Goal: Task Accomplishment & Management: Manage account settings

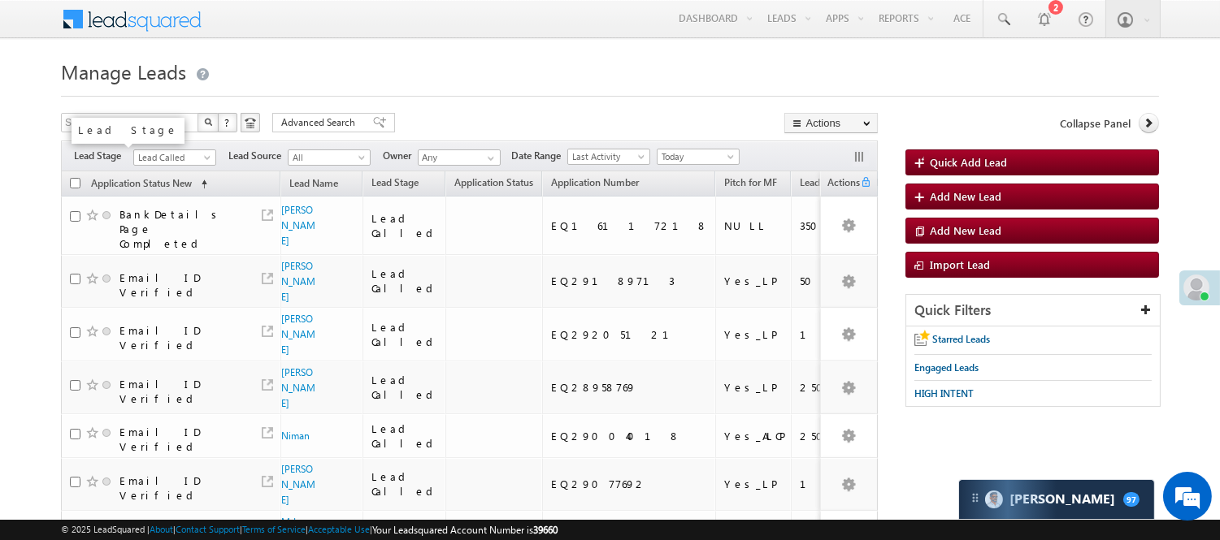
click at [150, 158] on span "Lead Called" at bounding box center [172, 157] width 77 height 15
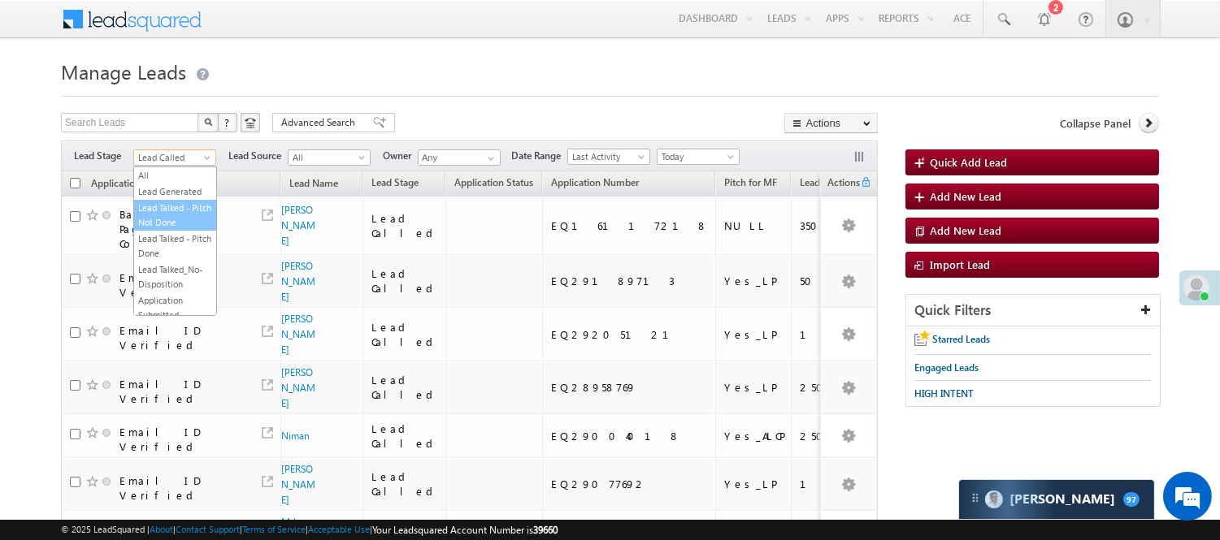
click at [175, 215] on link "Lead Talked - Pitch Not Done" at bounding box center [175, 215] width 82 height 29
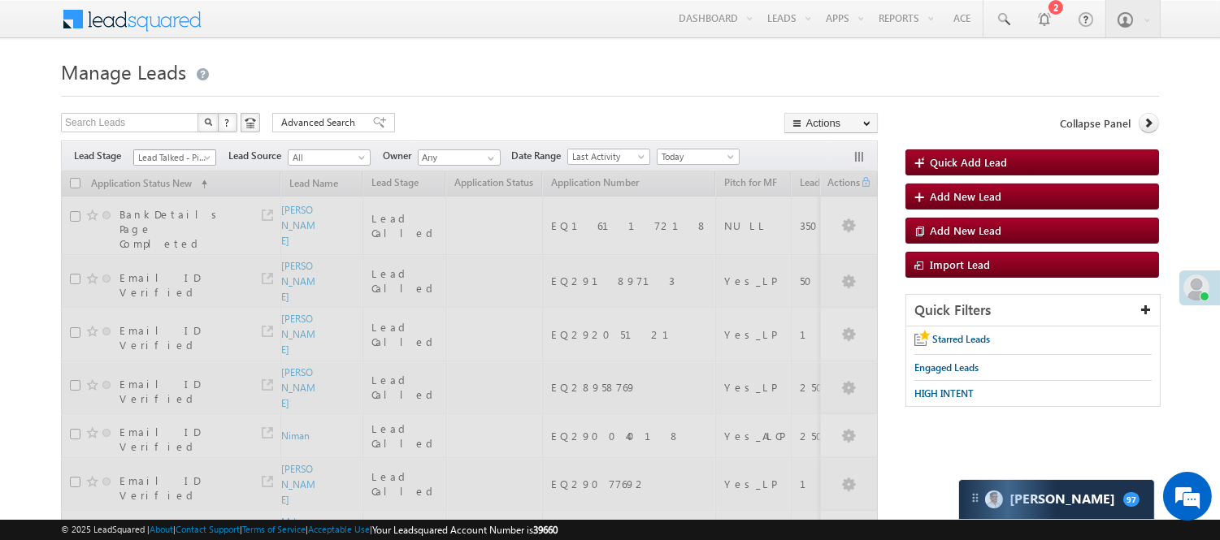
click at [174, 160] on span "Lead Talked - Pitch Not Done" at bounding box center [172, 157] width 77 height 15
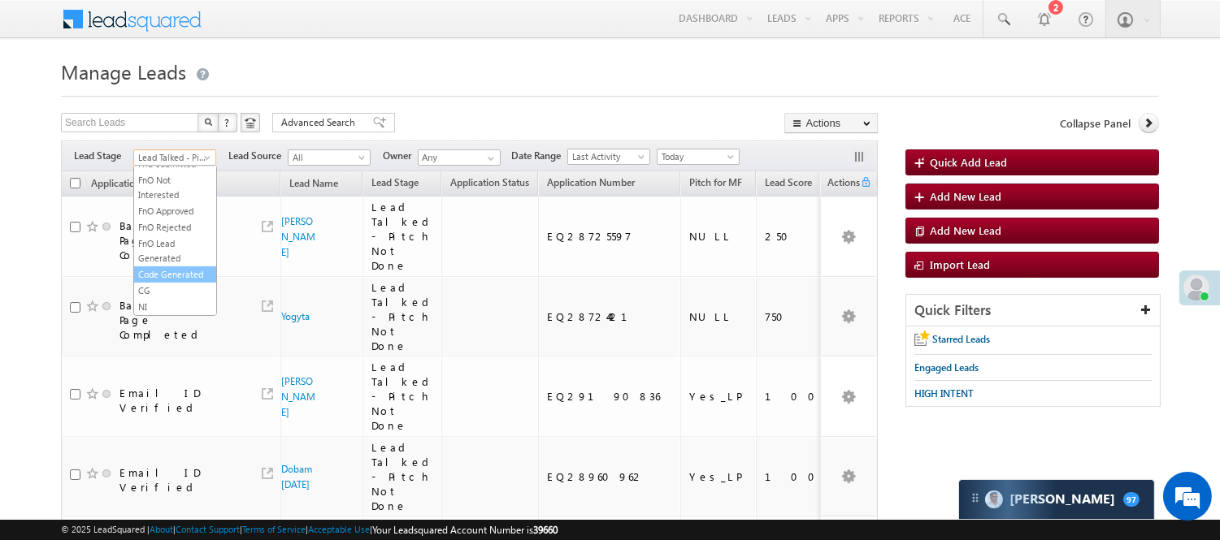
scroll to position [403, 0]
click at [180, 277] on link "Code Generated" at bounding box center [175, 274] width 82 height 15
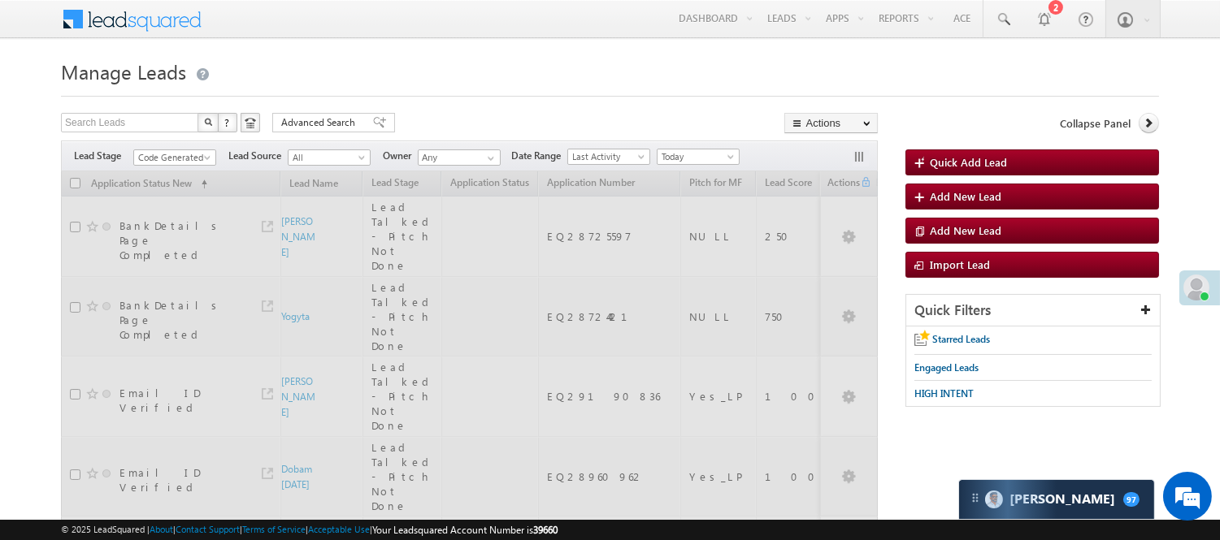
click at [431, 128] on div "Search Leads X ? 62 results found Advanced Search Advanced Search Advanced sear…" at bounding box center [469, 125] width 817 height 24
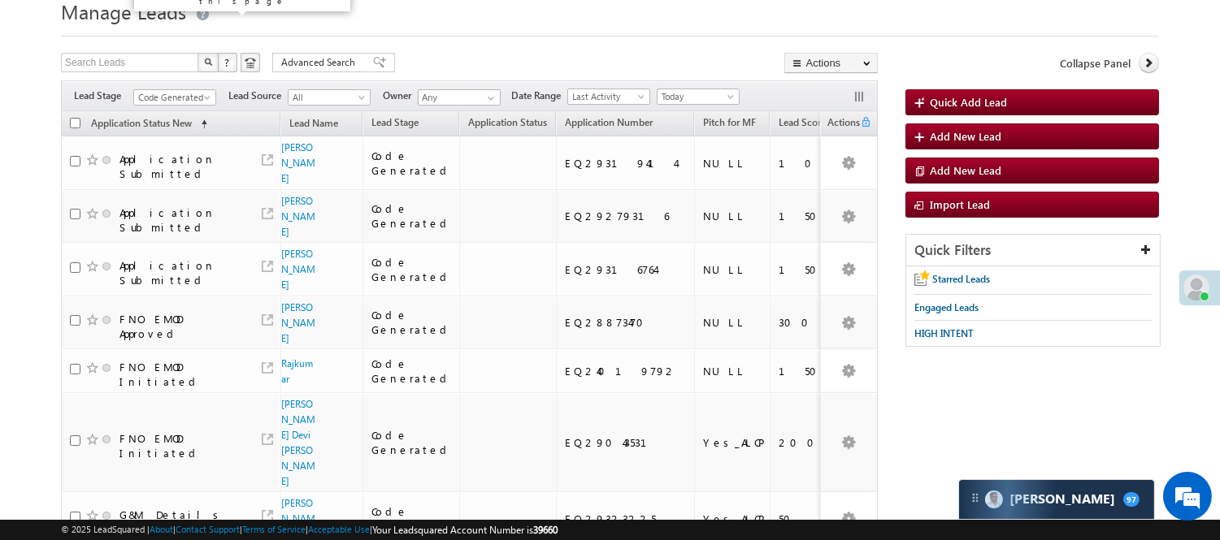
scroll to position [0, 0]
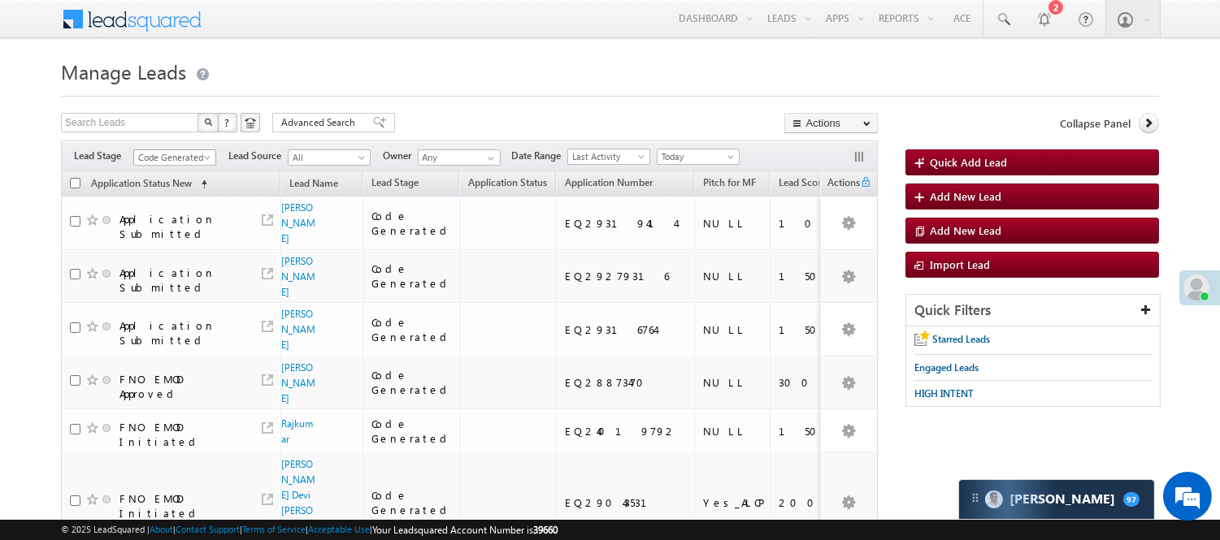
click at [177, 155] on span "Code Generated" at bounding box center [172, 157] width 77 height 15
click at [172, 195] on link "Lead Generated" at bounding box center [175, 191] width 82 height 15
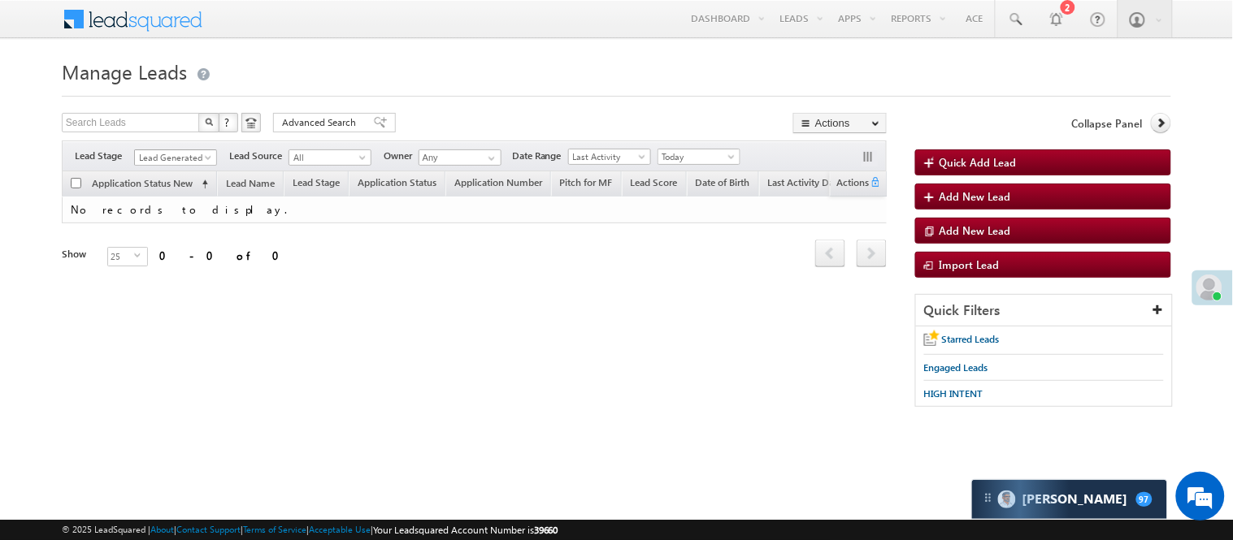
click at [180, 155] on span "Lead Generated" at bounding box center [173, 157] width 77 height 15
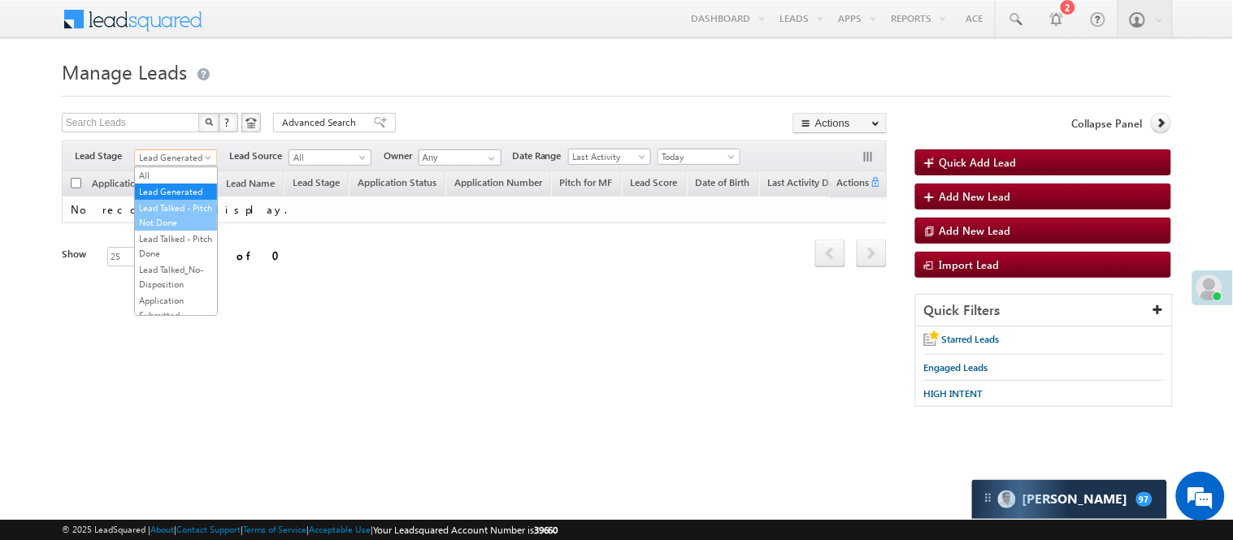
click at [163, 230] on link "Lead Talked - Pitch Not Done" at bounding box center [176, 215] width 82 height 29
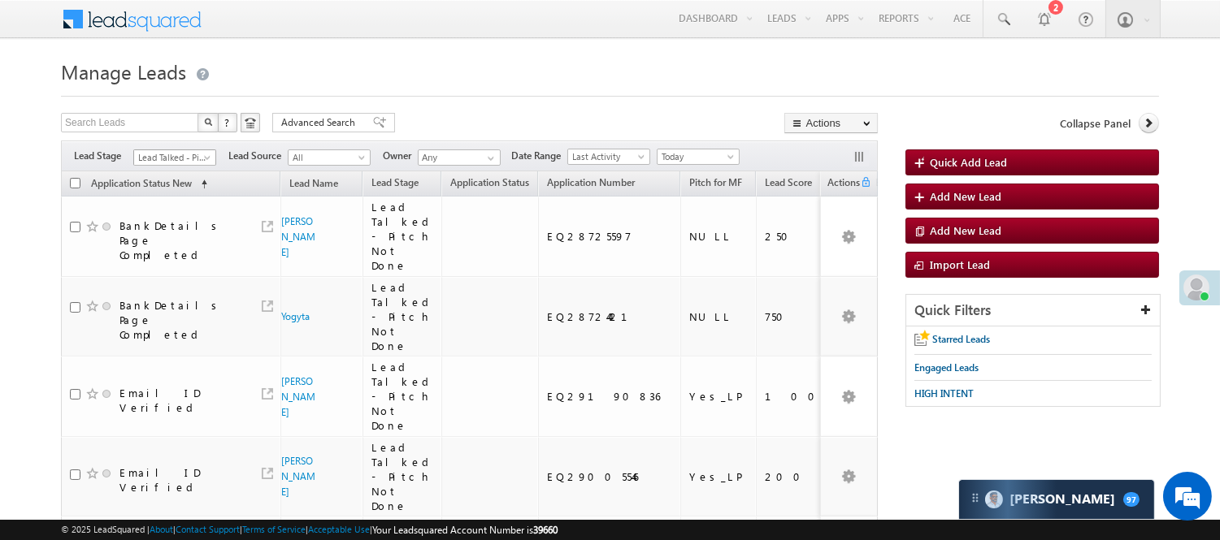
click at [169, 157] on span "Lead Talked - Pitch Not Done" at bounding box center [172, 157] width 77 height 15
click at [165, 188] on link "Lead Generated" at bounding box center [175, 191] width 82 height 15
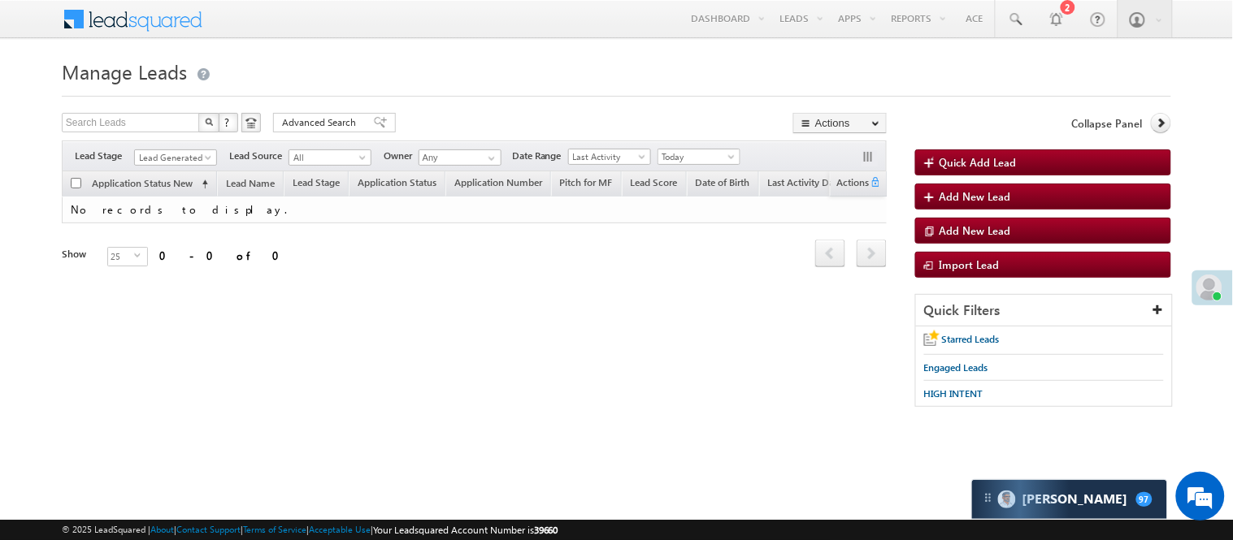
drag, startPoint x: 183, startPoint y: 136, endPoint x: 171, endPoint y: 152, distance: 19.8
click at [184, 135] on div "Search Leads X ? 0 results found" at bounding box center [161, 125] width 199 height 24
click at [172, 157] on span "Lead Generated" at bounding box center [173, 157] width 77 height 15
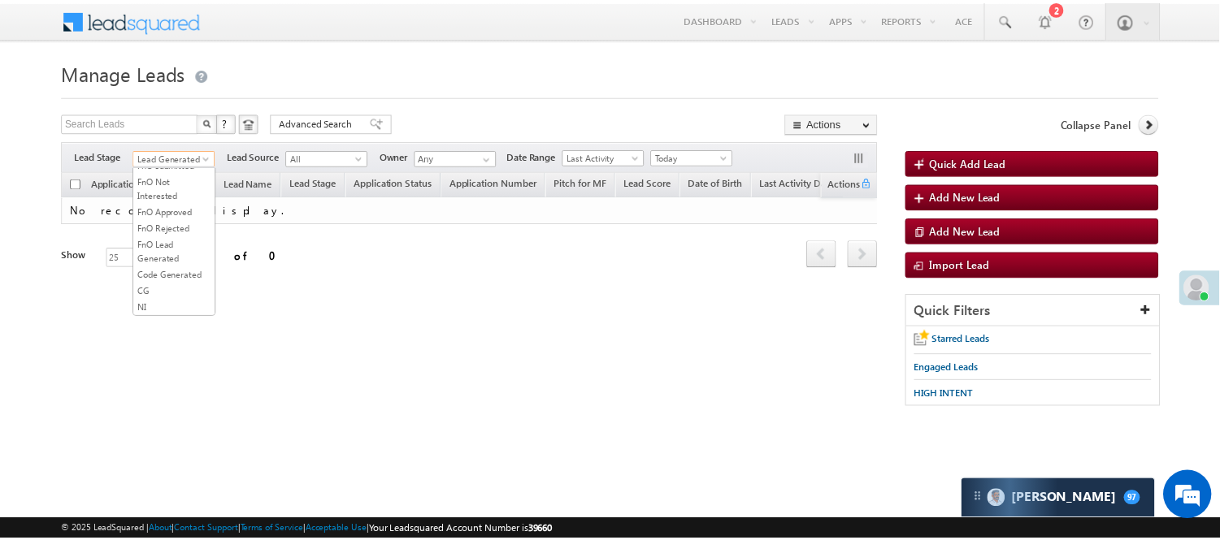
scroll to position [403, 0]
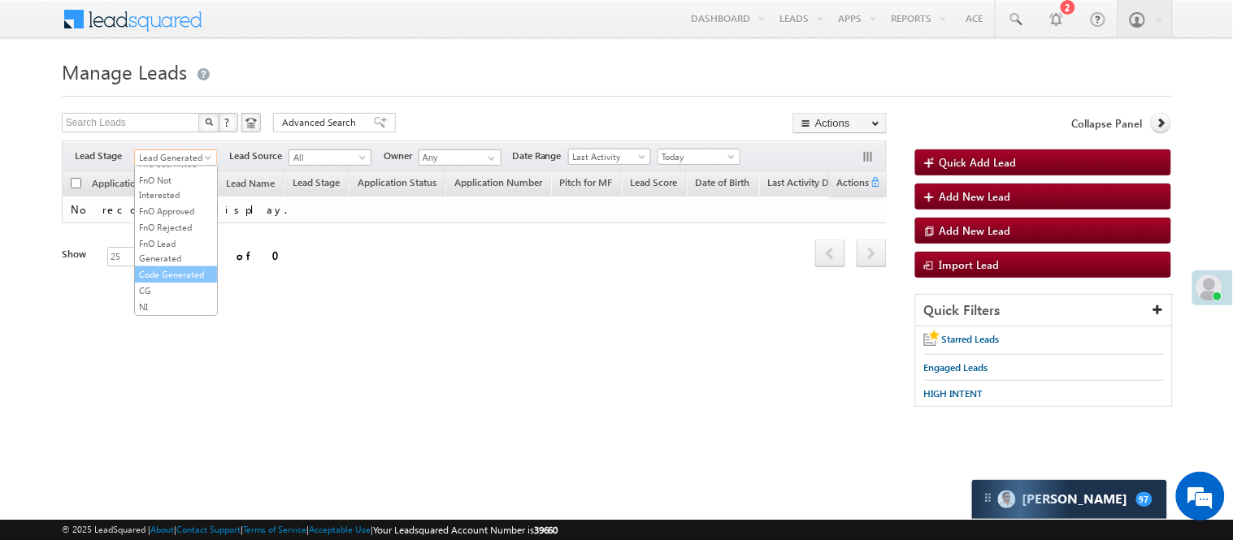
click at [163, 270] on link "Code Generated" at bounding box center [176, 274] width 82 height 15
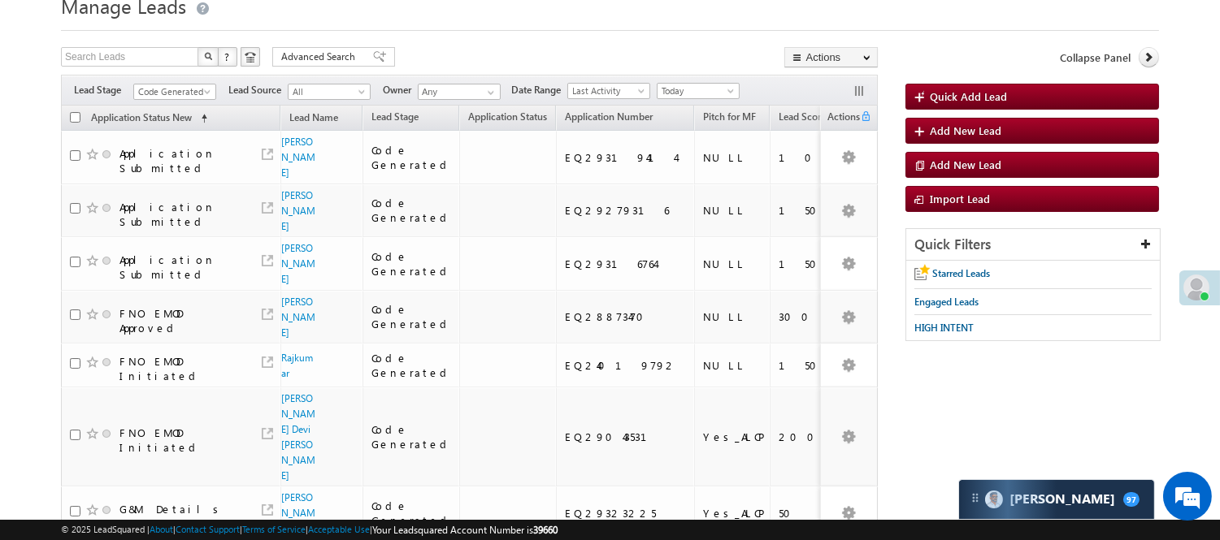
scroll to position [0, 0]
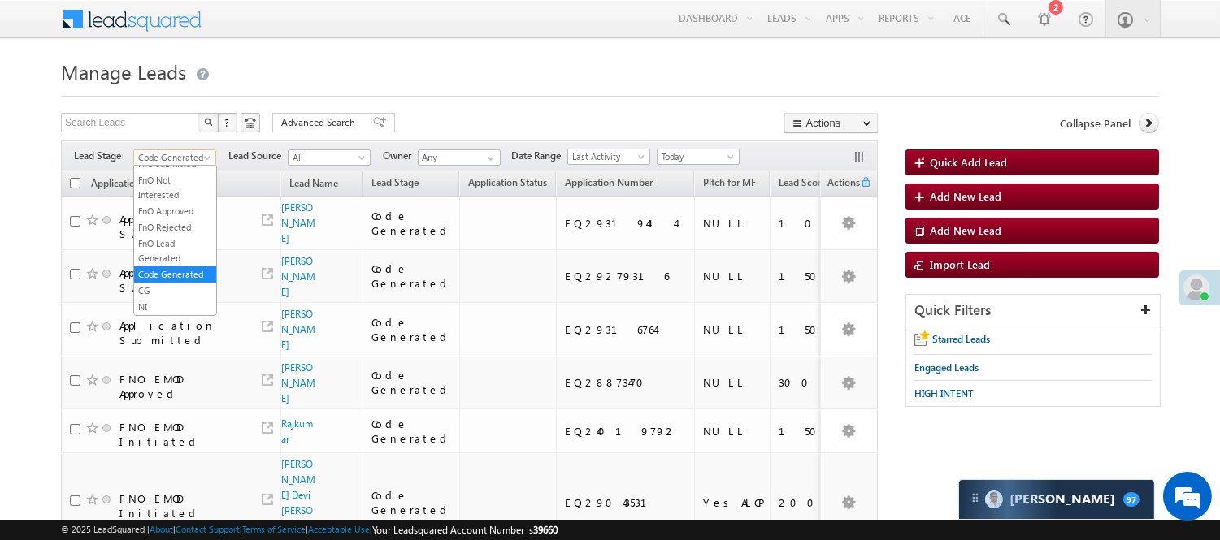
click at [184, 158] on span "Code Generated" at bounding box center [172, 157] width 77 height 15
click at [171, 199] on link "Lead Generated" at bounding box center [175, 191] width 82 height 15
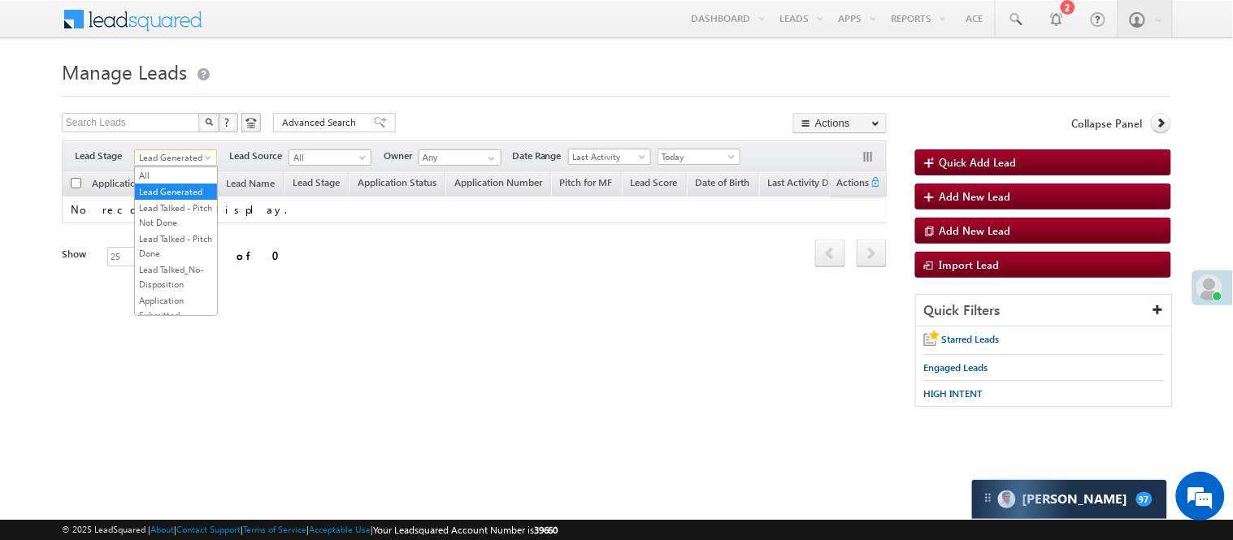
click at [176, 163] on span "Lead Generated" at bounding box center [173, 157] width 77 height 15
click at [171, 230] on link "Lead Talked - Pitch Not Done" at bounding box center [176, 215] width 82 height 29
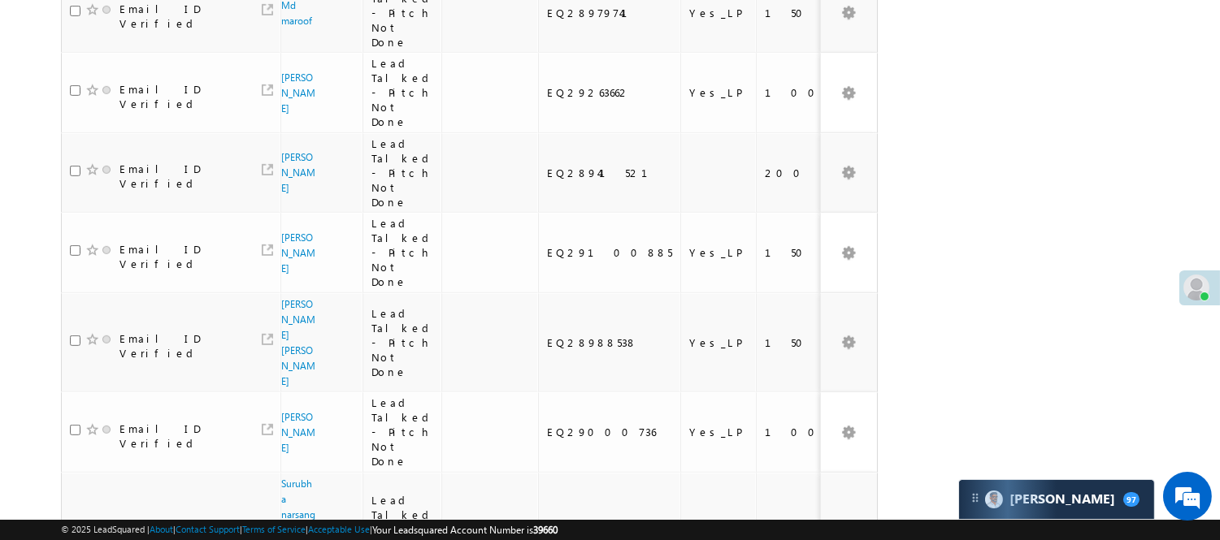
scroll to position [1534, 0]
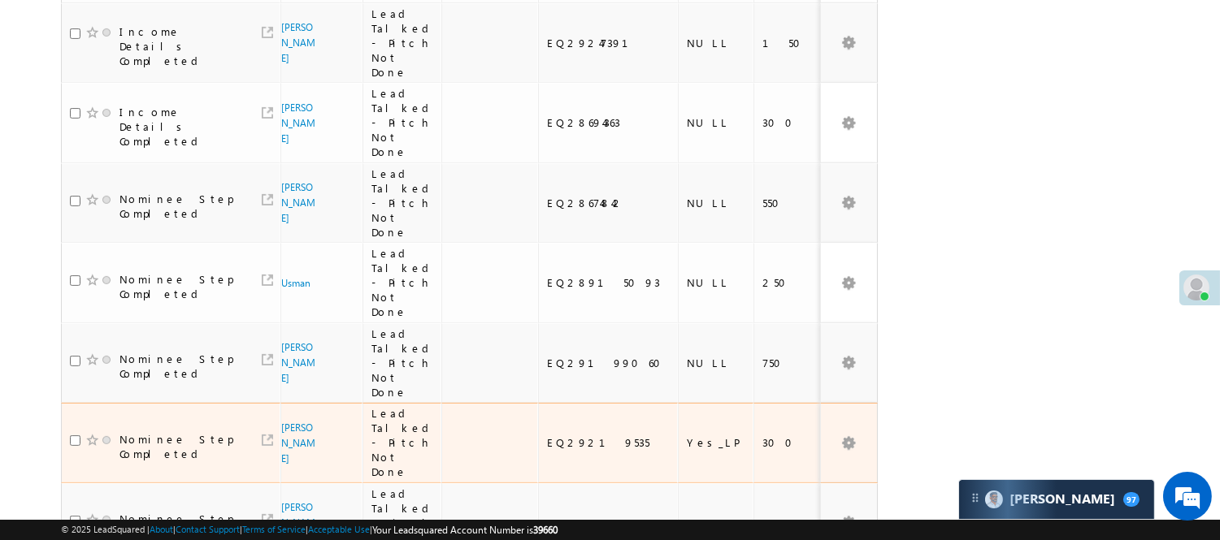
scroll to position [854, 0]
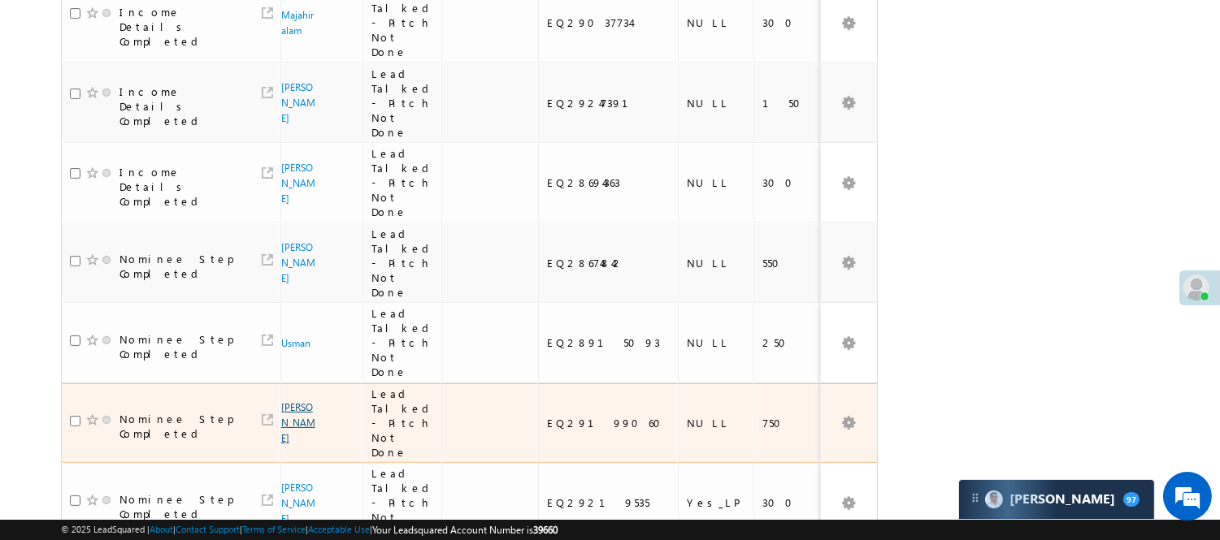
click at [287, 401] on link "Kamlesh singh" at bounding box center [298, 422] width 34 height 43
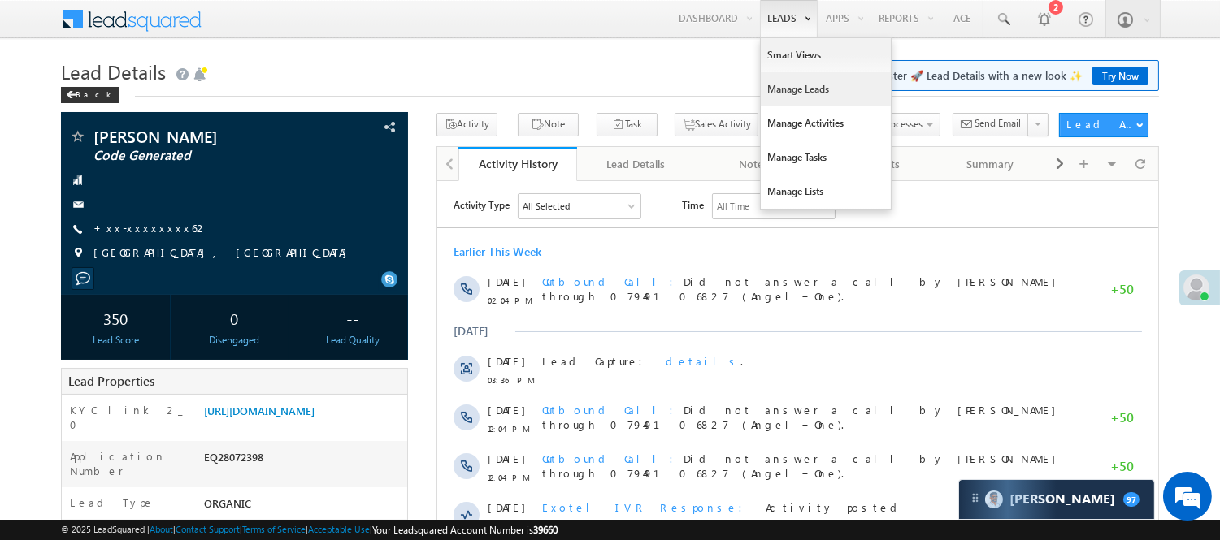
click at [793, 89] on link "Manage Leads" at bounding box center [826, 89] width 130 height 34
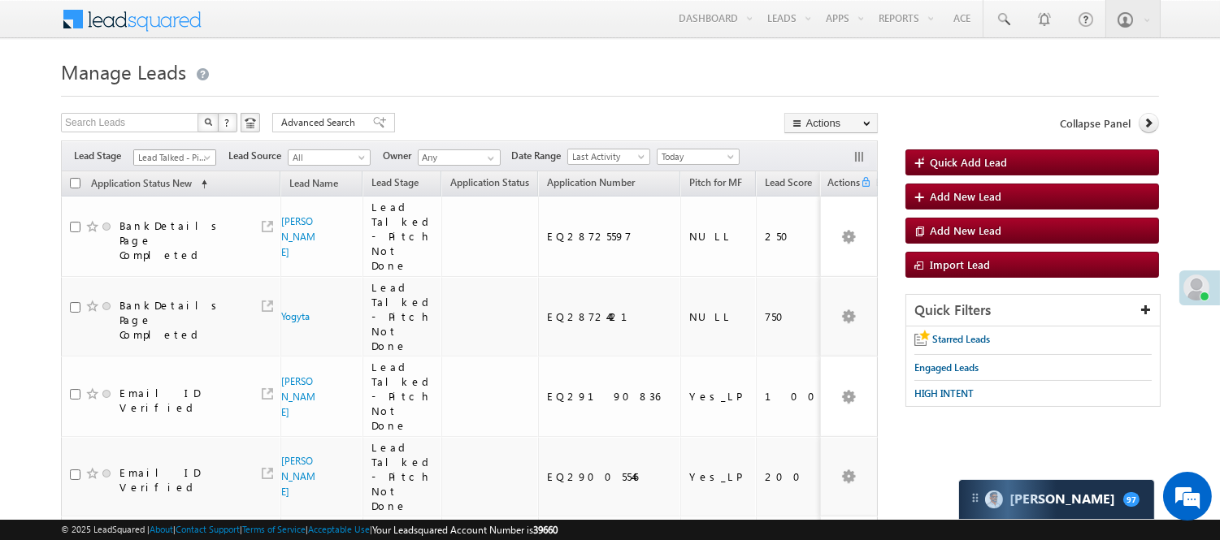
click at [199, 155] on span "Lead Talked - Pitch Not Done" at bounding box center [172, 157] width 77 height 15
click at [174, 271] on link "Code Generated" at bounding box center [175, 274] width 82 height 15
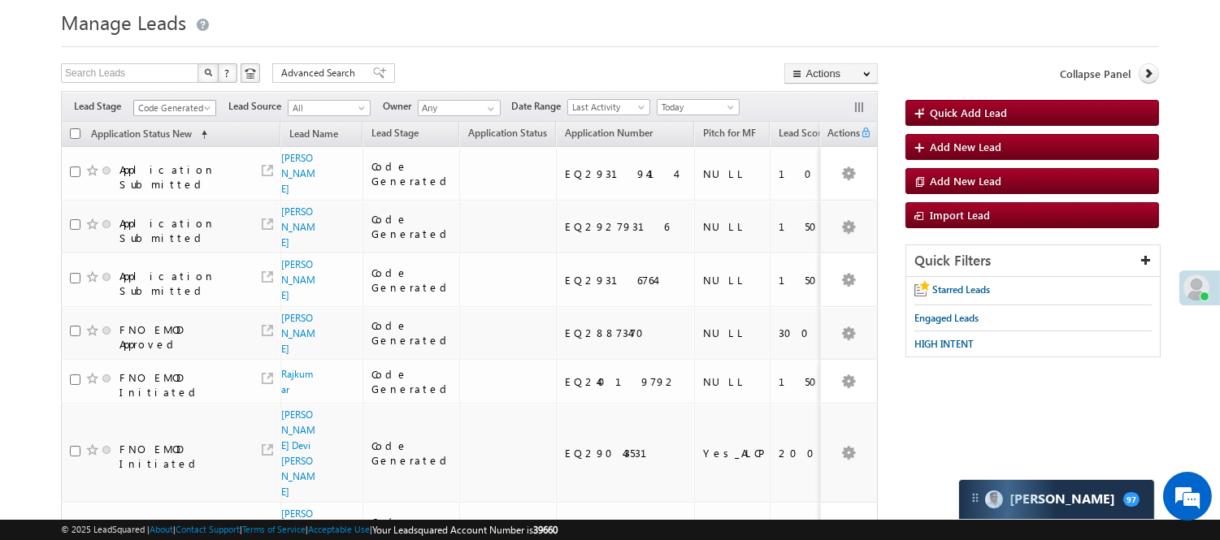
scroll to position [0, 0]
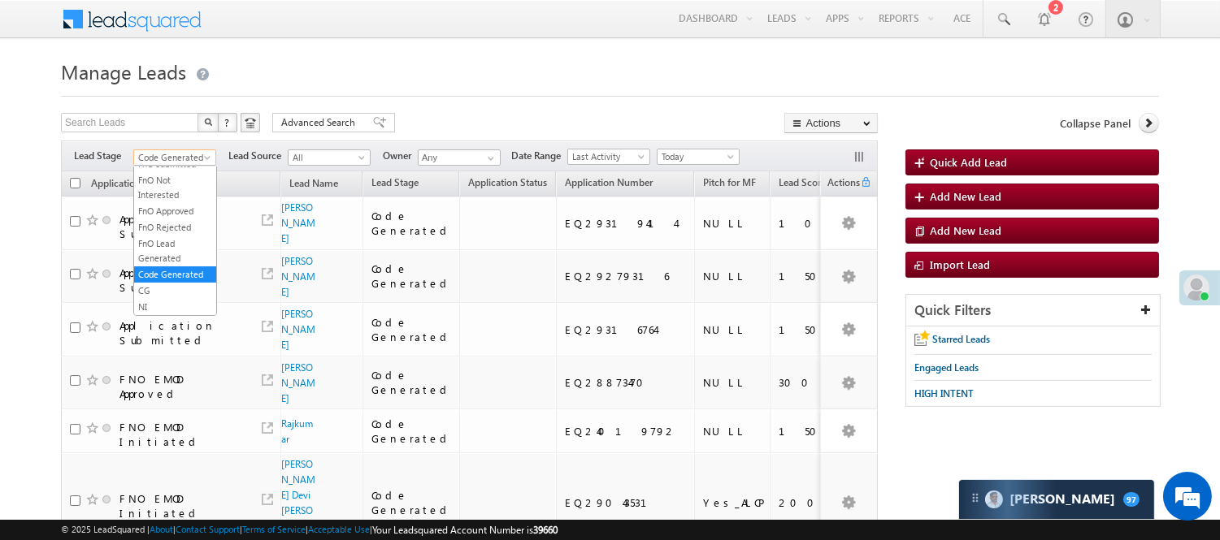
click at [184, 153] on span "Code Generated" at bounding box center [172, 157] width 77 height 15
click at [171, 199] on link "Lead Generated" at bounding box center [175, 191] width 82 height 15
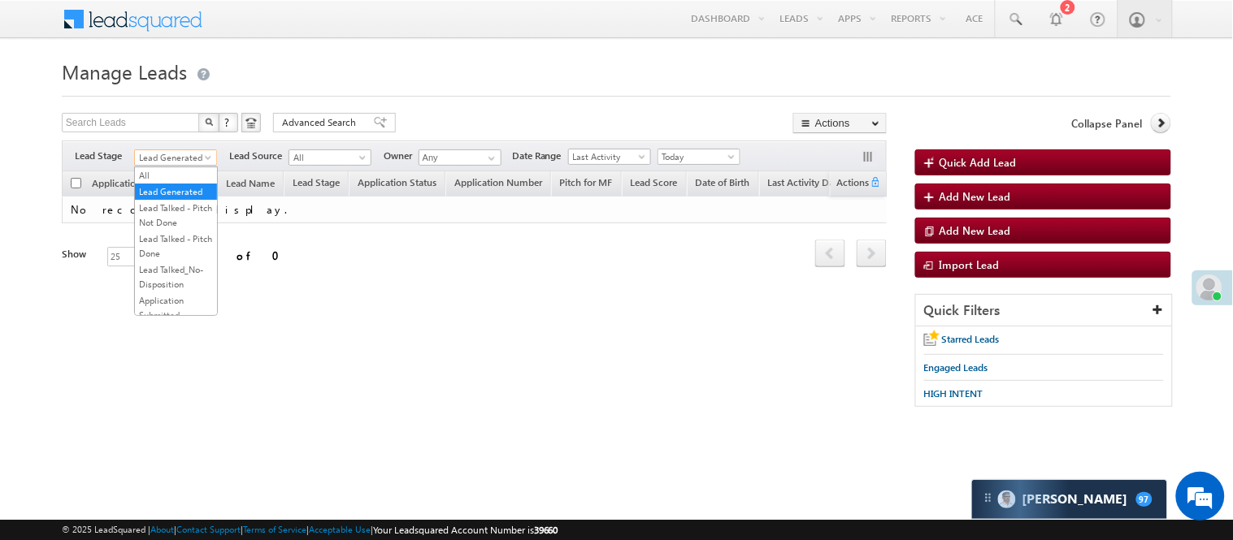
click at [176, 157] on span "Lead Generated" at bounding box center [173, 157] width 77 height 15
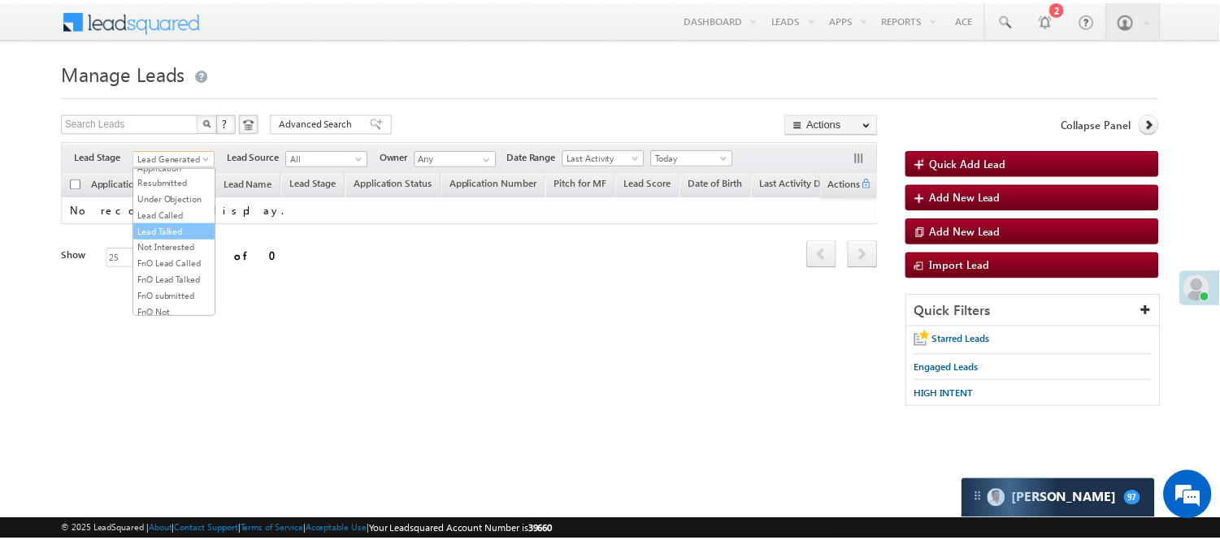
scroll to position [403, 0]
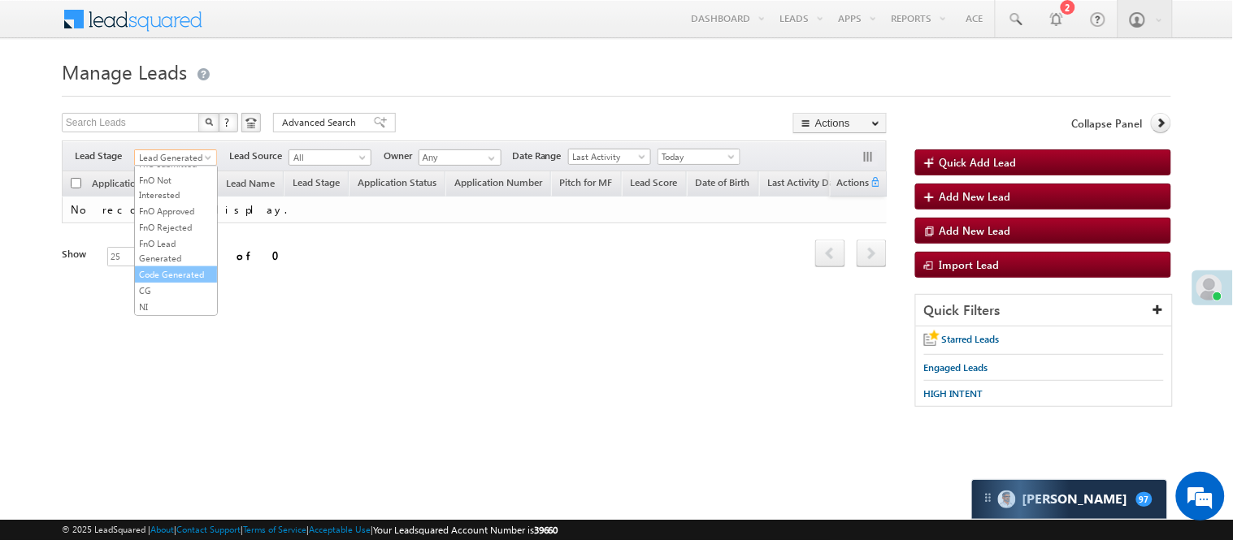
click at [161, 267] on link "Code Generated" at bounding box center [176, 274] width 82 height 15
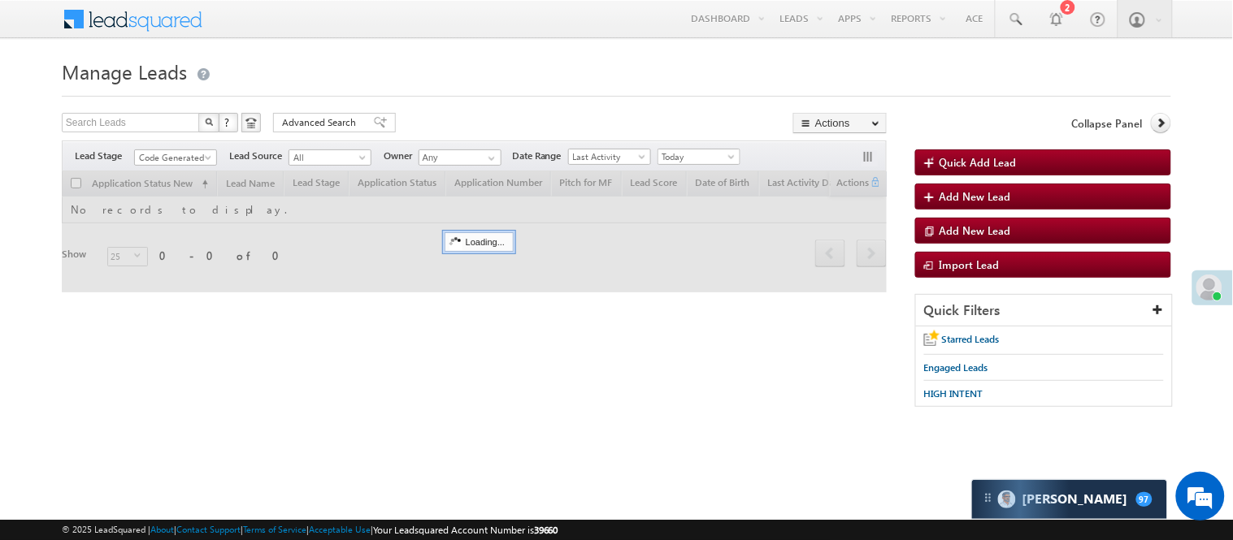
click at [384, 55] on h1 "Manage Leads" at bounding box center [616, 70] width 1109 height 32
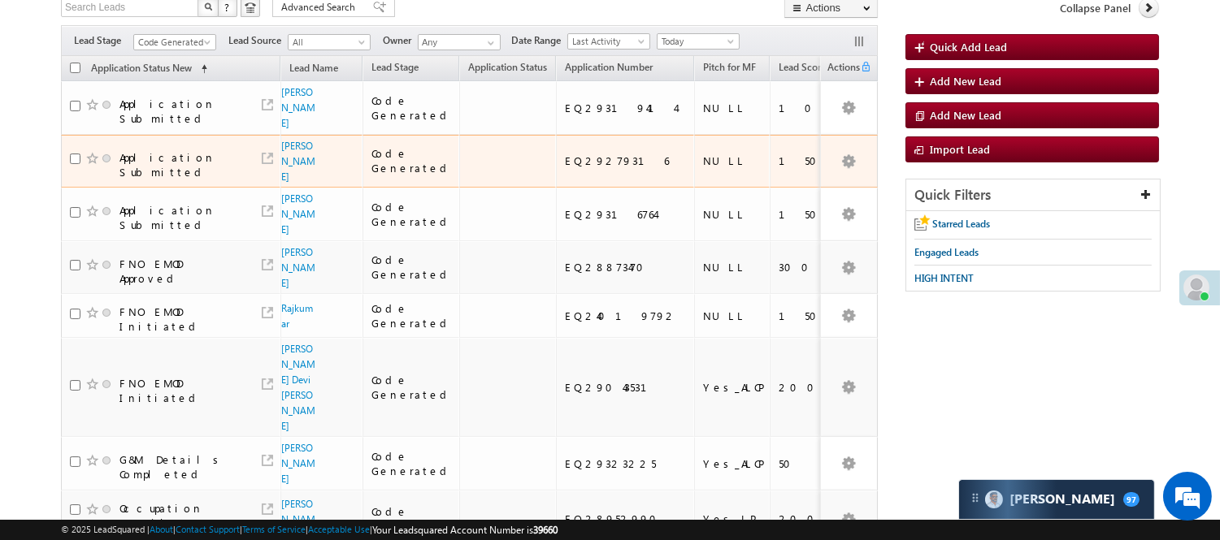
scroll to position [90, 0]
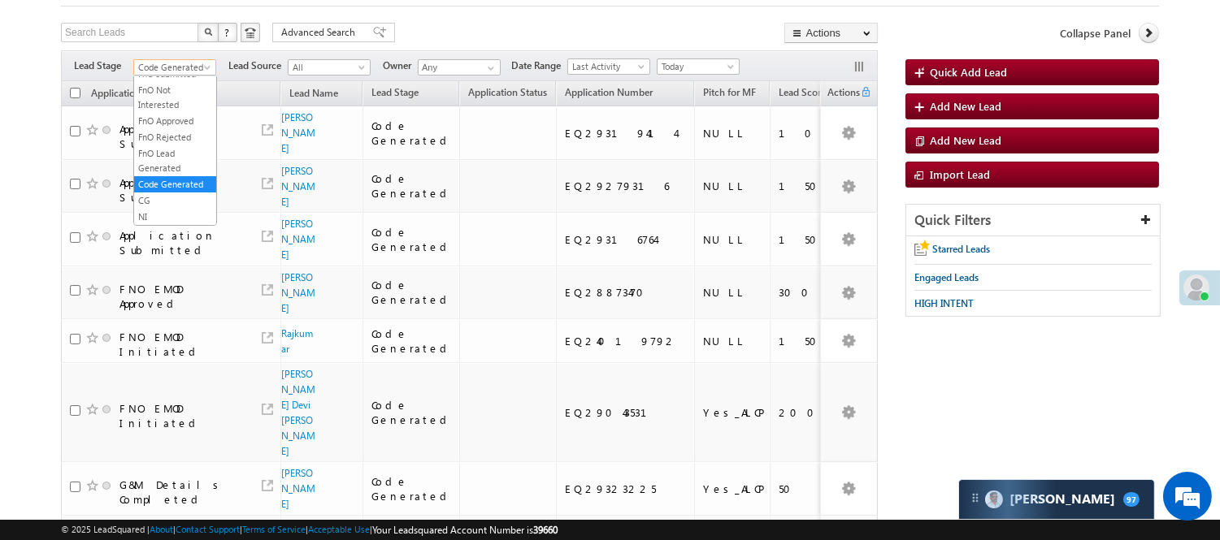
click at [176, 73] on span "Code Generated" at bounding box center [172, 67] width 77 height 15
click at [176, 109] on link "Lead Generated" at bounding box center [175, 101] width 82 height 15
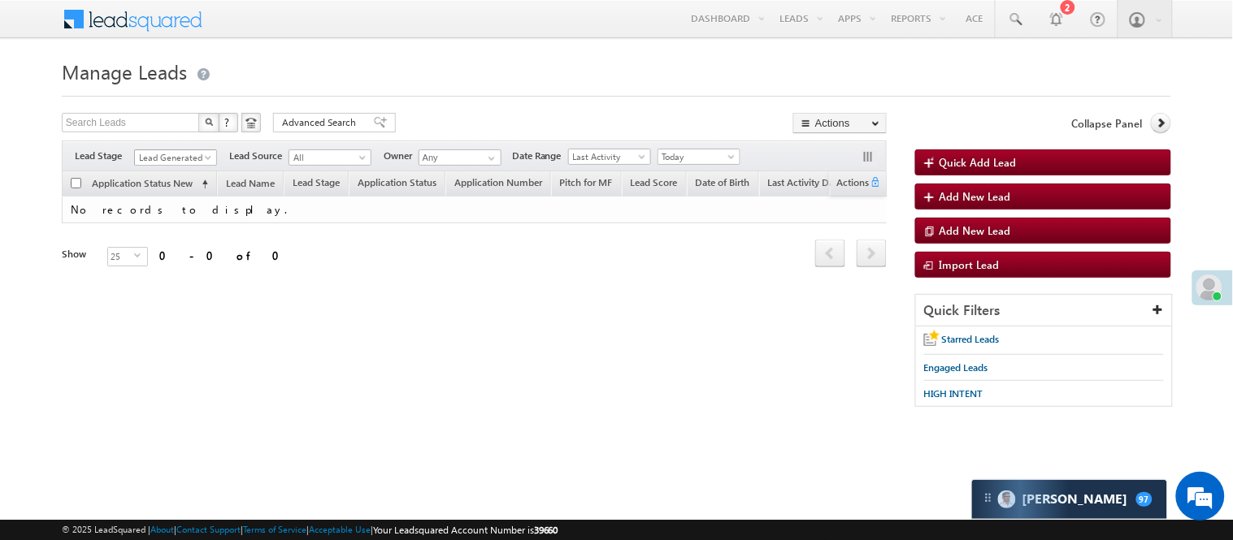
click at [191, 152] on span "Lead Generated" at bounding box center [173, 157] width 77 height 15
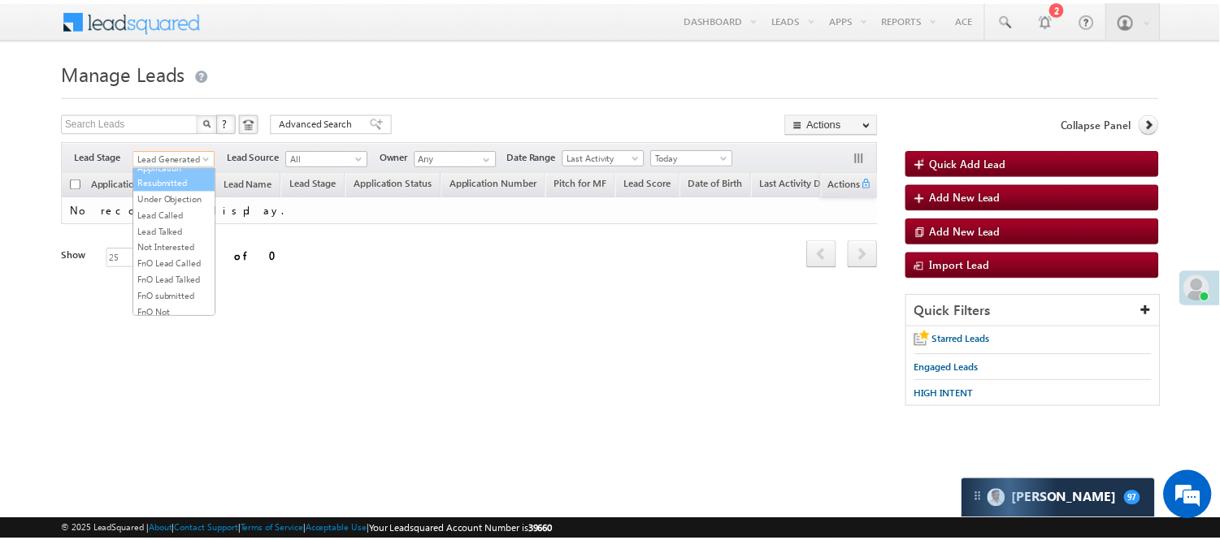
scroll to position [271, 0]
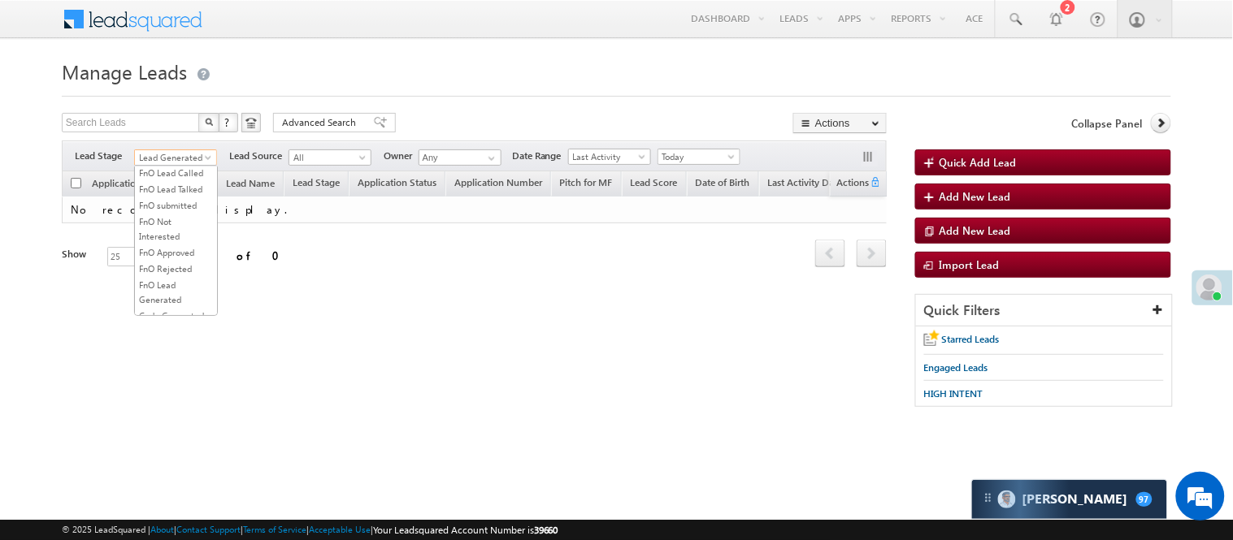
click at [179, 149] on li "Lead Talked" at bounding box center [176, 140] width 82 height 16
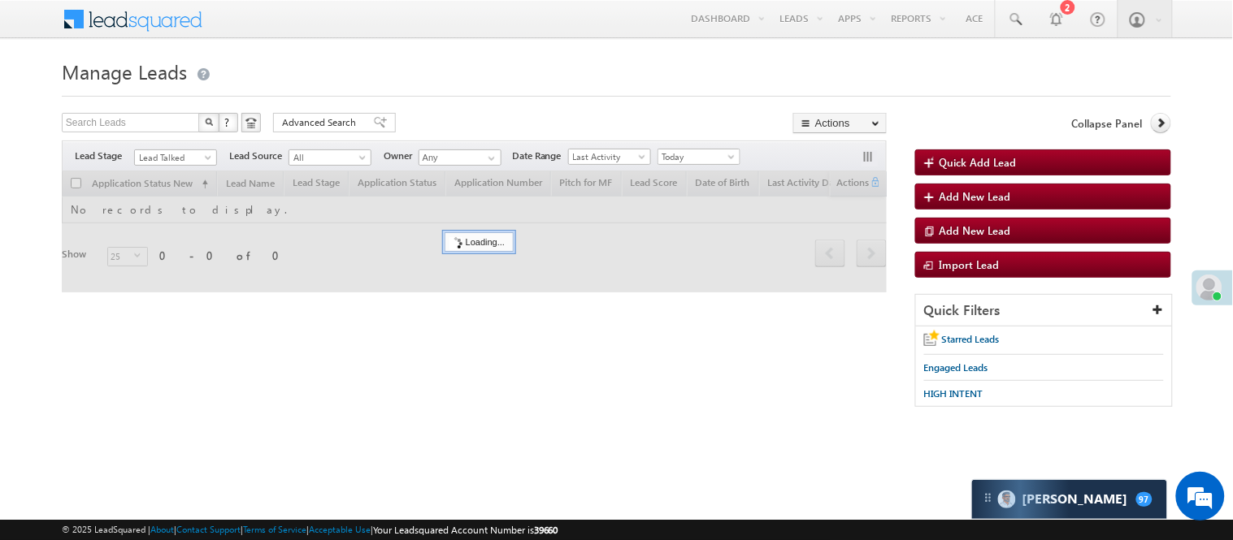
click at [453, 124] on div "Search Leads X ? 0 results found Advanced Search Advanced Search Advanced searc…" at bounding box center [474, 125] width 825 height 24
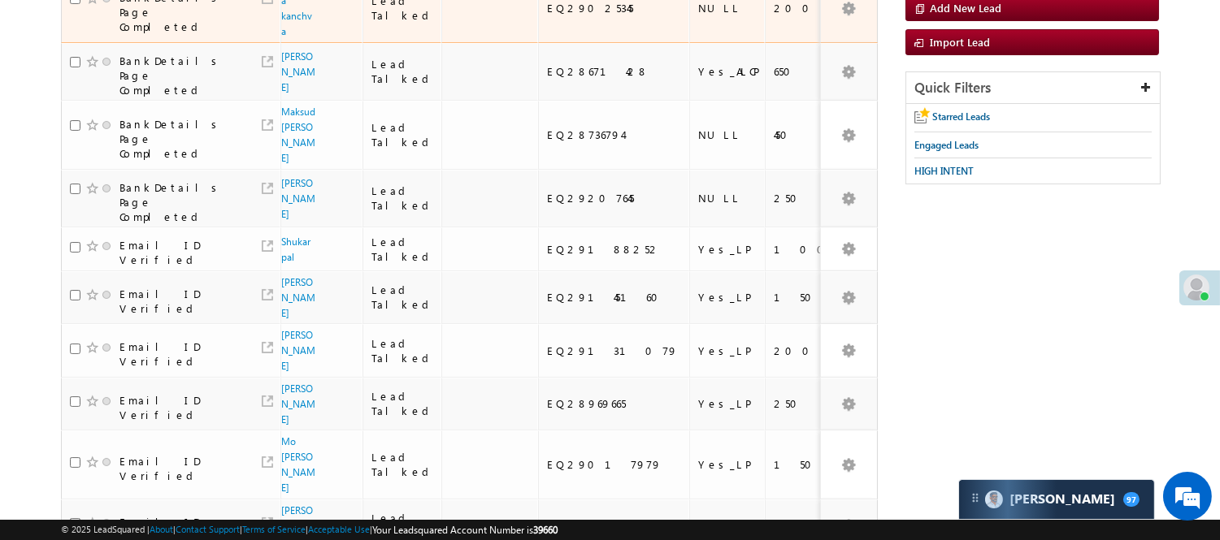
scroll to position [75, 0]
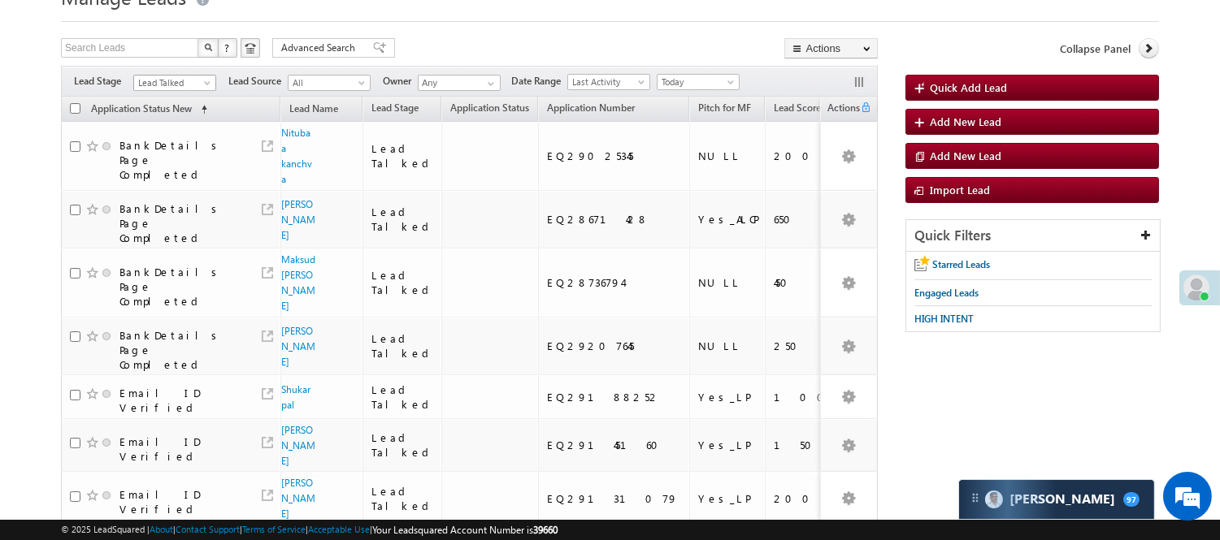
drag, startPoint x: 171, startPoint y: 81, endPoint x: 171, endPoint y: 93, distance: 11.4
click at [171, 81] on span "Lead Talked" at bounding box center [172, 83] width 77 height 15
click at [166, 124] on link "Lead Generated" at bounding box center [175, 117] width 82 height 15
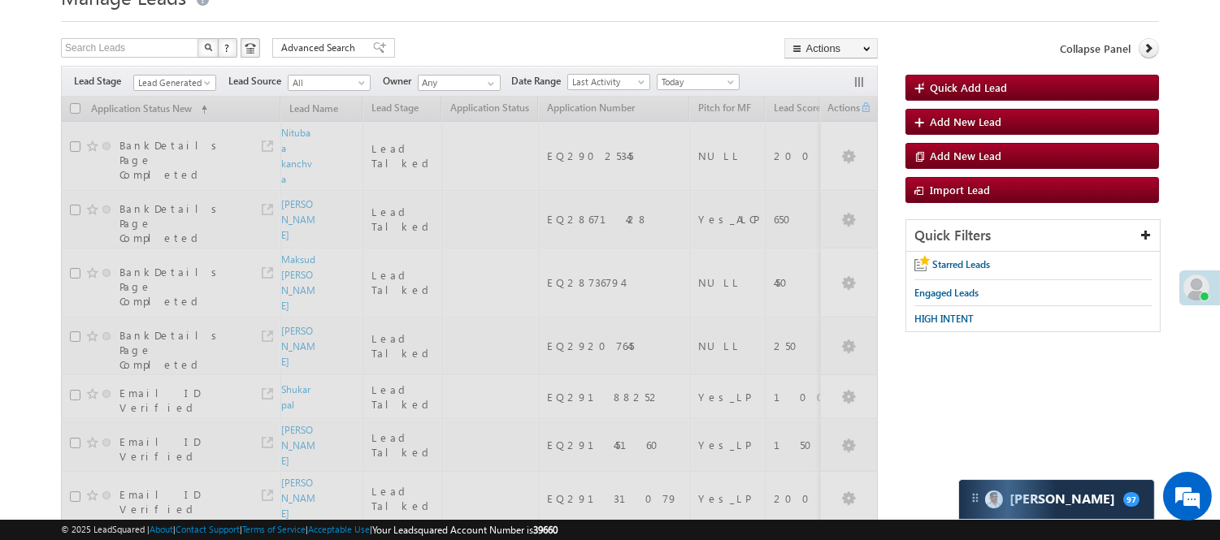
click at [515, 44] on div "Search Leads X ? 113 results found Advanced Search Advanced Search Advanced sea…" at bounding box center [469, 50] width 817 height 24
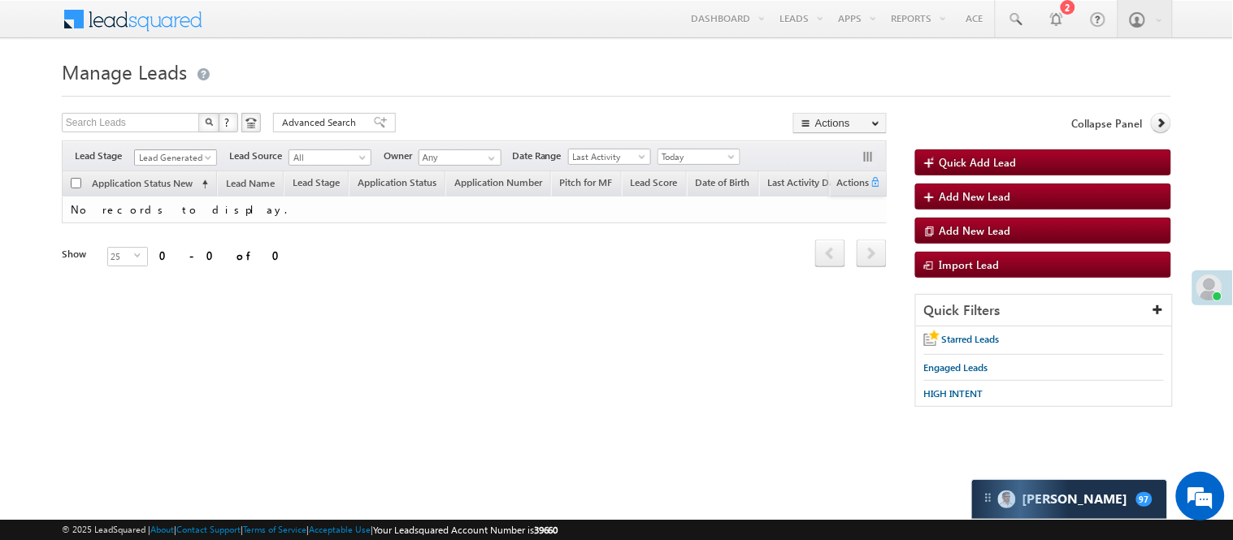
click at [181, 157] on span "Lead Generated" at bounding box center [173, 157] width 77 height 15
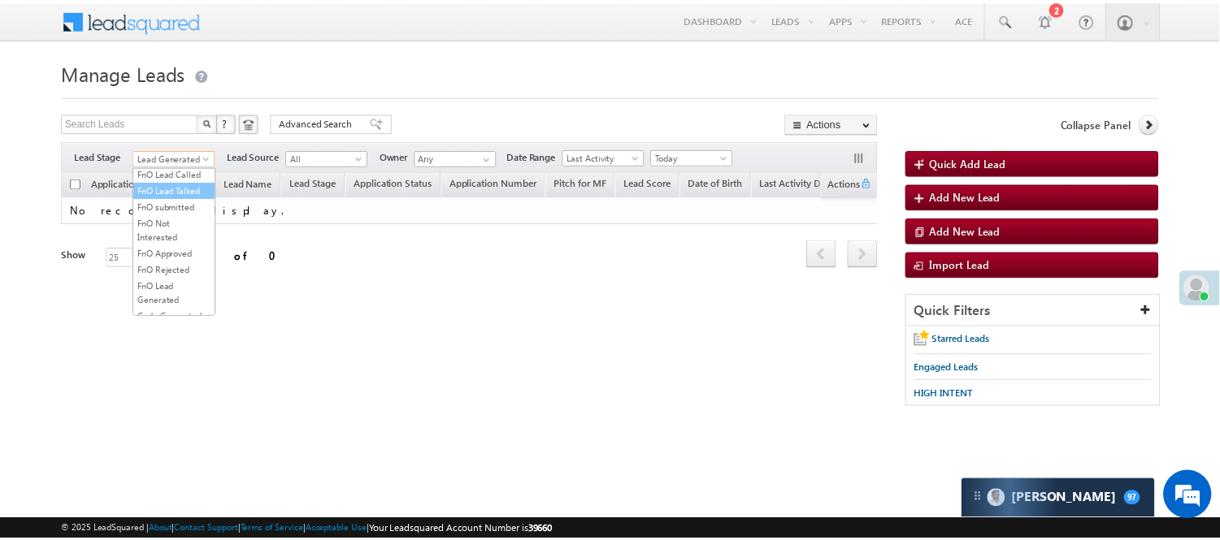
scroll to position [271, 0]
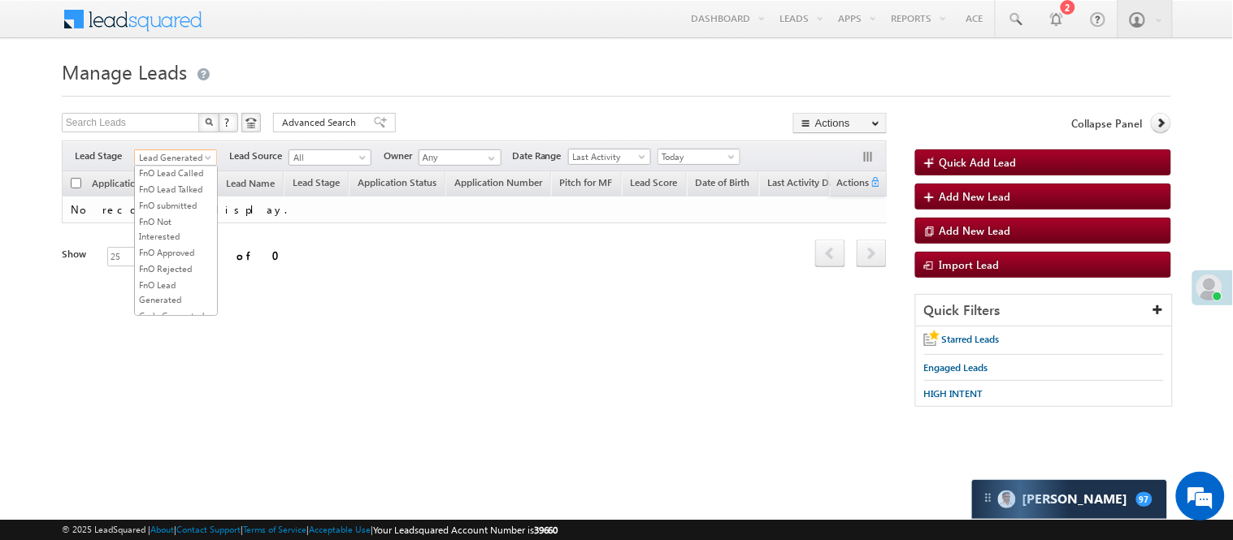
click at [189, 148] on link "Lead Talked" at bounding box center [176, 140] width 82 height 15
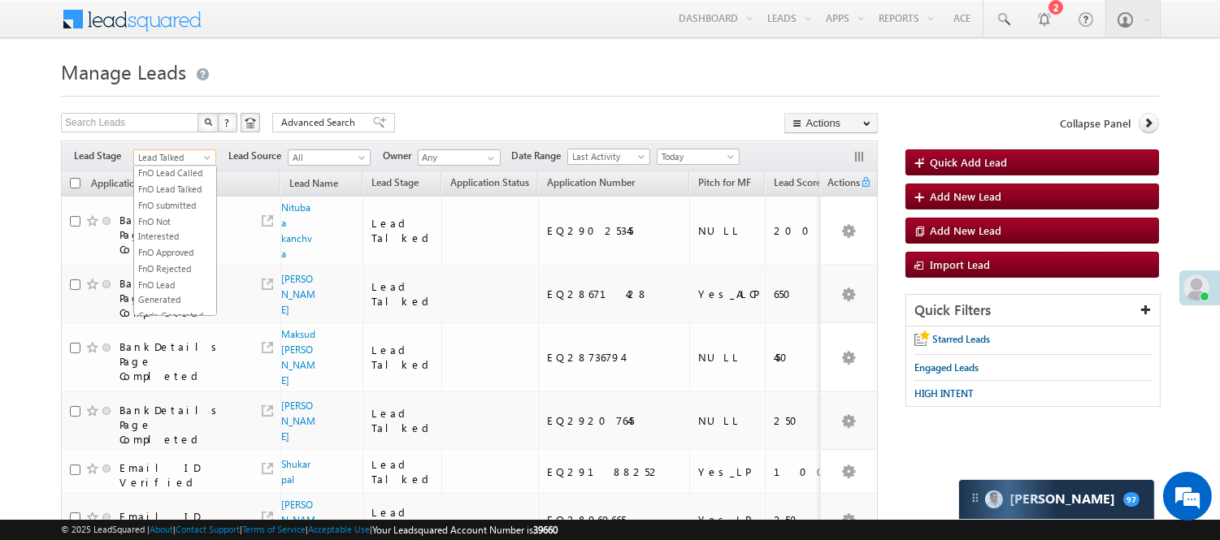
click at [195, 150] on link "Lead Talked" at bounding box center [174, 158] width 83 height 16
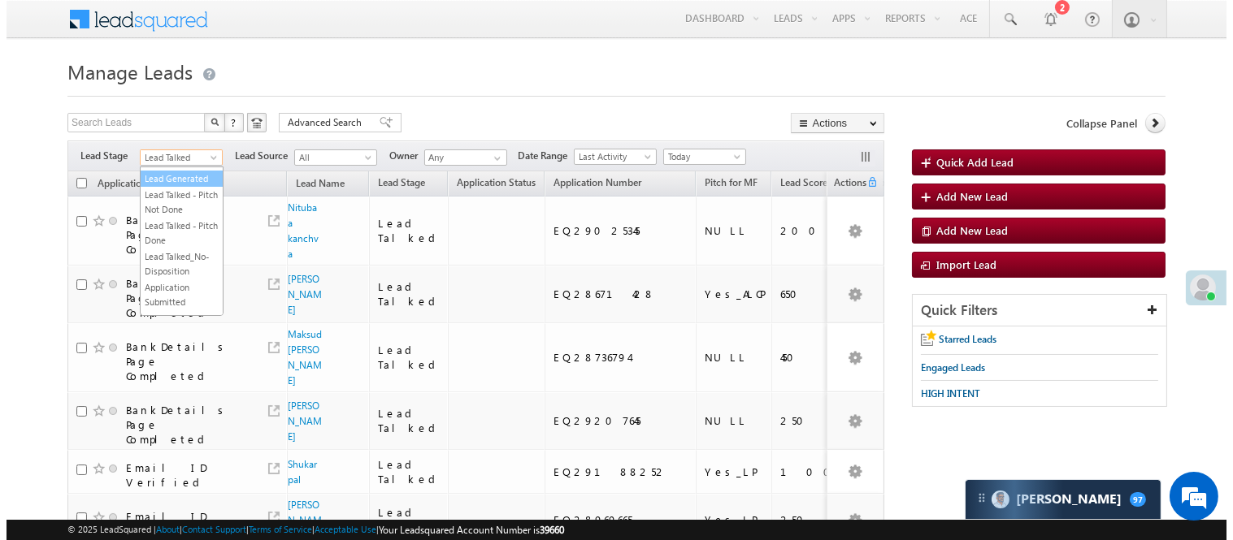
scroll to position [0, 0]
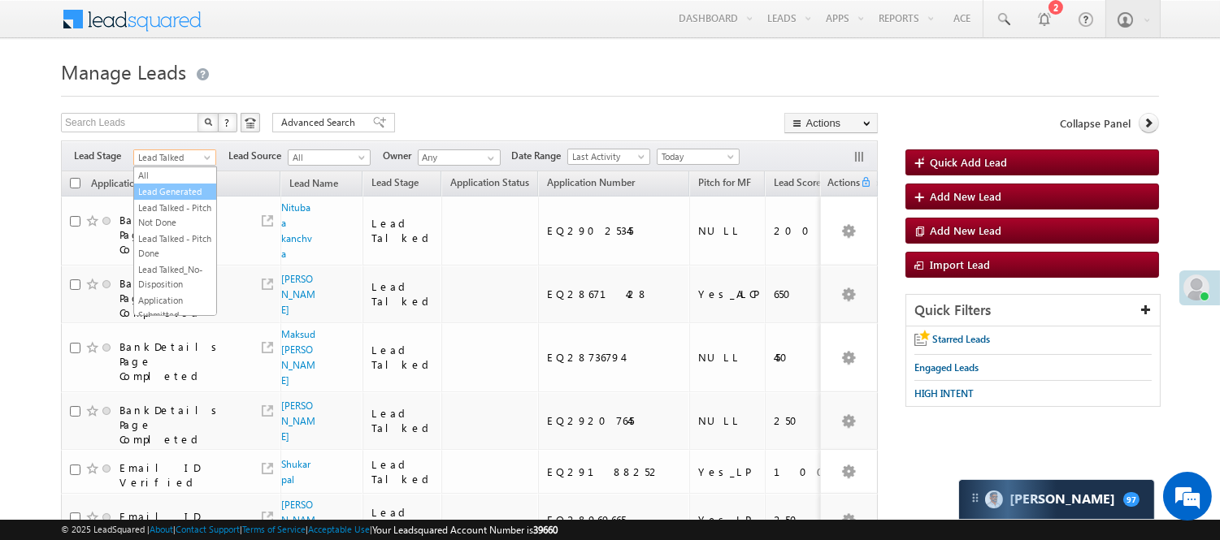
click at [174, 199] on link "Lead Generated" at bounding box center [175, 191] width 82 height 15
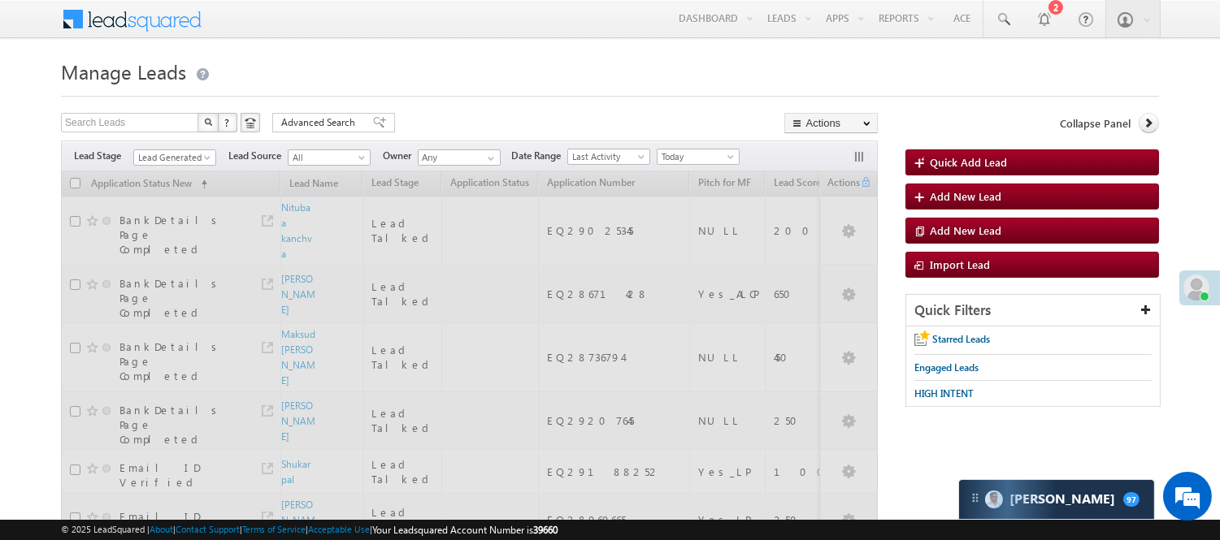
click at [515, 79] on h1 "Manage Leads" at bounding box center [610, 70] width 1098 height 32
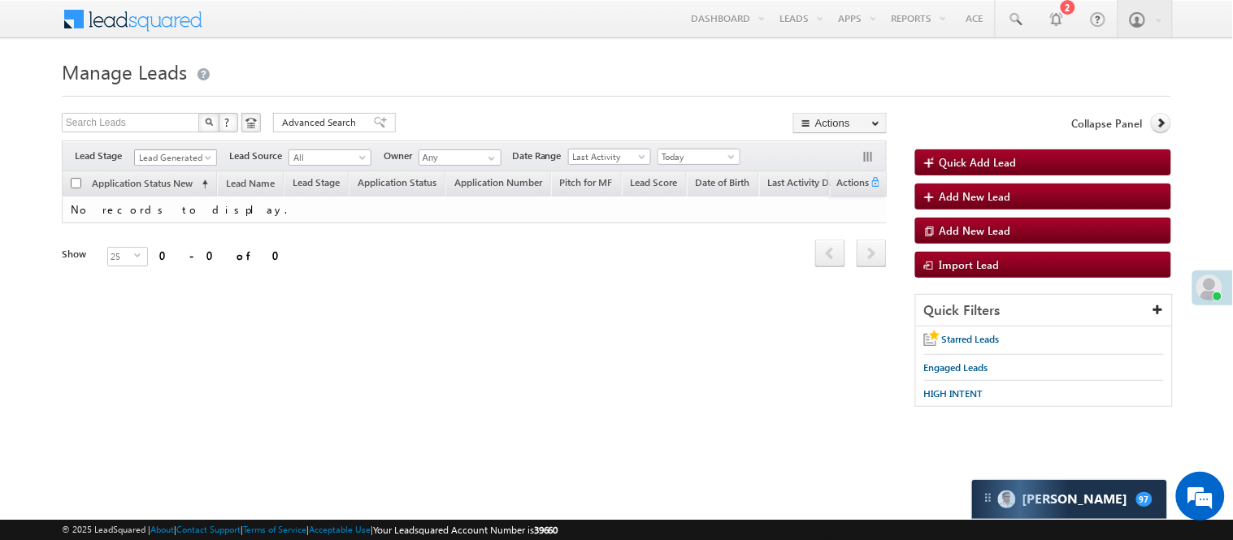
click at [184, 154] on span "Lead Generated" at bounding box center [173, 157] width 77 height 15
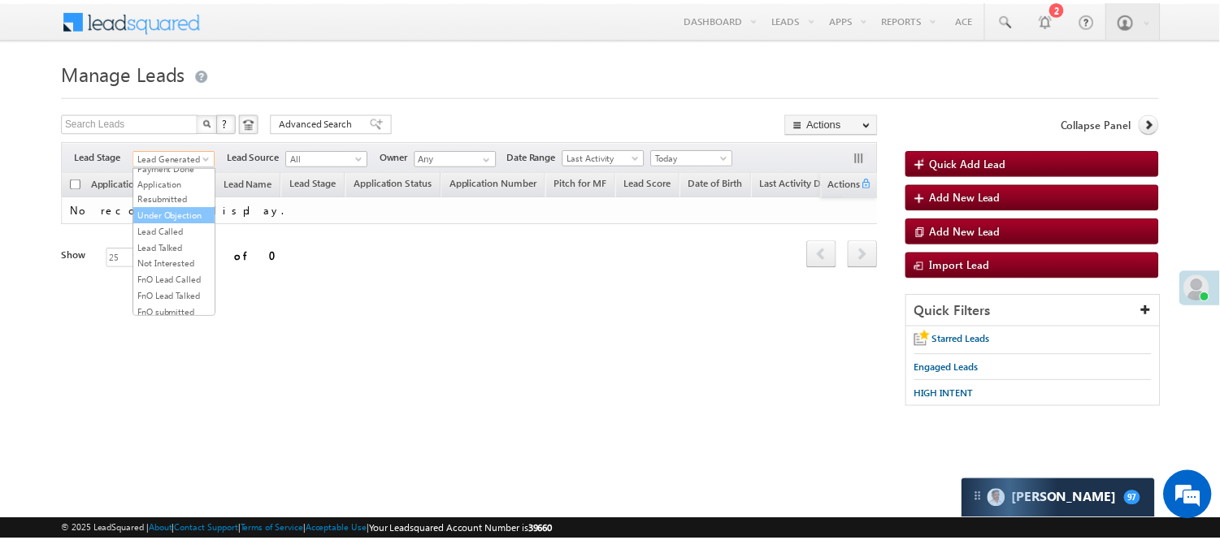
scroll to position [180, 0]
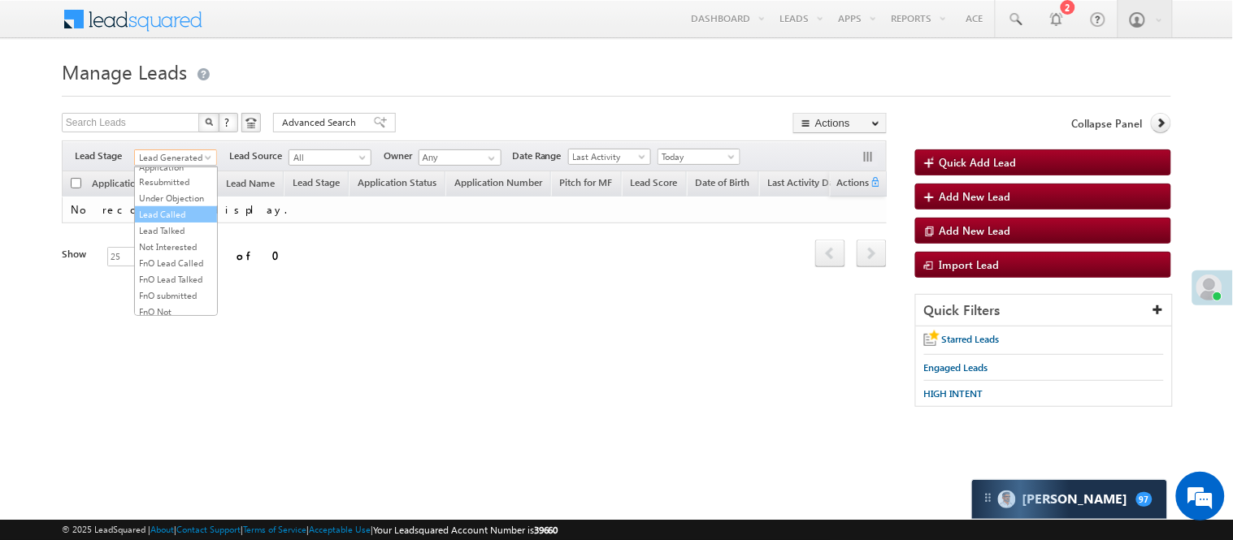
click at [176, 222] on link "Lead Called" at bounding box center [176, 214] width 82 height 15
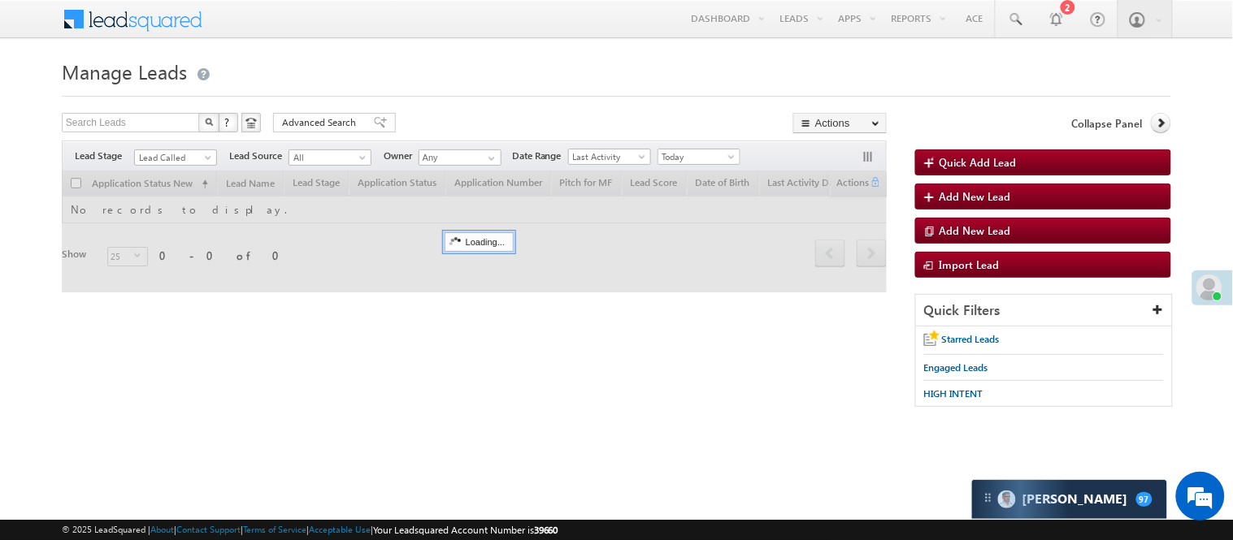
click at [501, 106] on form "Manage Leads Quick Add Lead Search Leads X ? 0 results found Advanced Search Ad…" at bounding box center [616, 238] width 1109 height 369
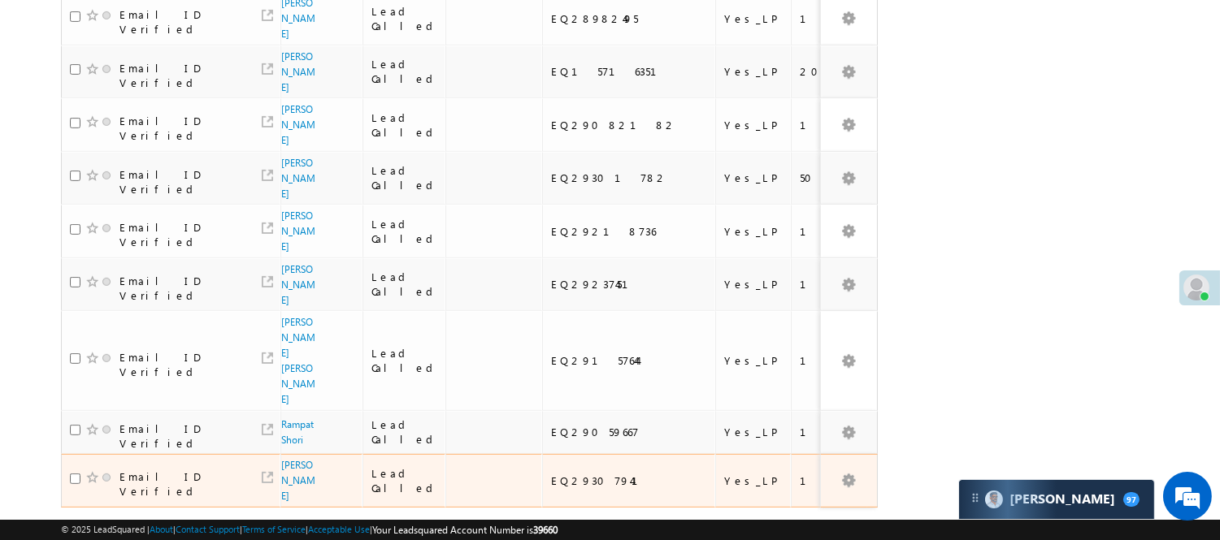
scroll to position [1219, 0]
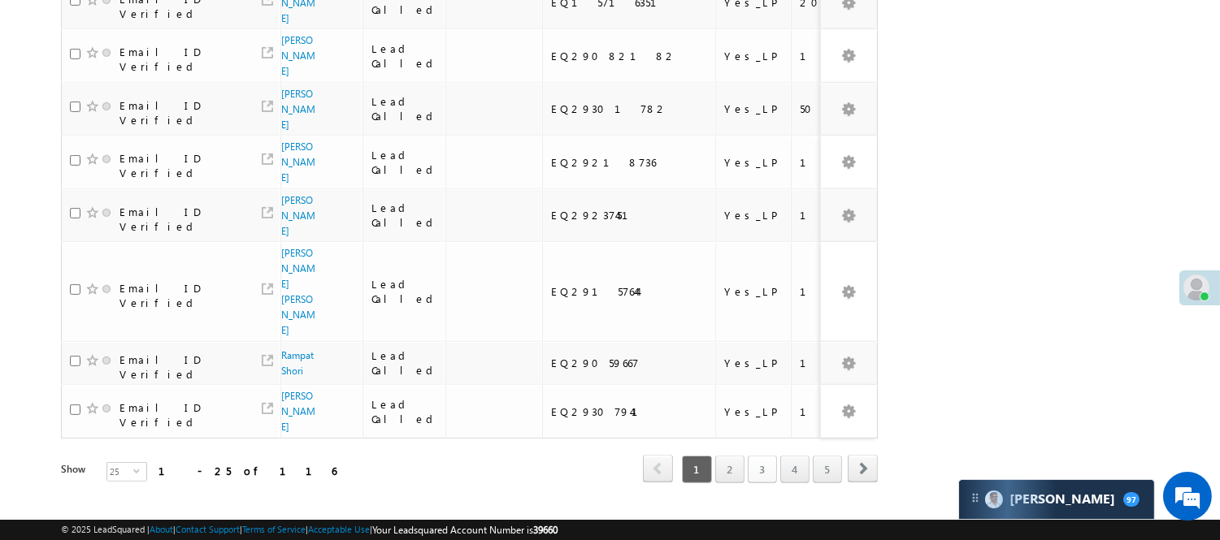
click at [748, 456] on link "3" at bounding box center [762, 470] width 29 height 28
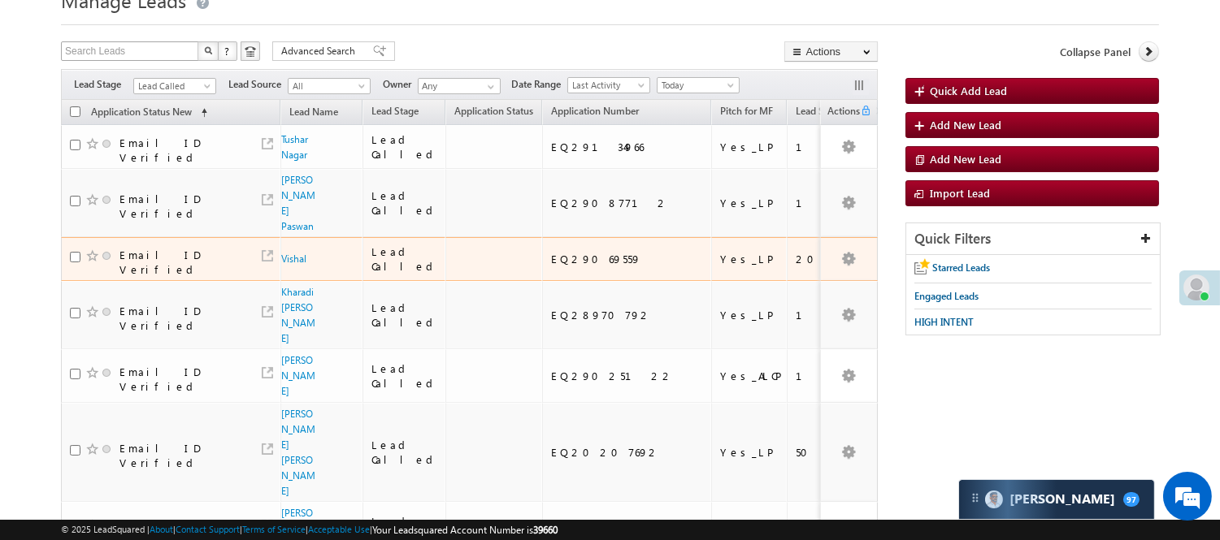
scroll to position [0, 0]
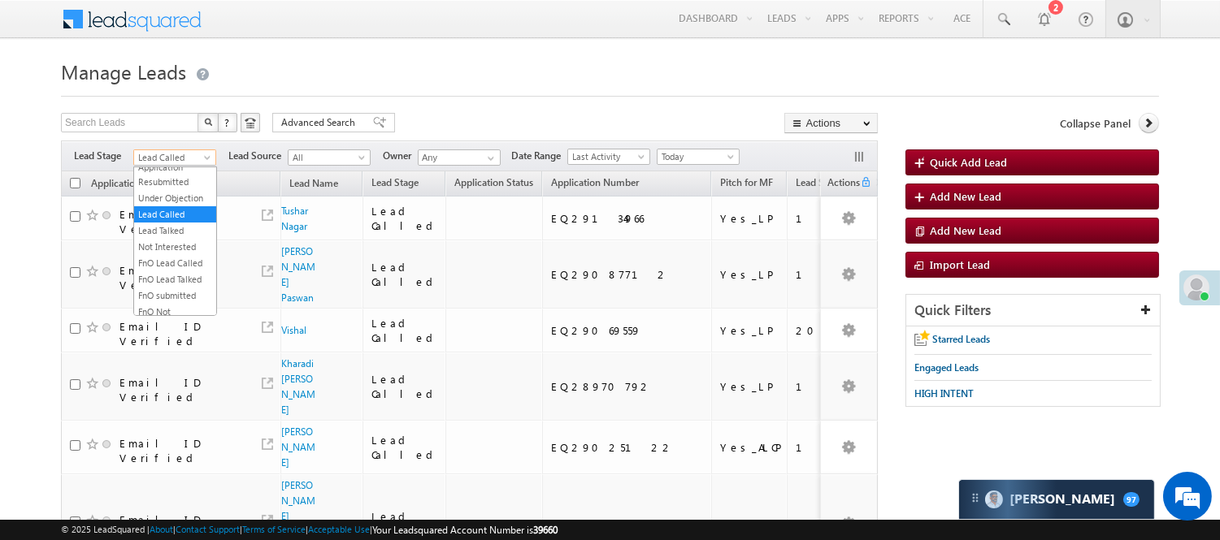
click at [163, 159] on span "Lead Called" at bounding box center [172, 157] width 77 height 15
click at [172, 199] on link "Lead Generated" at bounding box center [175, 191] width 82 height 15
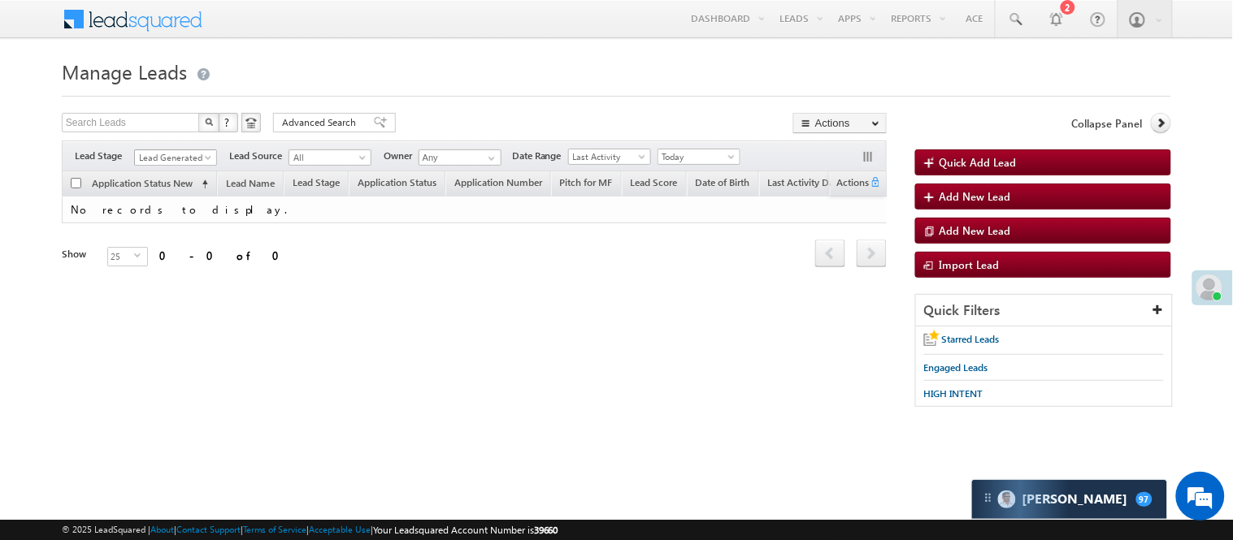
click at [184, 155] on span "Lead Generated" at bounding box center [173, 157] width 77 height 15
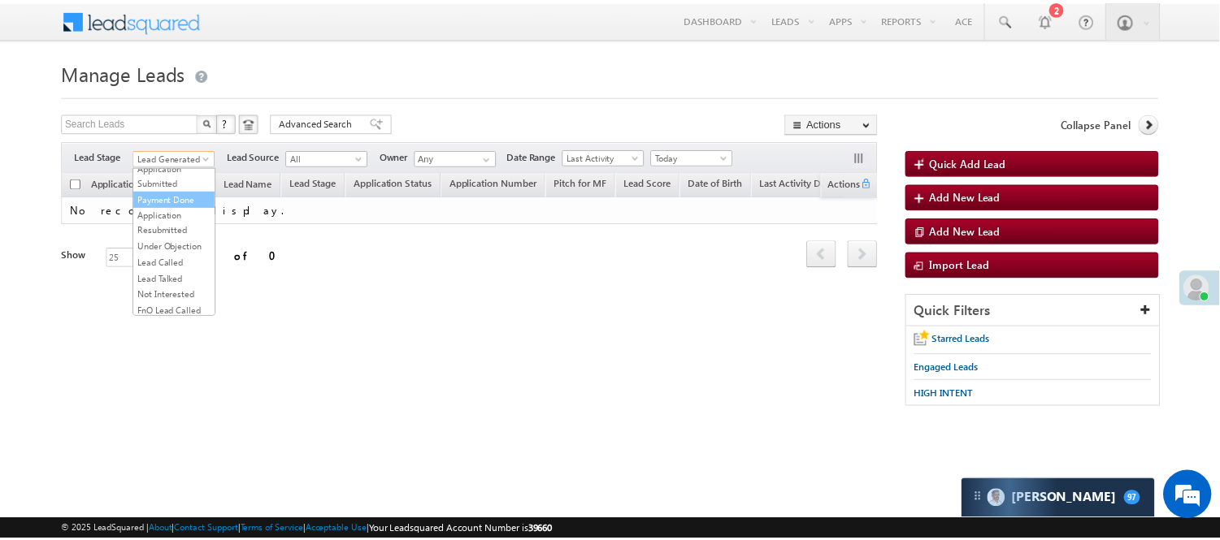
scroll to position [132, 0]
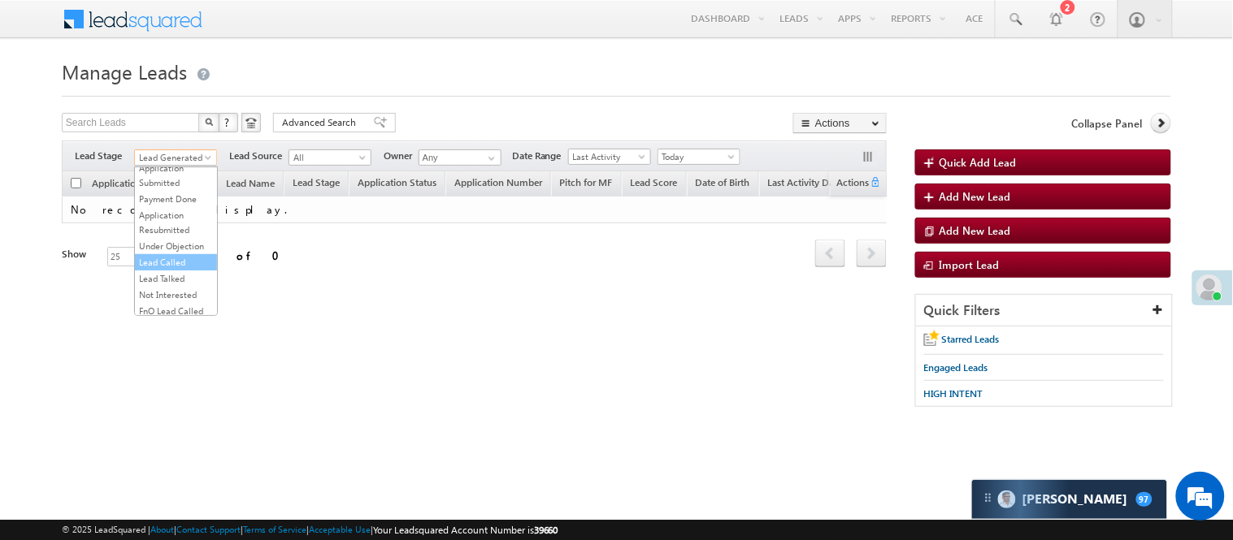
drag, startPoint x: 168, startPoint y: 295, endPoint x: 166, endPoint y: 310, distance: 15.6
click at [166, 310] on ul "All Lead Generated Lead Talked - Pitch Not Done Lead Talked - Pitch Done Lead T…" at bounding box center [176, 242] width 84 height 150
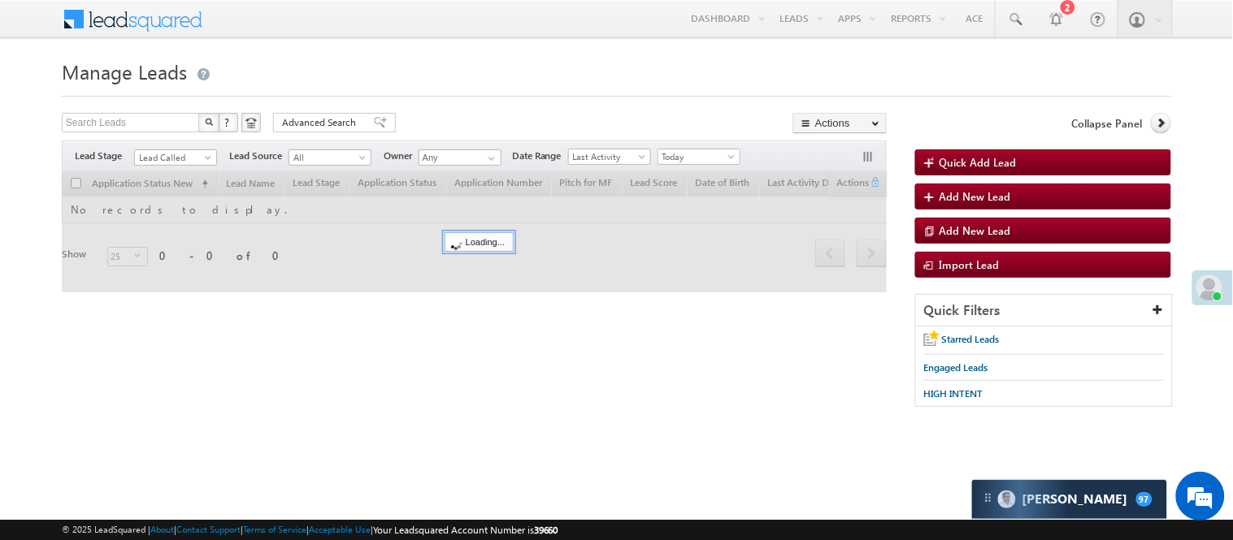
click at [498, 96] on form "Manage Leads Quick Add Lead Search Leads X ? 0 results found Advanced Search Ad…" at bounding box center [616, 238] width 1109 height 369
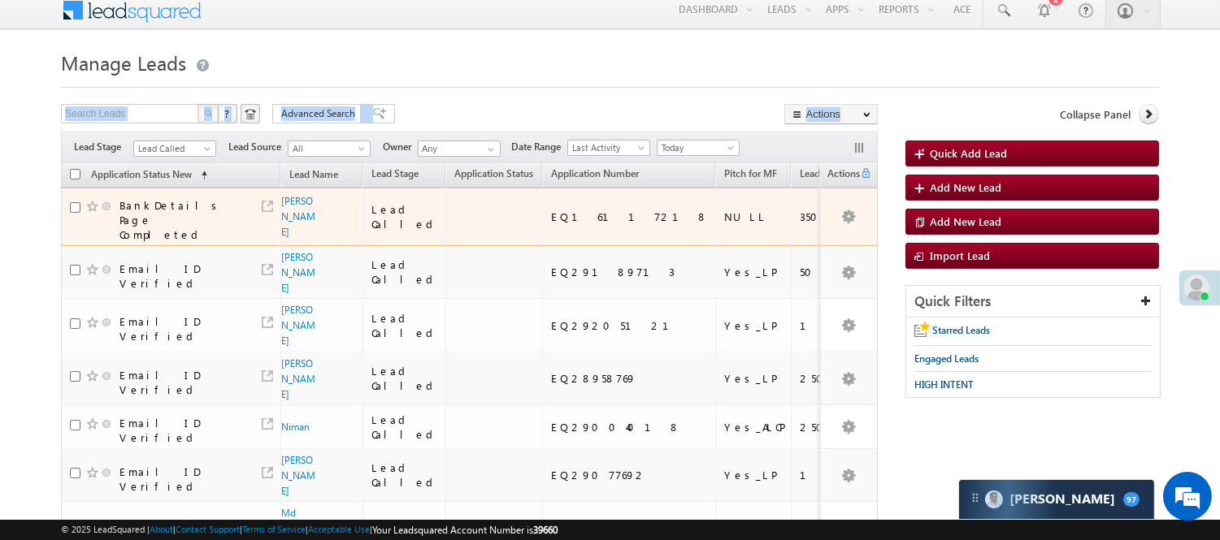
scroll to position [0, 0]
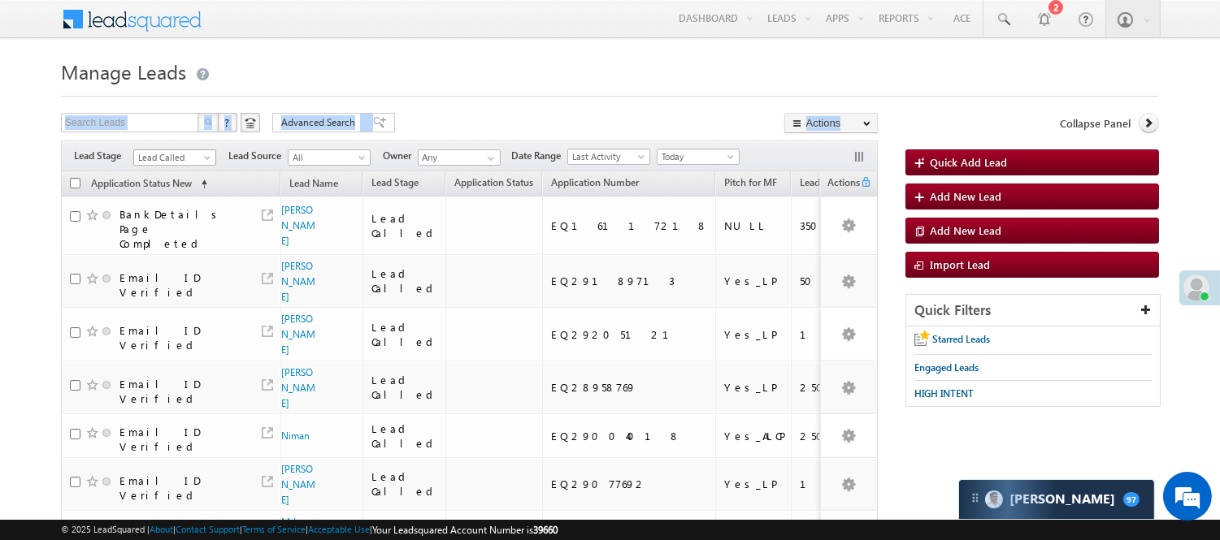
click at [148, 154] on span "Lead Called" at bounding box center [172, 157] width 77 height 15
click at [173, 199] on link "Lead Generated" at bounding box center [175, 191] width 82 height 15
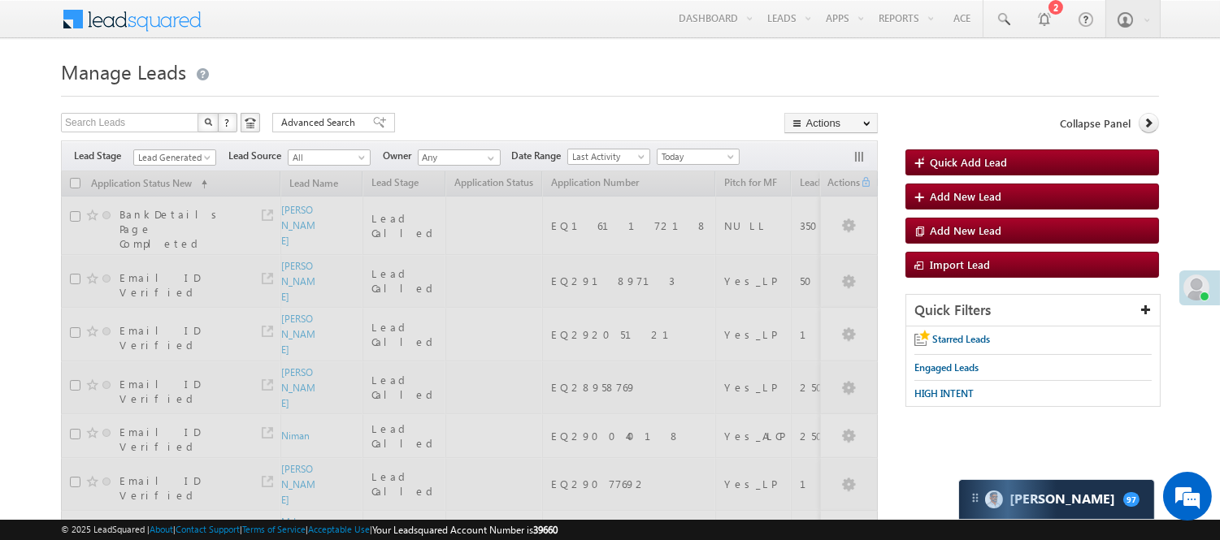
click at [634, 78] on h1 "Manage Leads" at bounding box center [610, 70] width 1098 height 32
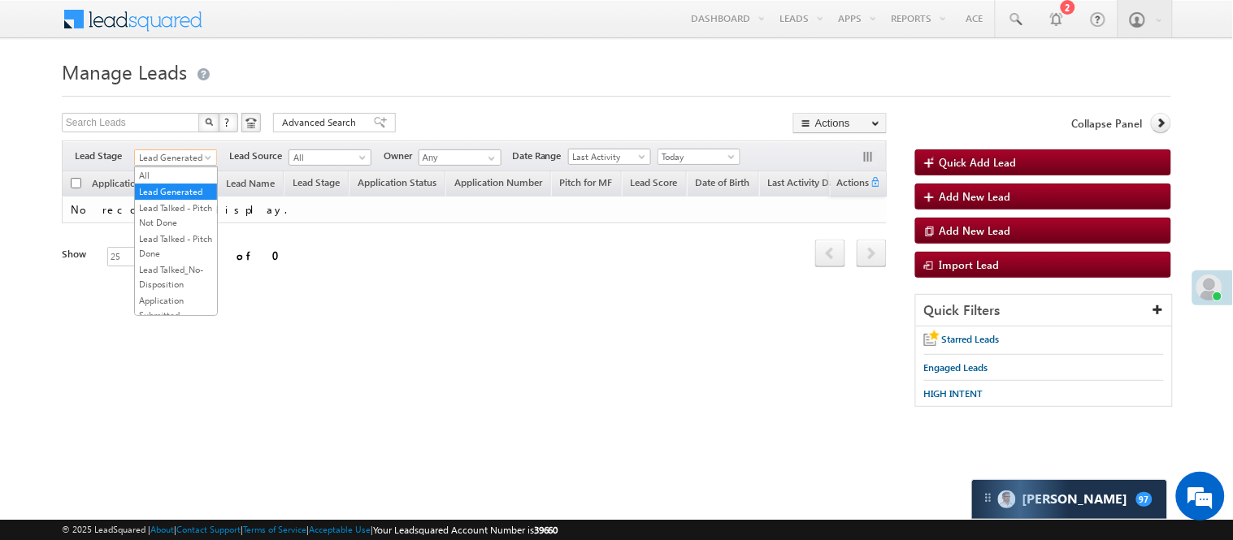
click at [183, 163] on span "Lead Generated" at bounding box center [173, 157] width 77 height 15
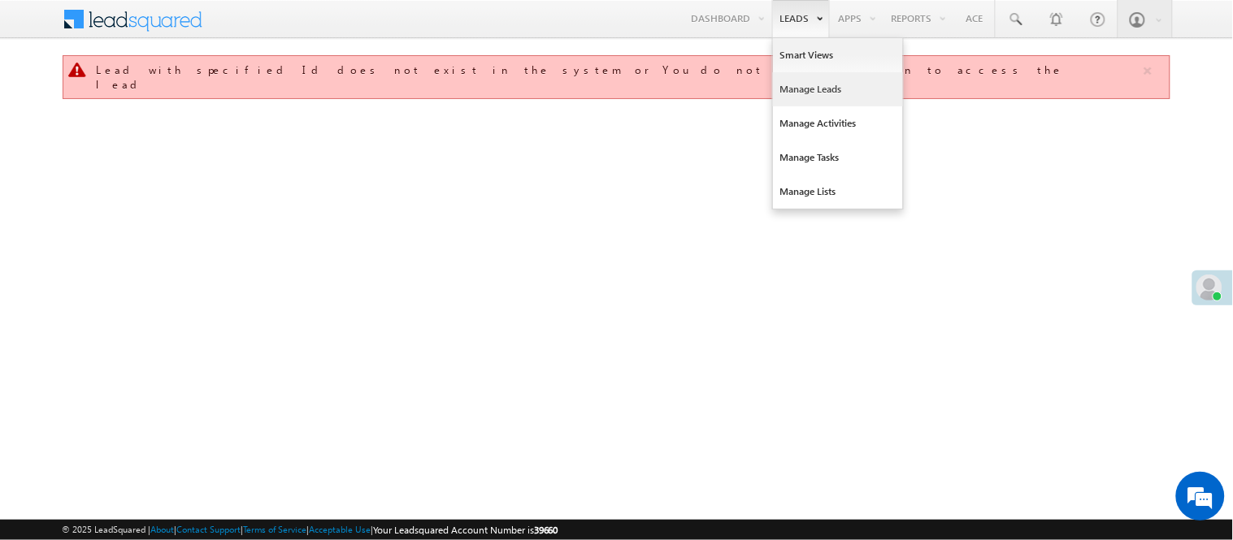
click at [825, 85] on link "Manage Leads" at bounding box center [838, 89] width 130 height 34
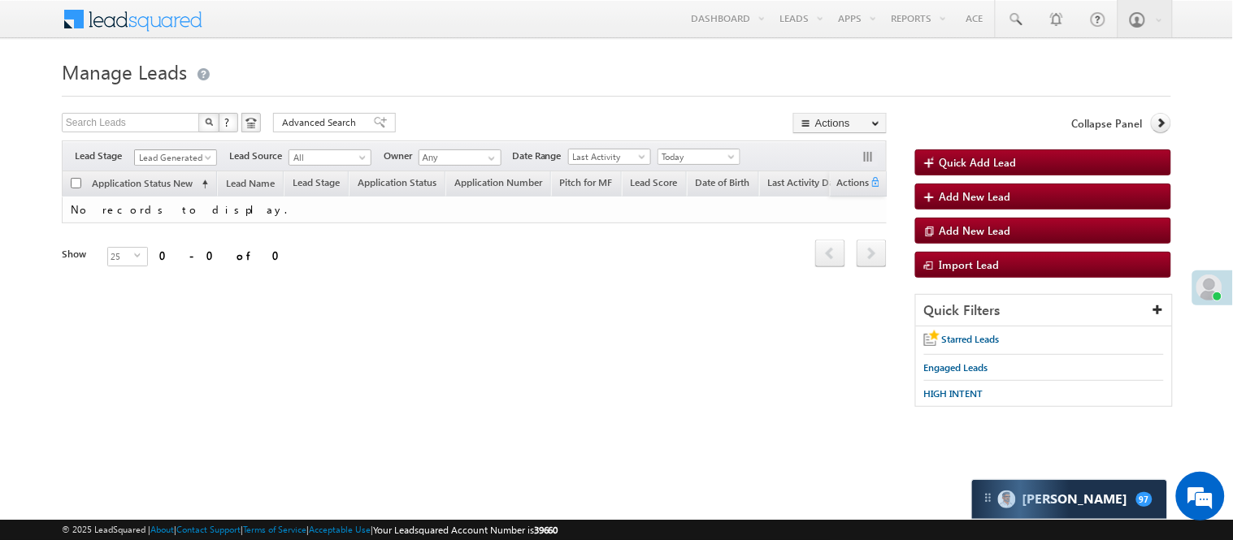
click at [157, 152] on span "Lead Generated" at bounding box center [173, 157] width 77 height 15
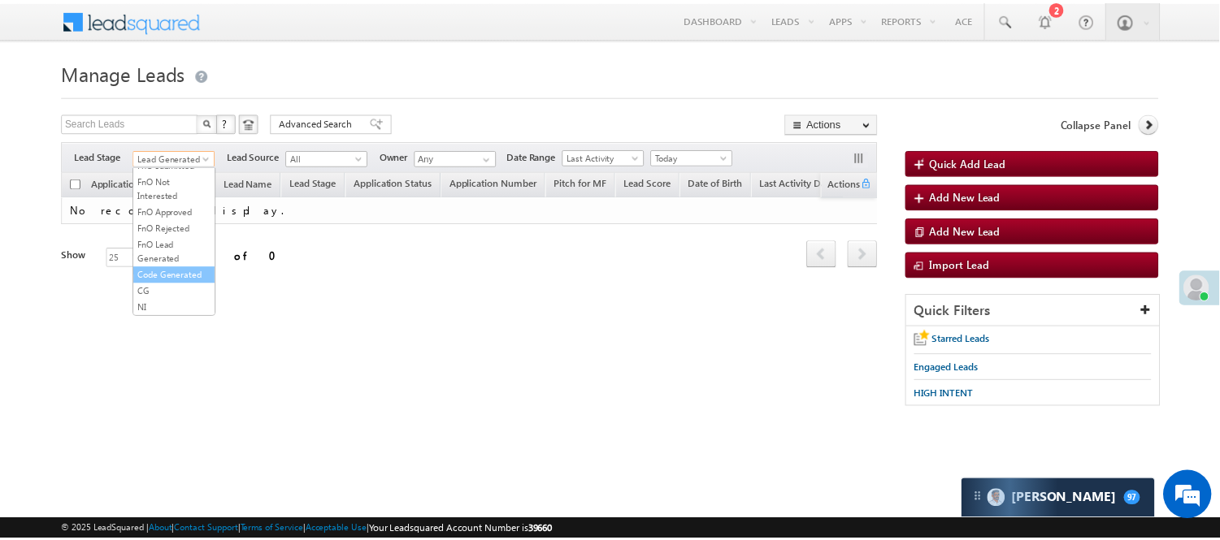
scroll to position [403, 0]
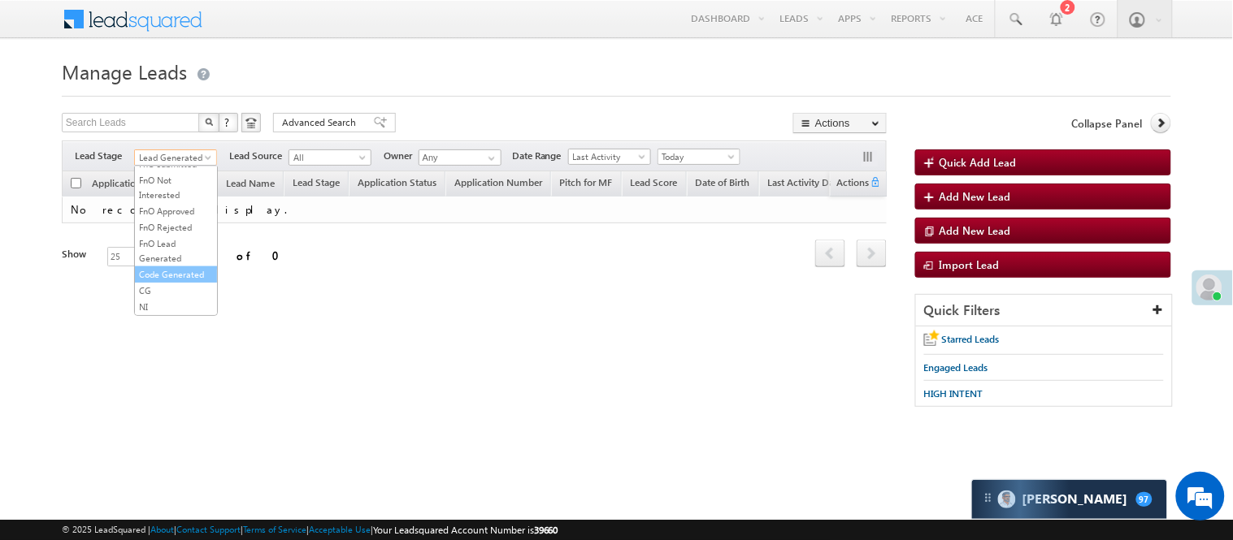
click at [173, 267] on link "Code Generated" at bounding box center [176, 274] width 82 height 15
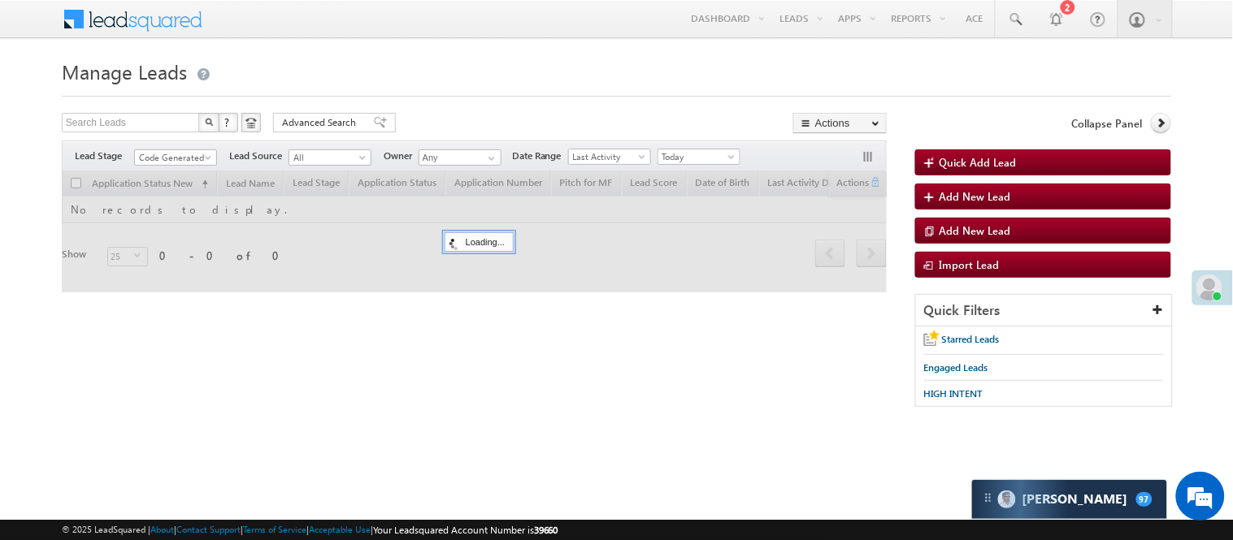
click at [548, 93] on div at bounding box center [616, 91] width 1109 height 11
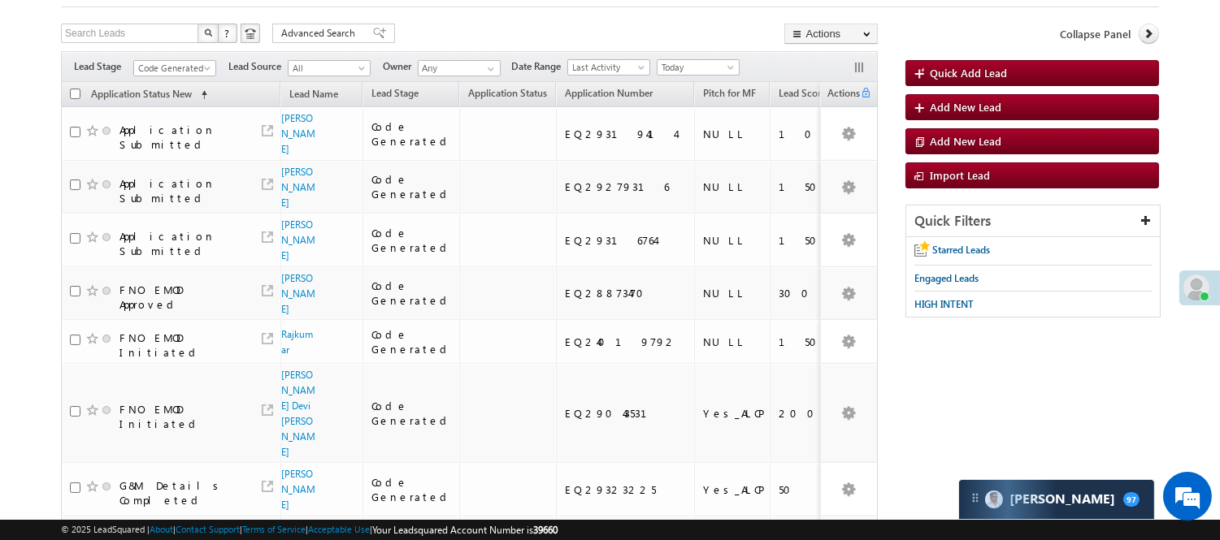
scroll to position [90, 0]
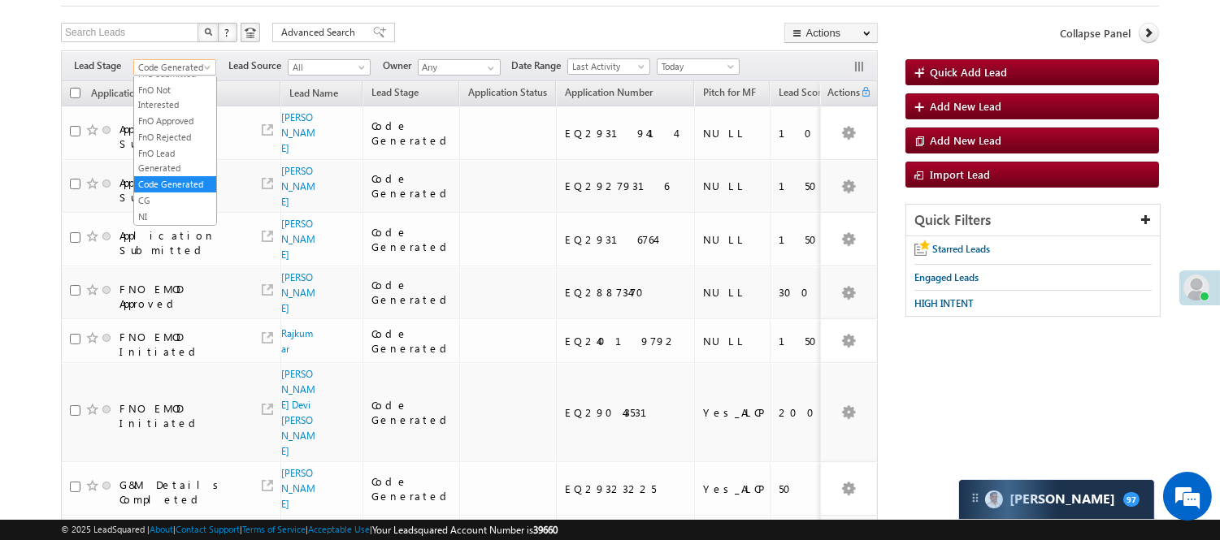
click at [184, 67] on span "Code Generated" at bounding box center [172, 67] width 77 height 15
click at [167, 104] on link "Lead Generated" at bounding box center [175, 101] width 82 height 15
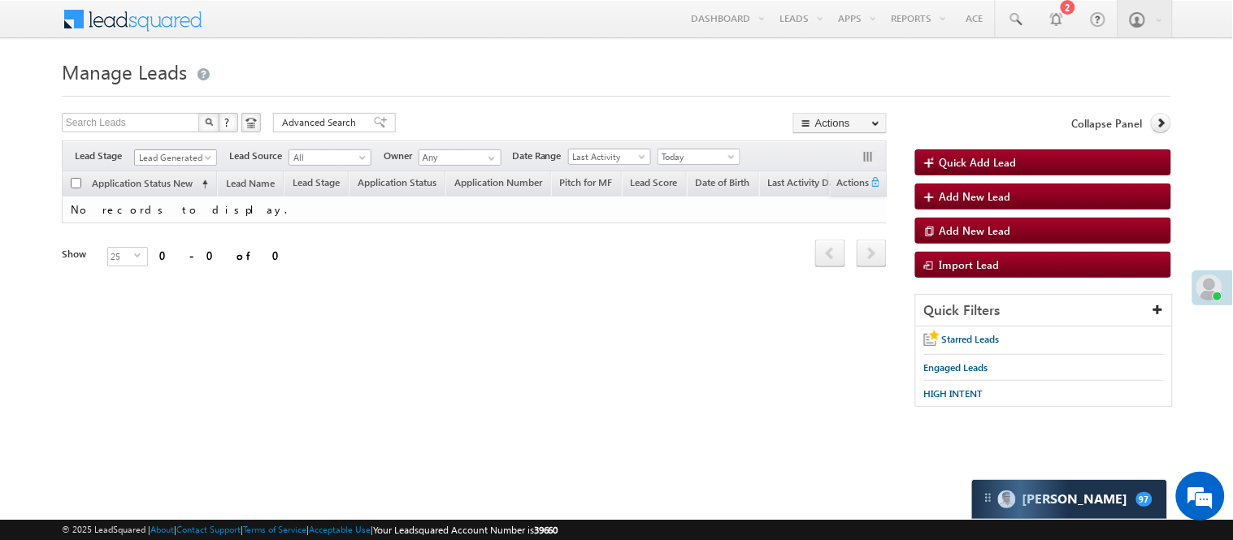
click at [203, 159] on span at bounding box center [209, 160] width 13 height 13
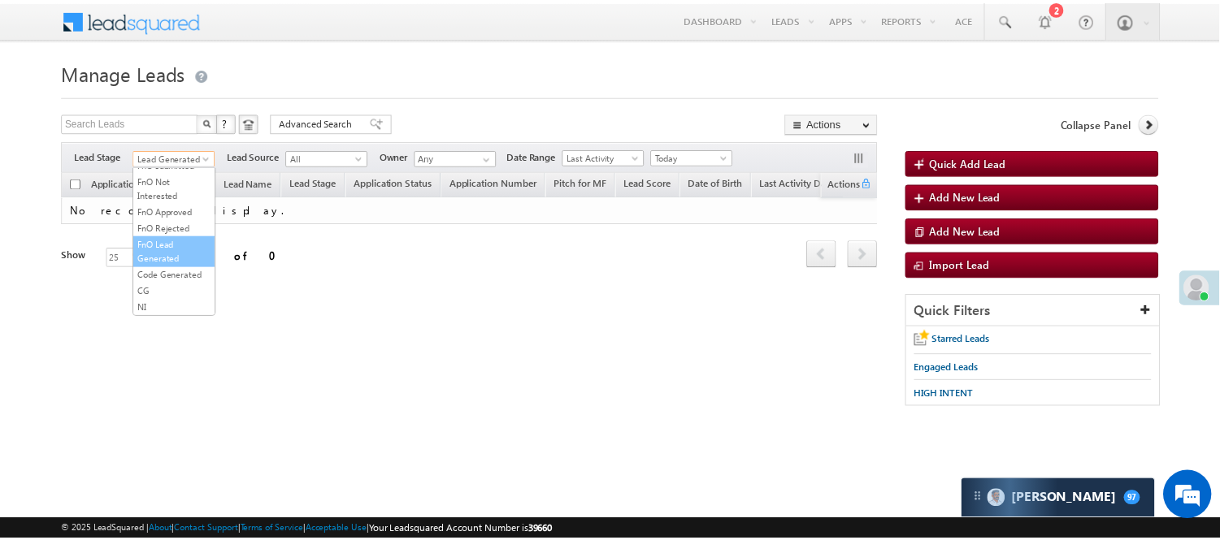
scroll to position [403, 0]
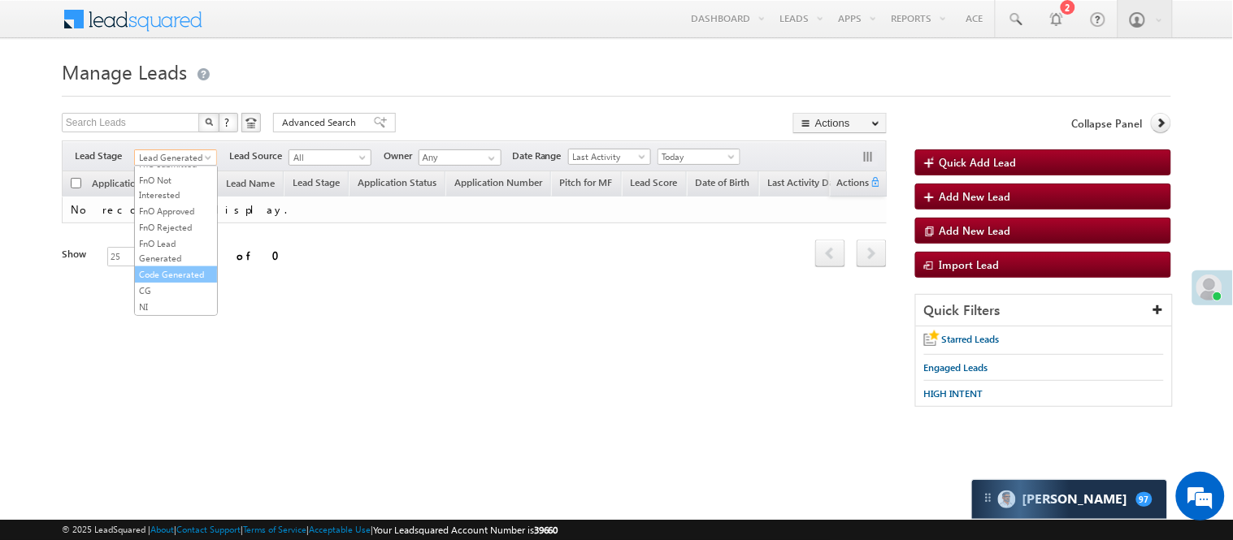
click at [184, 267] on link "Code Generated" at bounding box center [176, 274] width 82 height 15
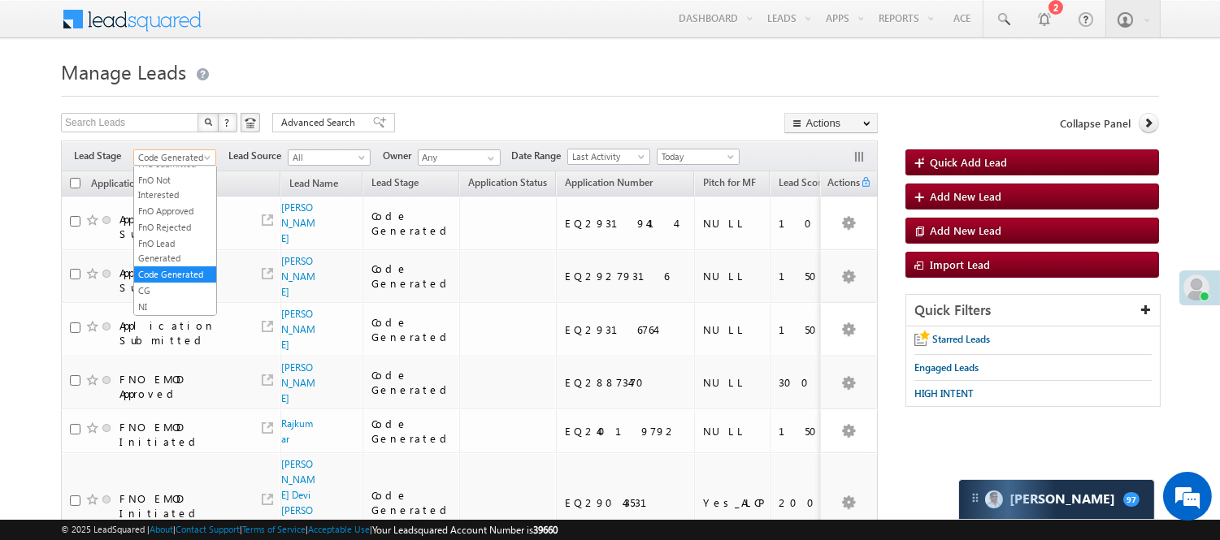
click at [183, 160] on span "Code Generated" at bounding box center [172, 157] width 77 height 15
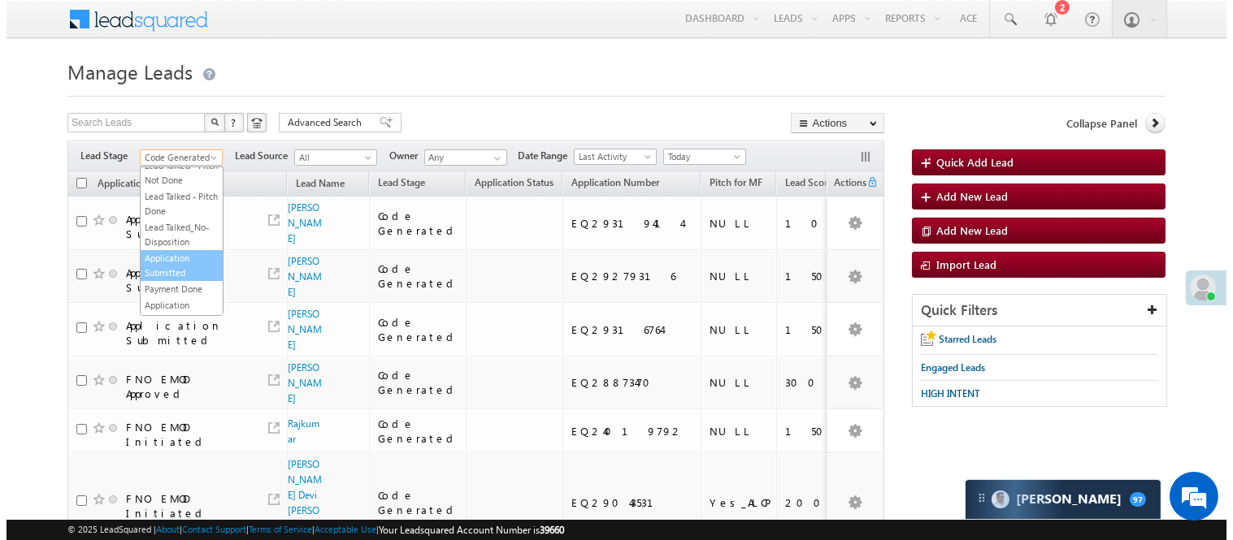
scroll to position [0, 0]
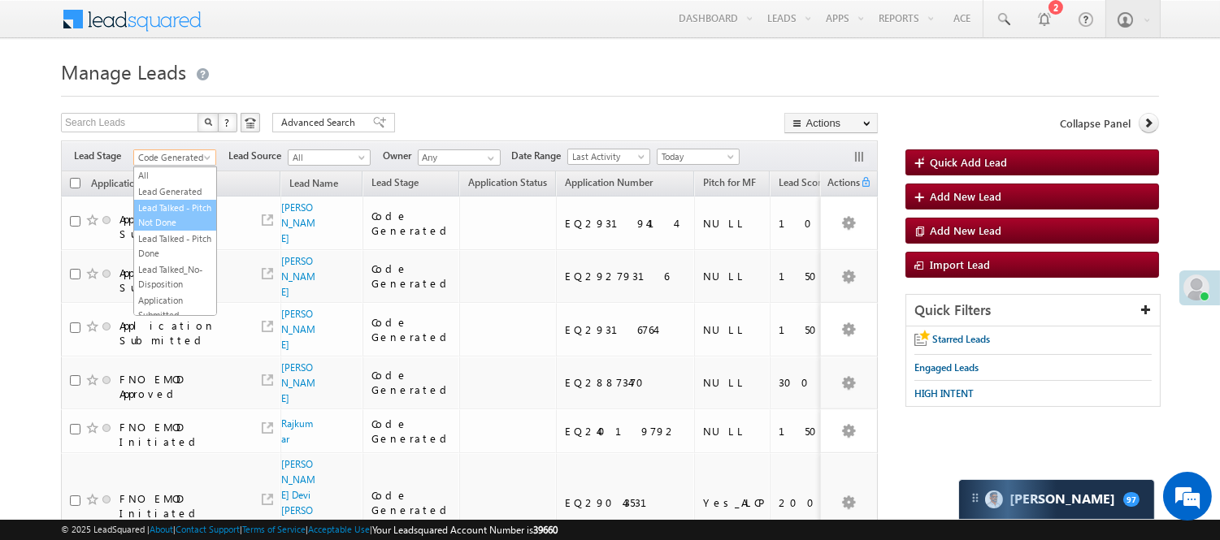
click at [141, 230] on link "Lead Talked - Pitch Not Done" at bounding box center [175, 215] width 82 height 29
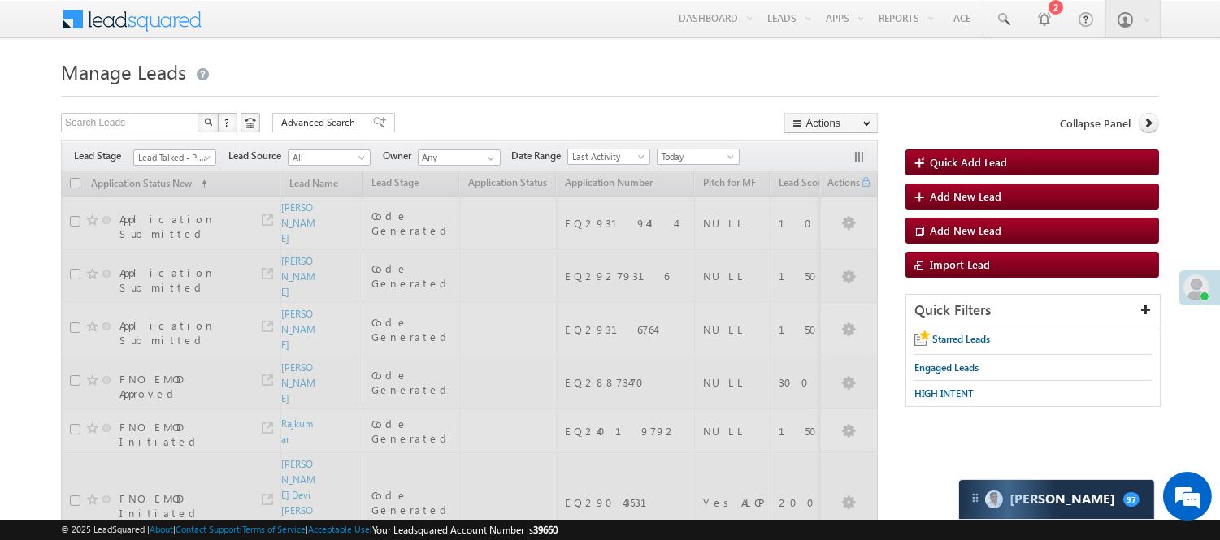
click at [188, 154] on span "Lead Talked - Pitch Not Done" at bounding box center [172, 157] width 77 height 15
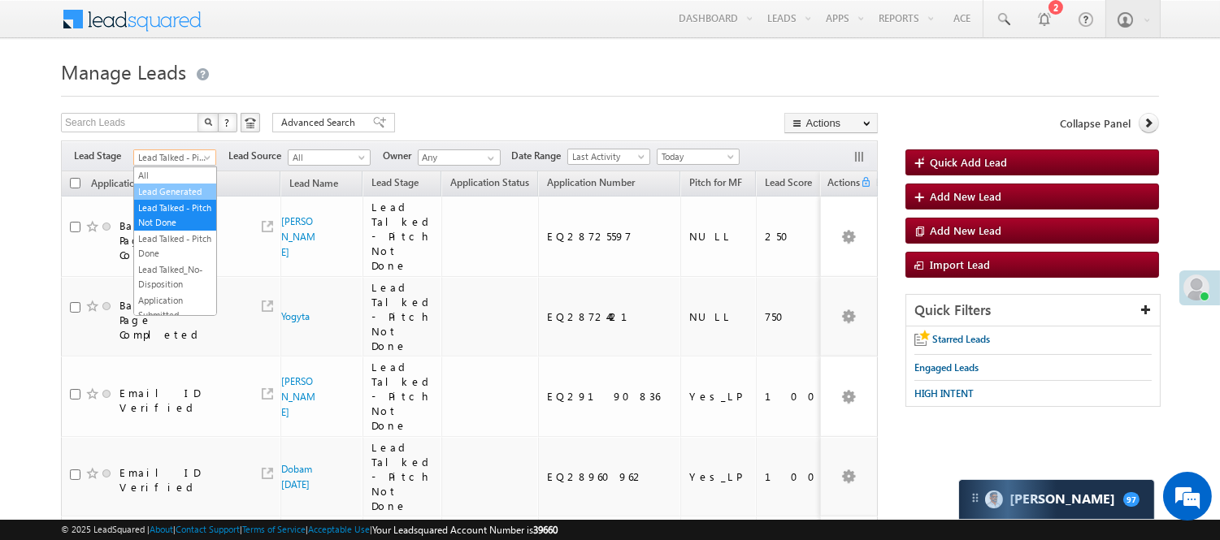
click at [174, 198] on link "Lead Generated" at bounding box center [175, 191] width 82 height 15
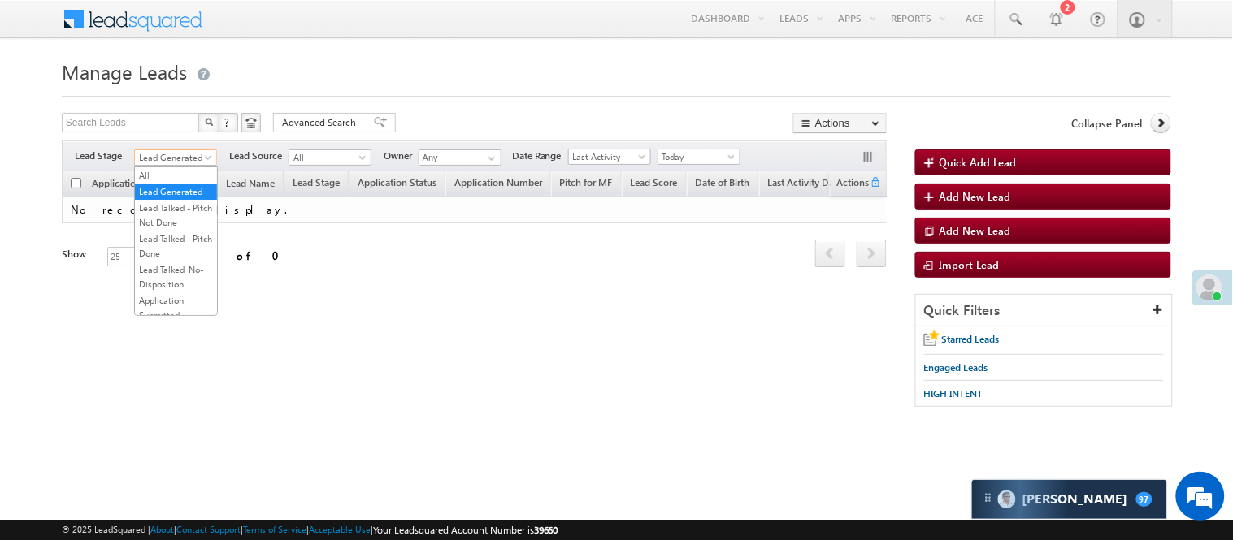
click at [179, 159] on span "Lead Generated" at bounding box center [173, 157] width 77 height 15
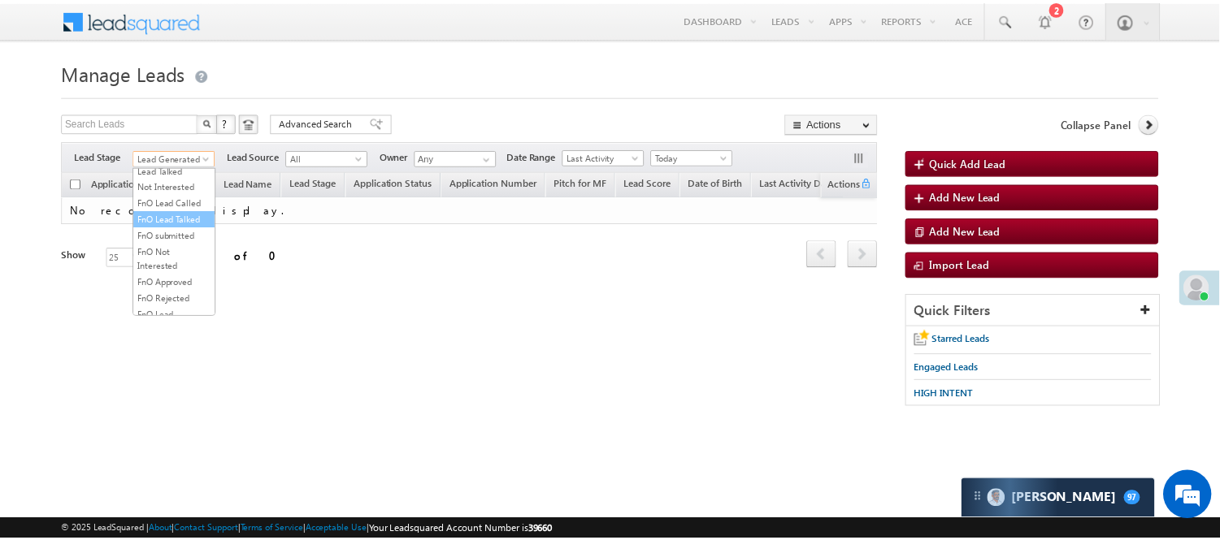
scroll to position [132, 0]
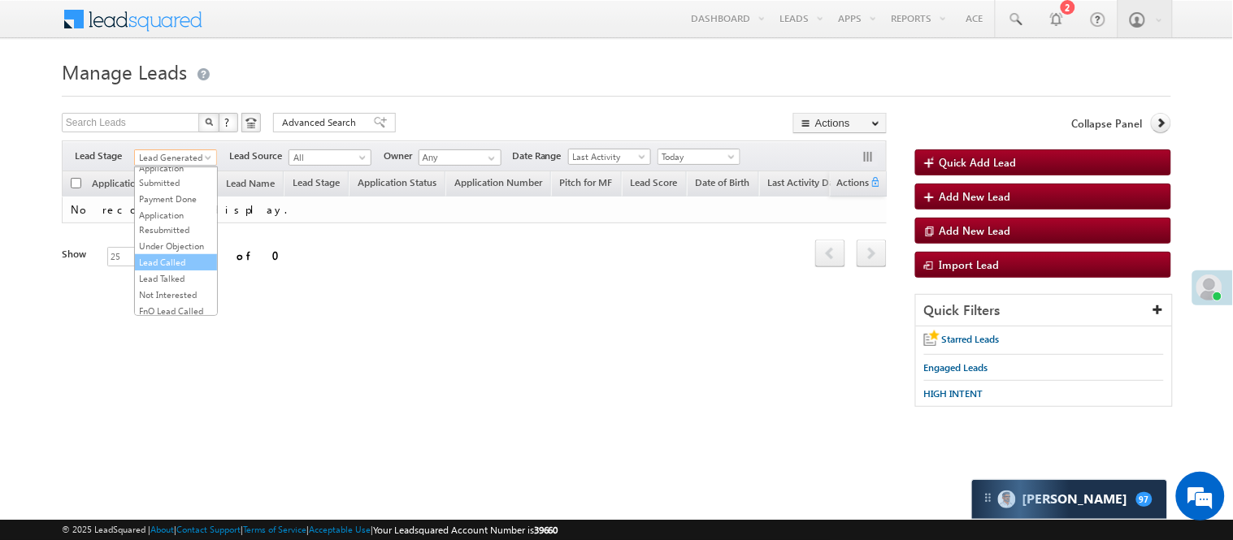
click at [168, 270] on link "Lead Called" at bounding box center [176, 262] width 82 height 15
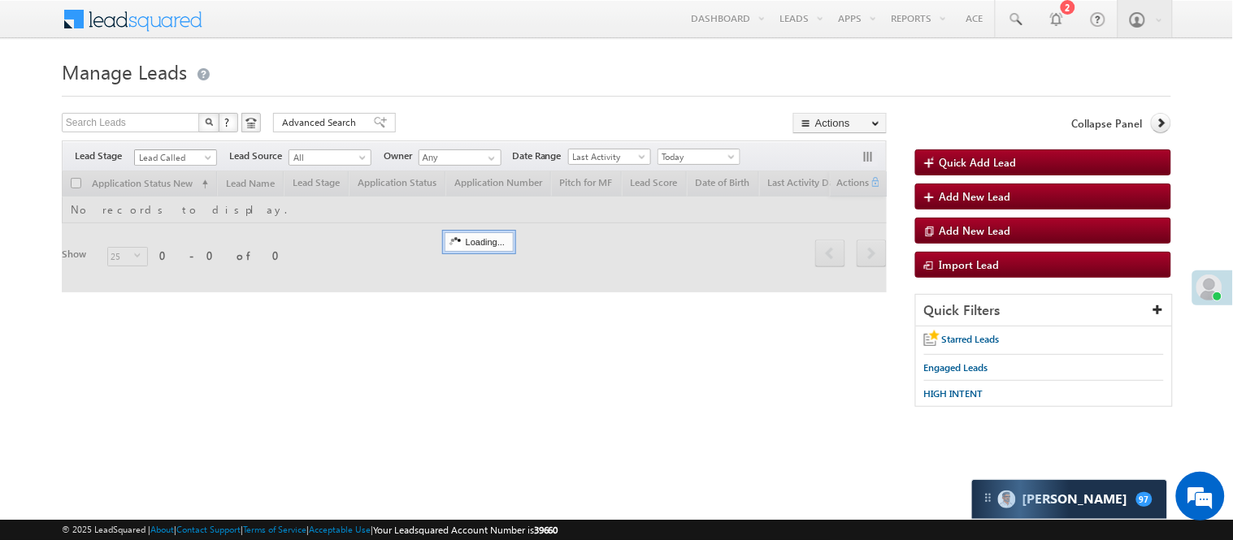
click at [168, 160] on span "Lead Called" at bounding box center [173, 157] width 77 height 15
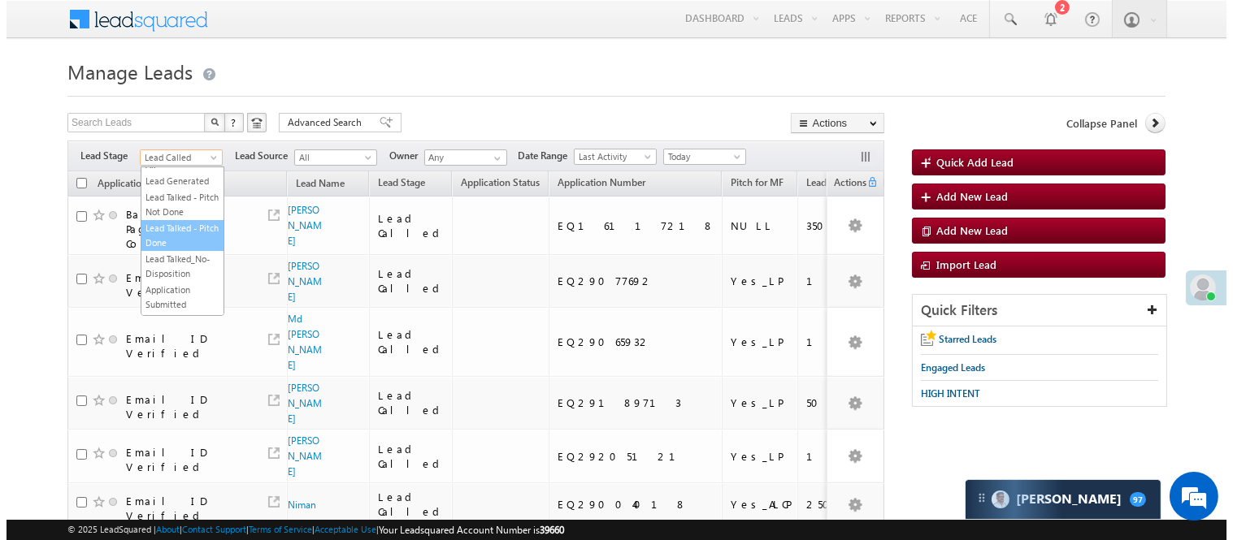
scroll to position [0, 0]
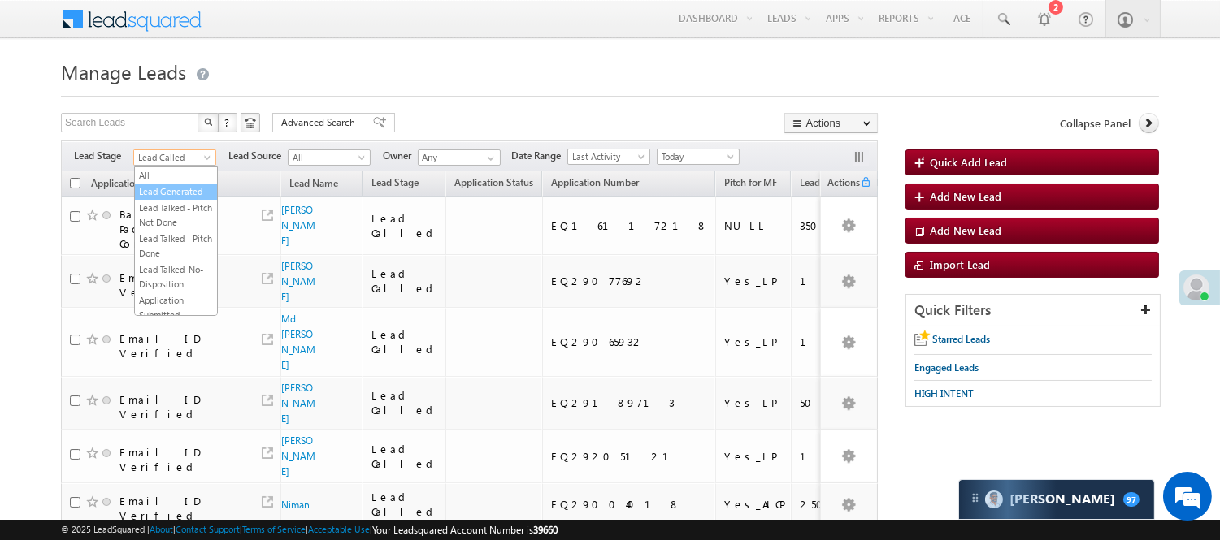
click at [164, 199] on link "Lead Generated" at bounding box center [176, 191] width 82 height 15
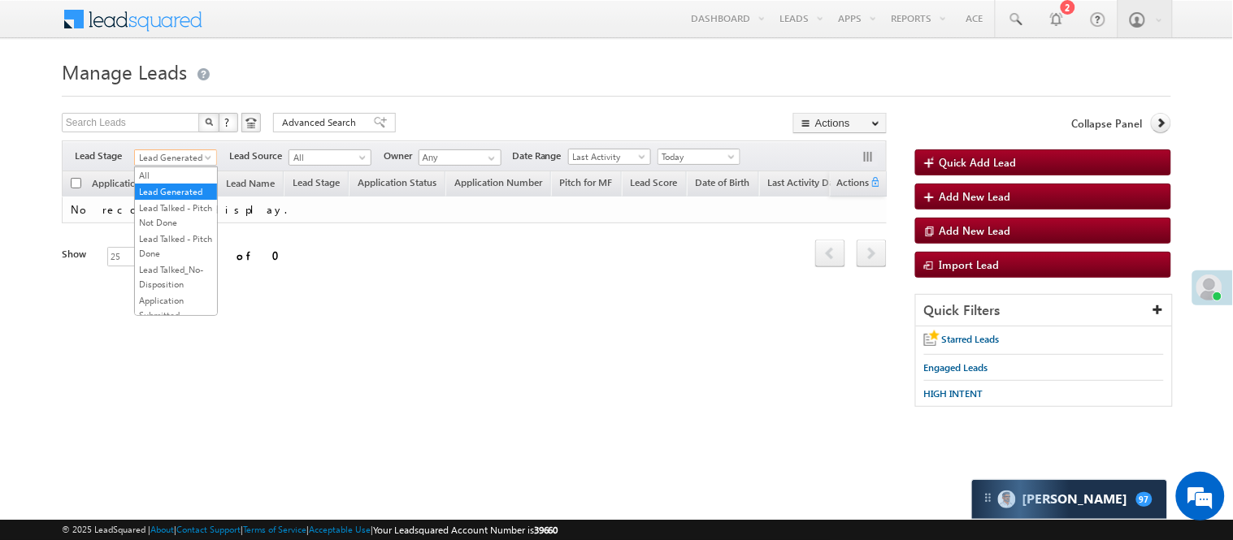
click at [196, 159] on span "Lead Generated" at bounding box center [173, 157] width 77 height 15
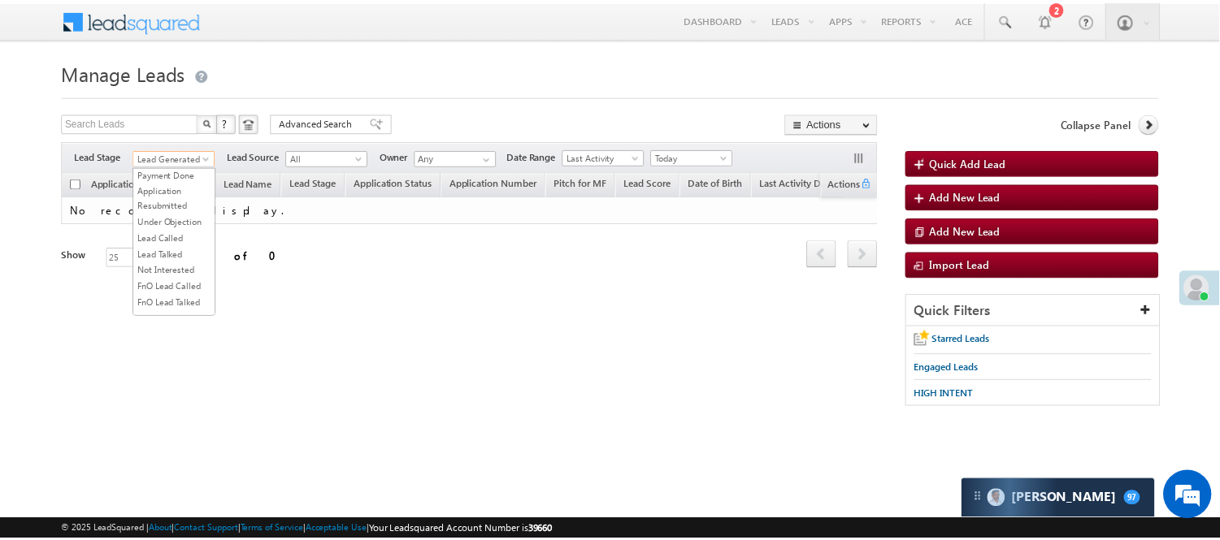
scroll to position [271, 0]
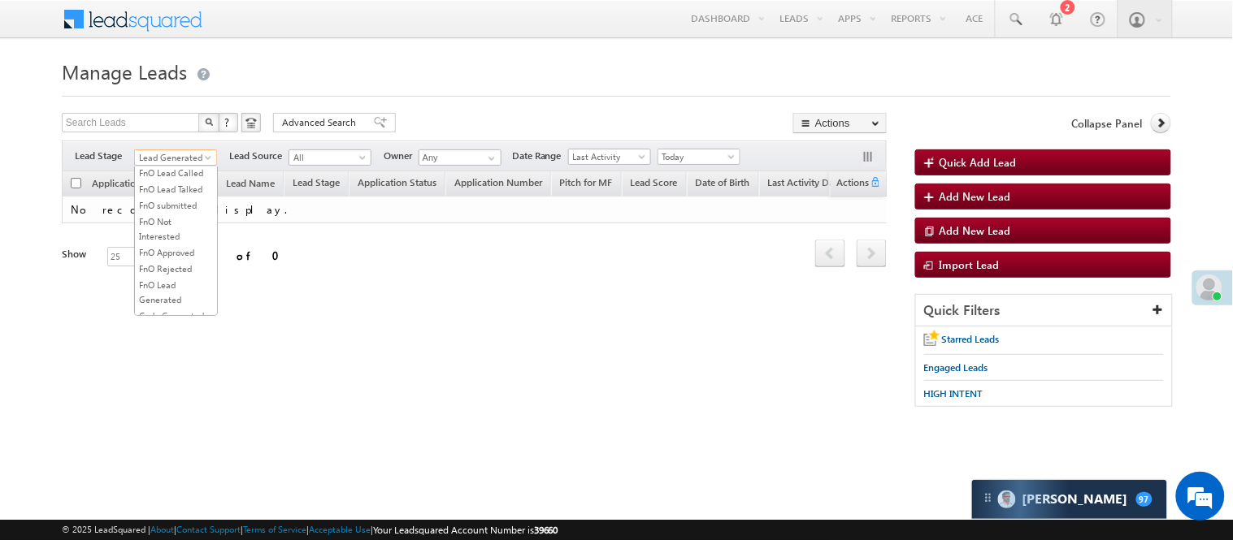
click at [189, 148] on link "Lead Talked" at bounding box center [176, 140] width 82 height 15
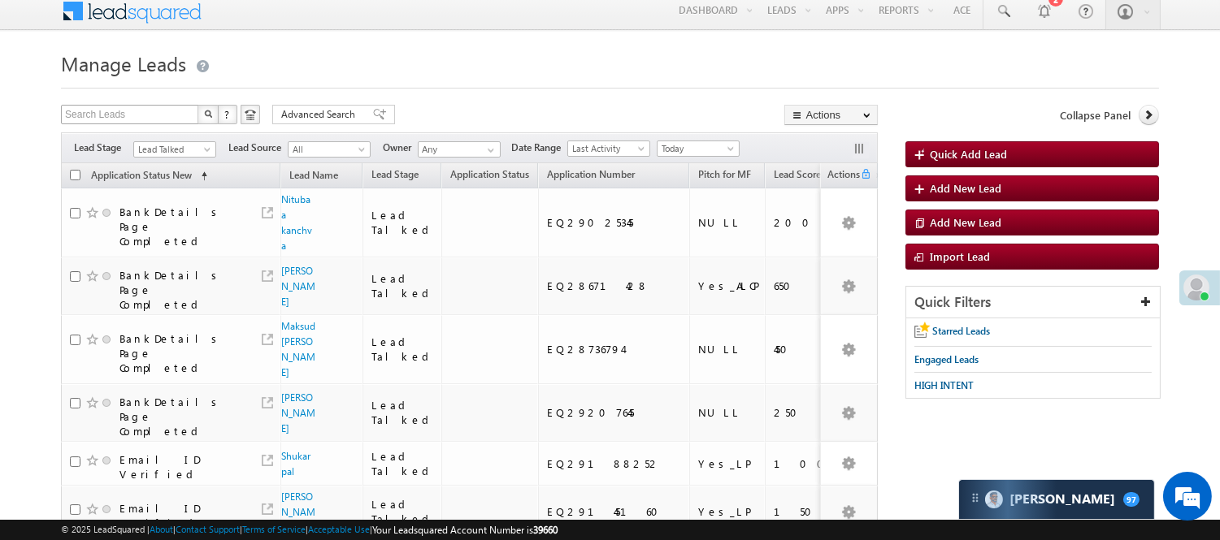
scroll to position [0, 0]
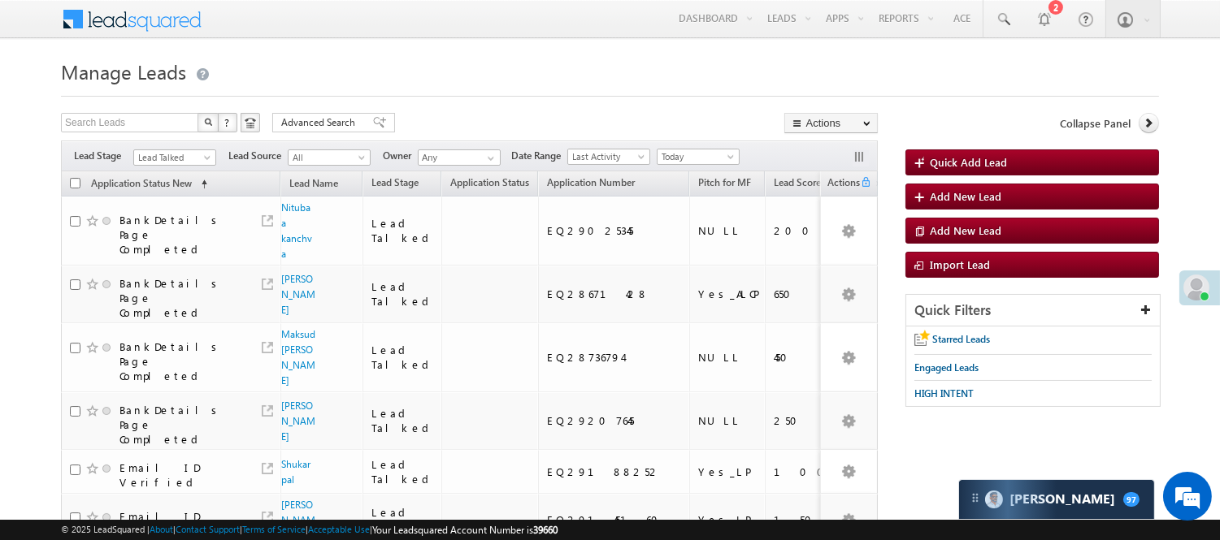
click at [175, 150] on span "Lead Talked" at bounding box center [172, 157] width 77 height 15
click at [193, 190] on link "Lead Generated" at bounding box center [175, 191] width 82 height 15
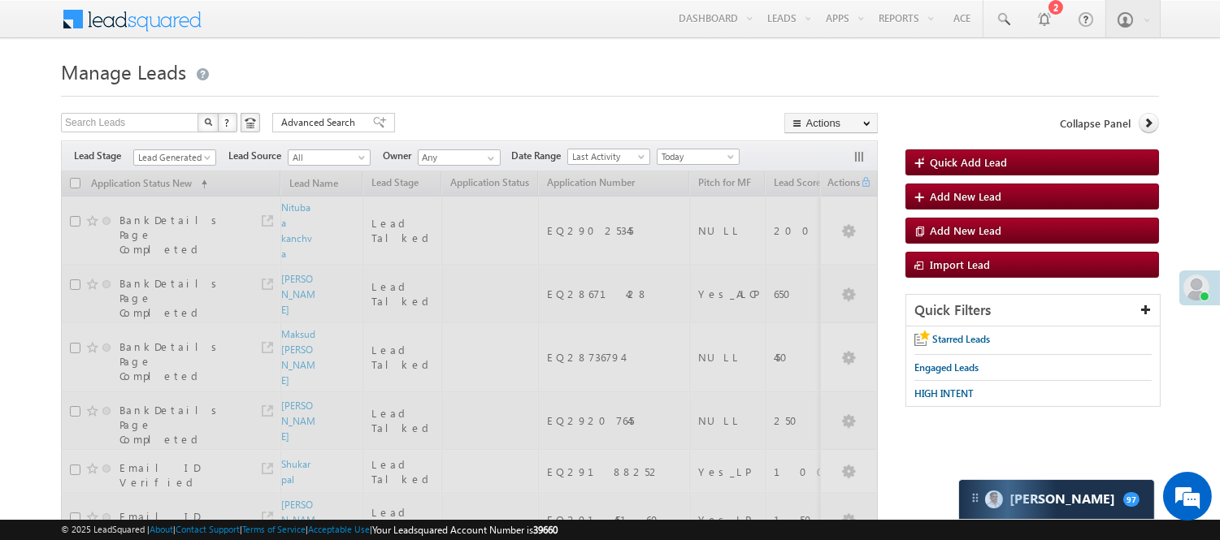
click at [586, 78] on h1 "Manage Leads" at bounding box center [610, 70] width 1098 height 32
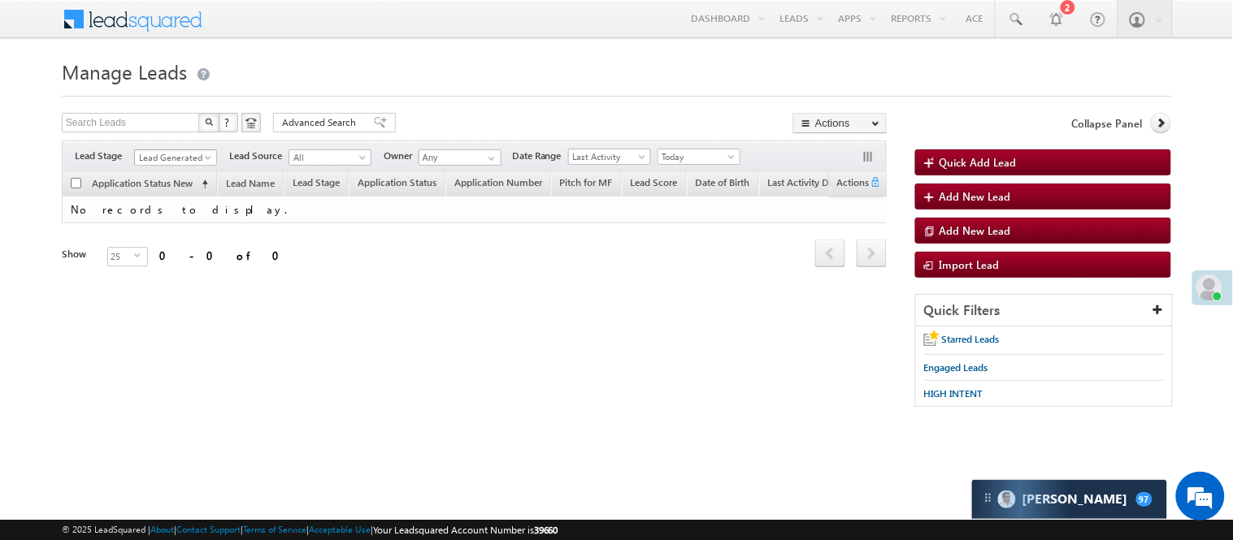
click at [176, 153] on span "Lead Generated" at bounding box center [173, 157] width 77 height 15
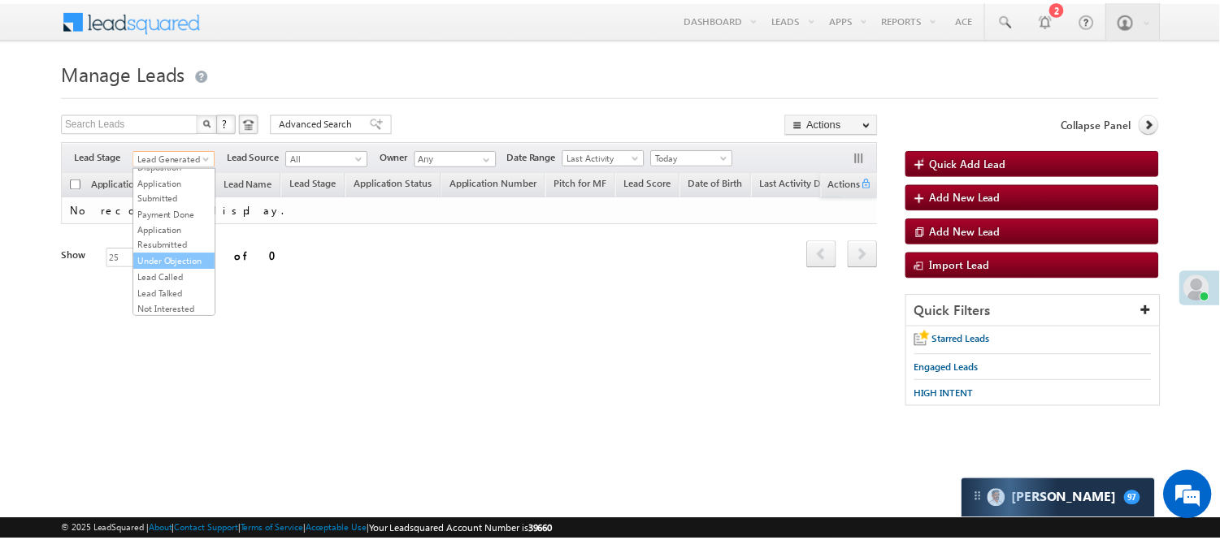
scroll to position [403, 0]
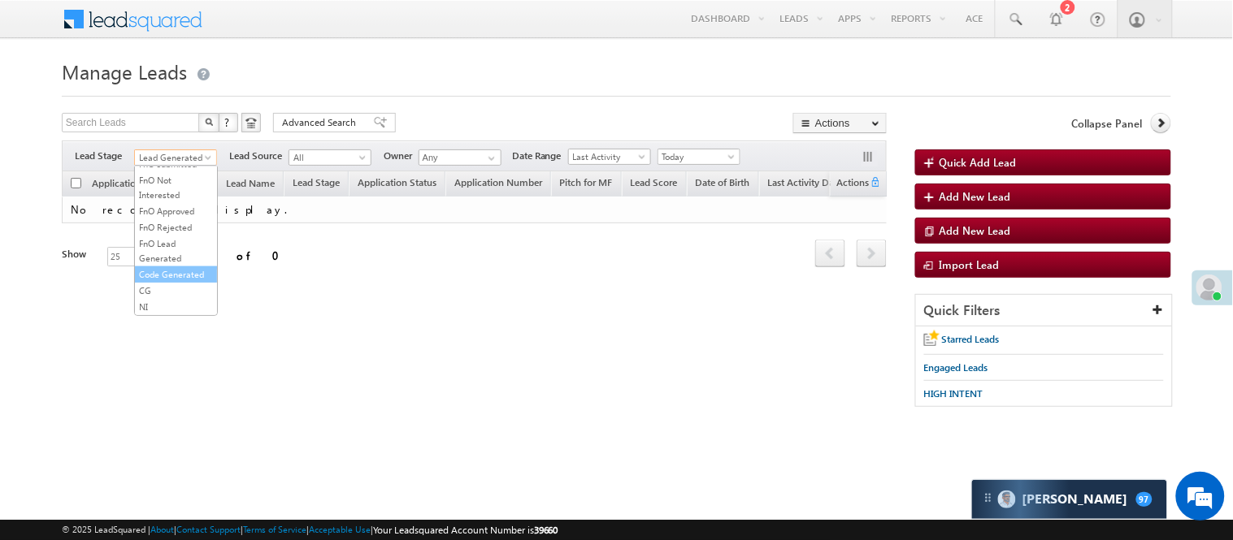
click at [171, 267] on link "Code Generated" at bounding box center [176, 274] width 82 height 15
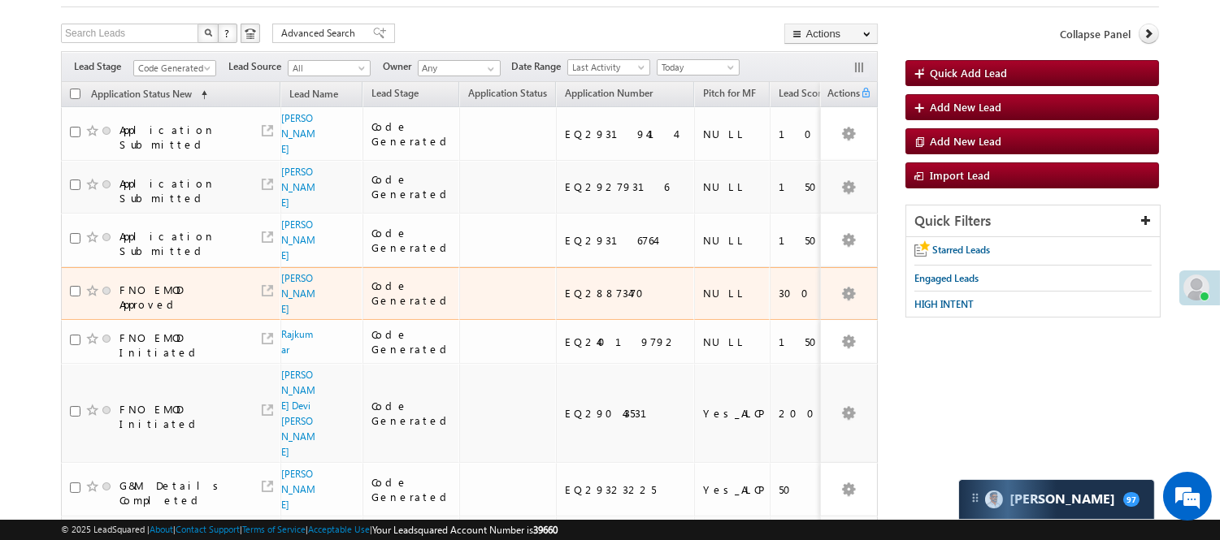
scroll to position [50, 0]
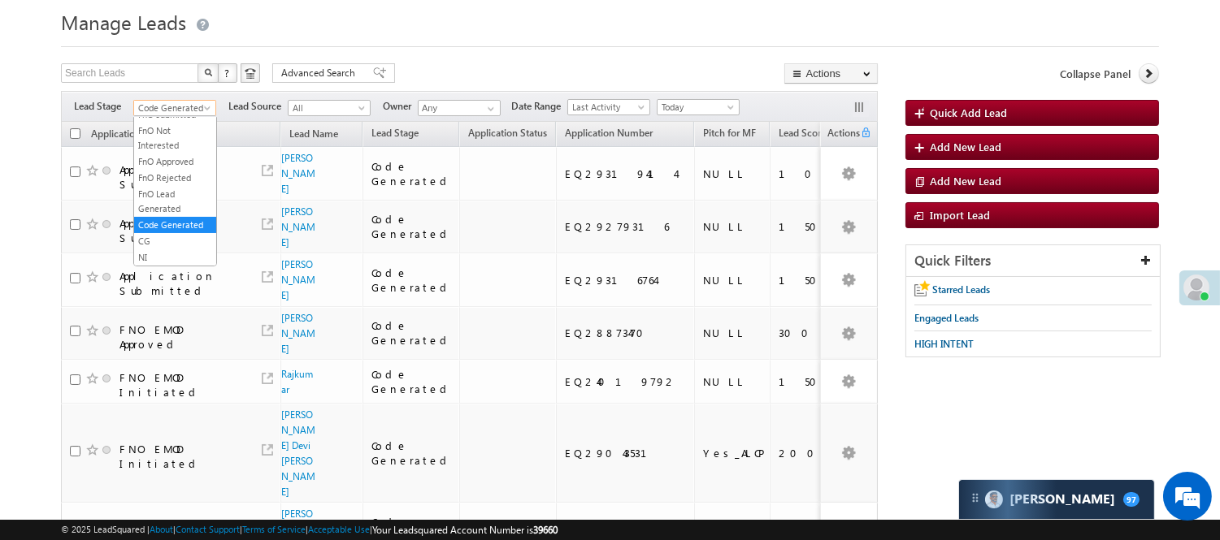
click at [191, 104] on span "Code Generated" at bounding box center [172, 108] width 77 height 15
click at [176, 137] on link "Lead Generated" at bounding box center [175, 142] width 82 height 15
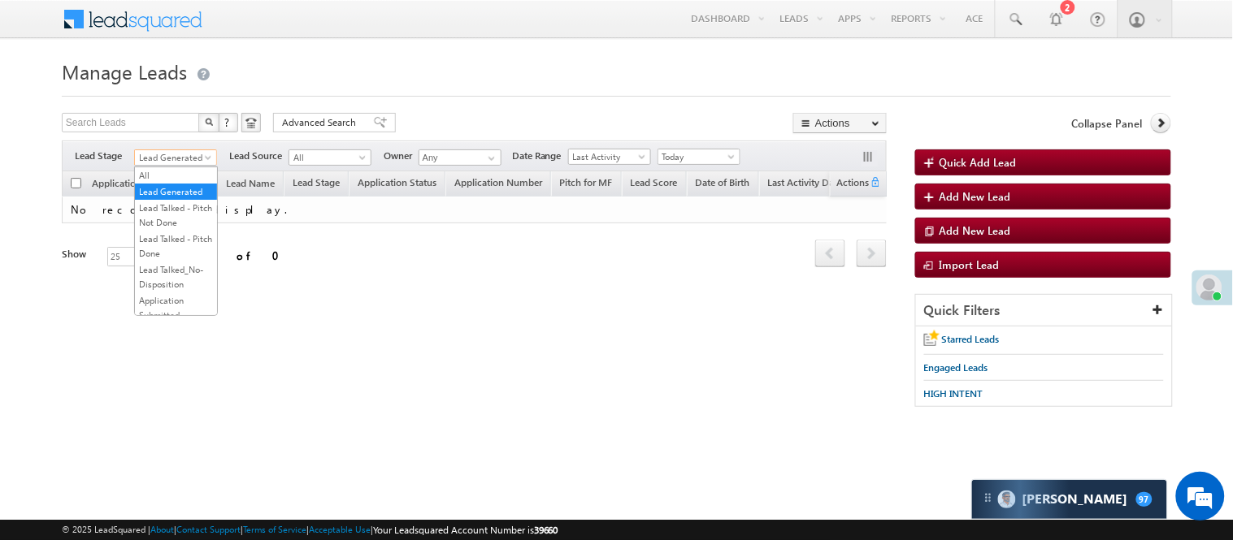
click at [184, 153] on span "Lead Generated" at bounding box center [173, 157] width 77 height 15
click at [189, 223] on link "Lead Talked - Pitch Not Done" at bounding box center [176, 215] width 82 height 29
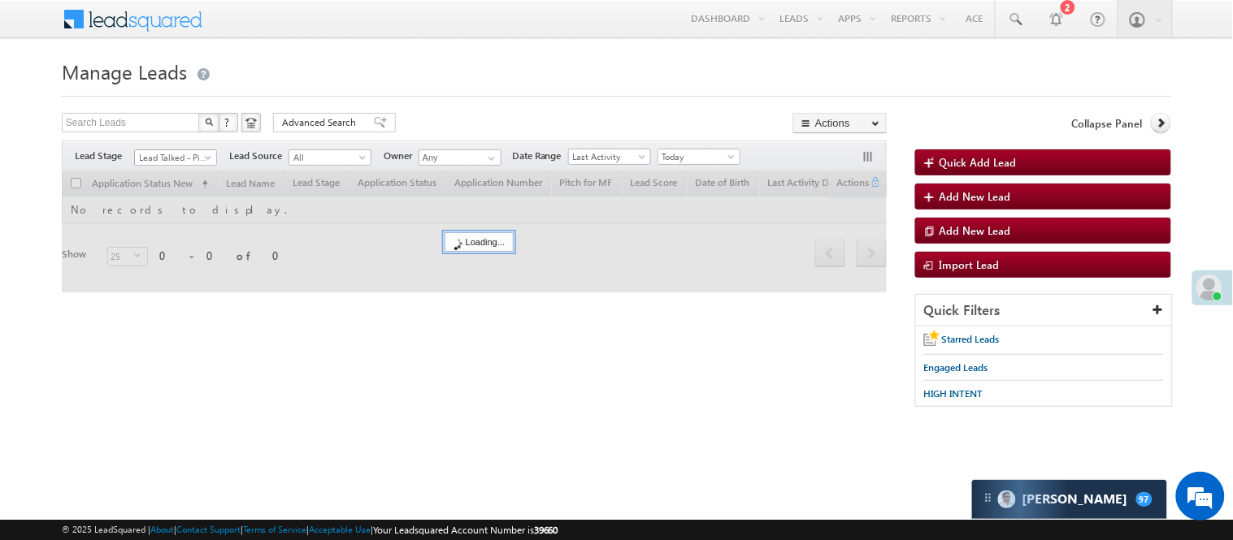
click at [196, 151] on span "Lead Talked - Pitch Not Done" at bounding box center [173, 157] width 77 height 15
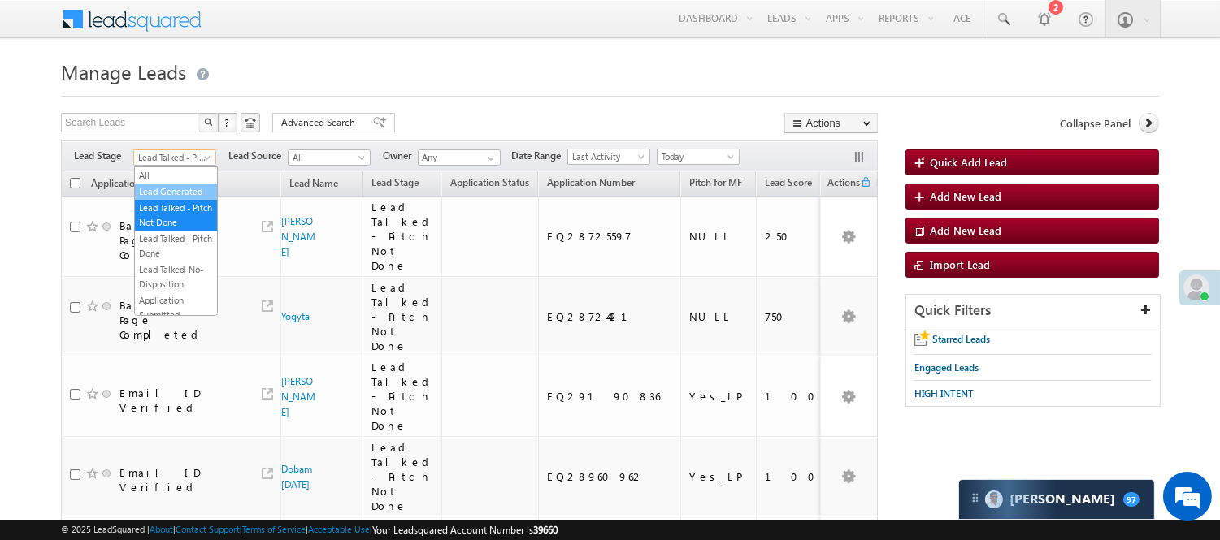
click at [188, 199] on link "Lead Generated" at bounding box center [176, 191] width 82 height 15
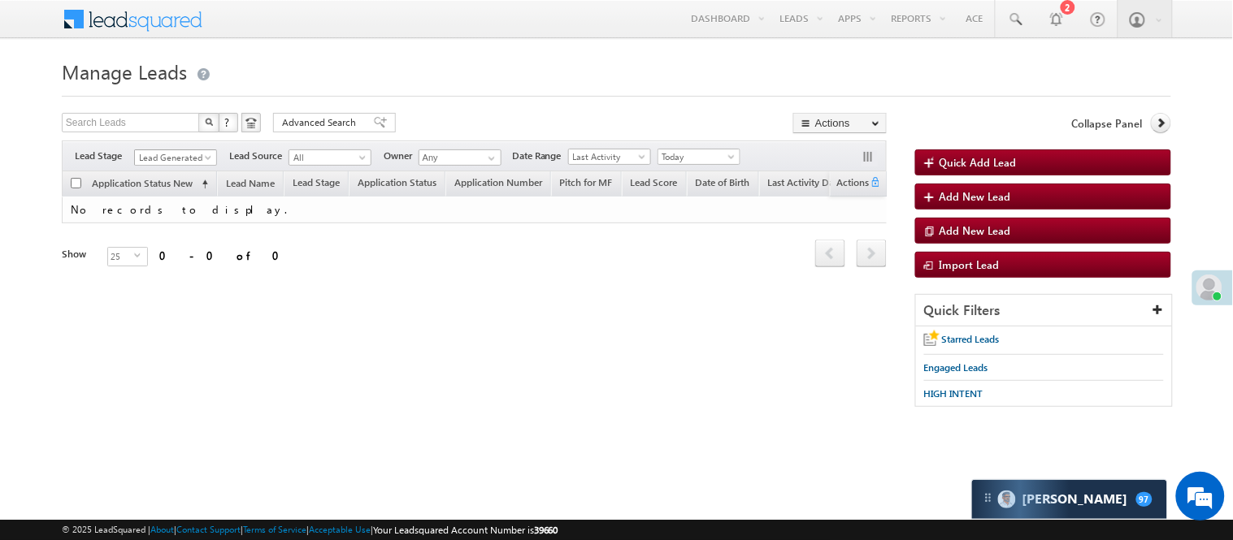
click at [171, 158] on span "Lead Generated" at bounding box center [173, 157] width 77 height 15
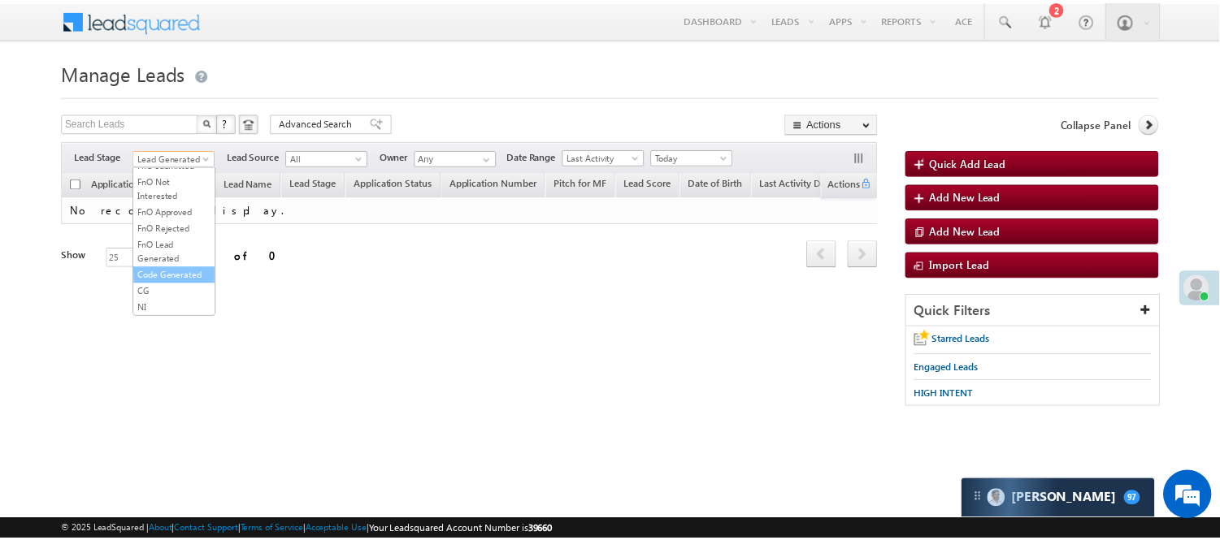
scroll to position [403, 0]
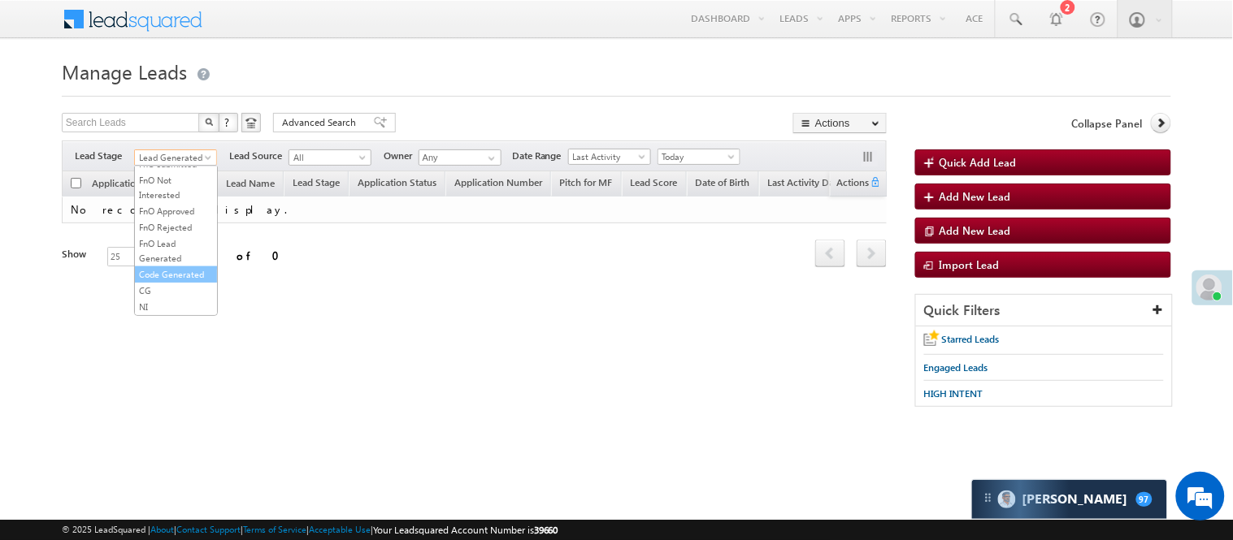
click at [157, 267] on link "Code Generated" at bounding box center [176, 274] width 82 height 15
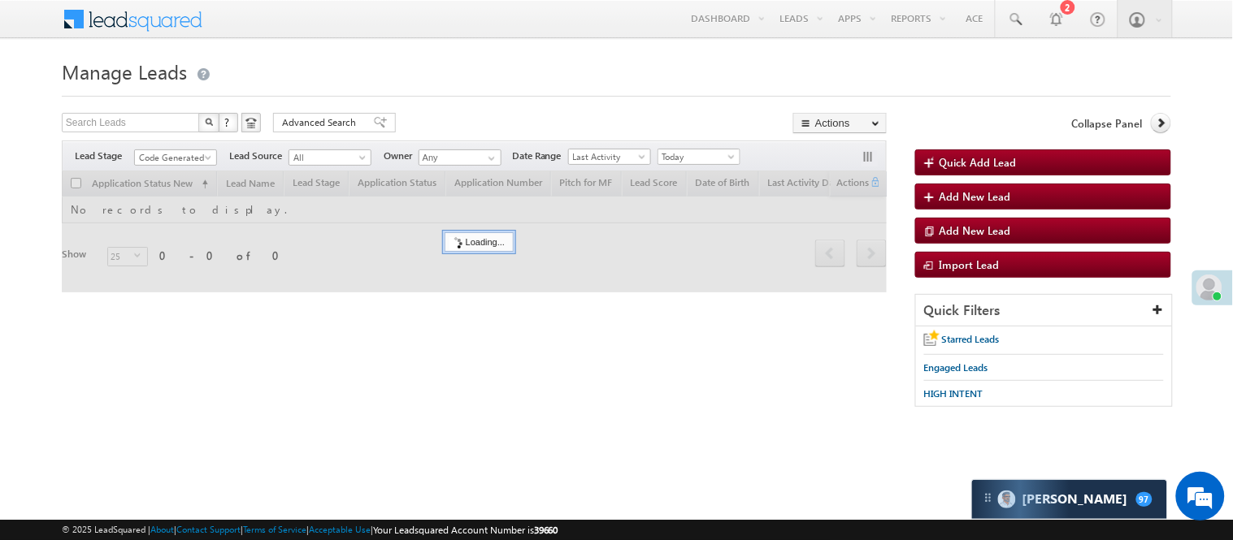
click at [504, 108] on form "Manage Leads Quick Add Lead Search Leads X ? 0 results found Advanced Search Ad…" at bounding box center [616, 238] width 1109 height 369
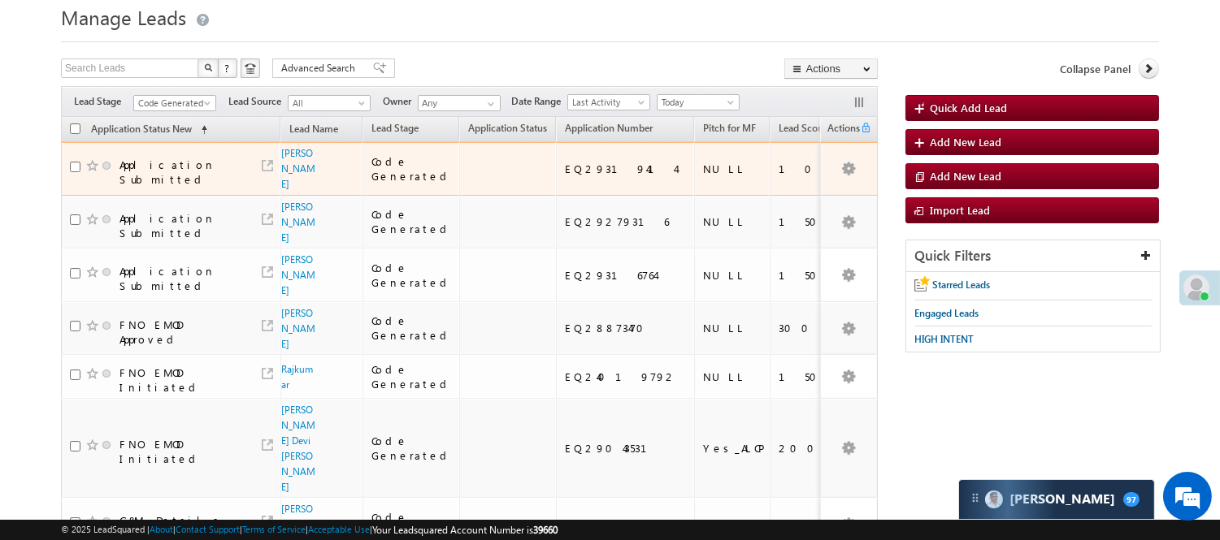
scroll to position [90, 0]
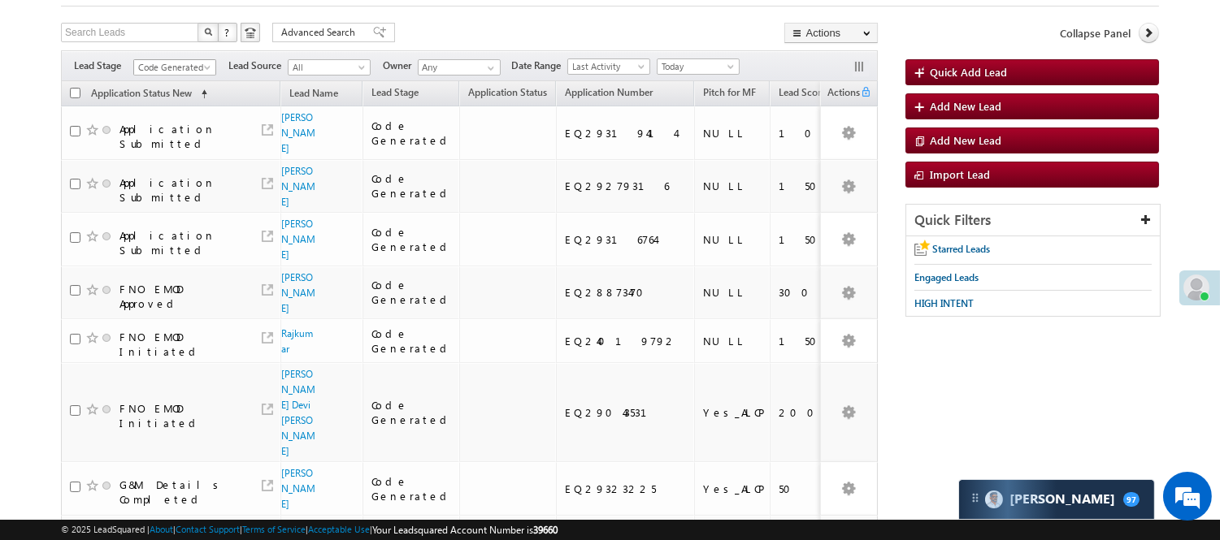
click at [193, 67] on span "Code Generated" at bounding box center [172, 67] width 77 height 15
click at [183, 106] on link "Lead Generated" at bounding box center [175, 101] width 82 height 15
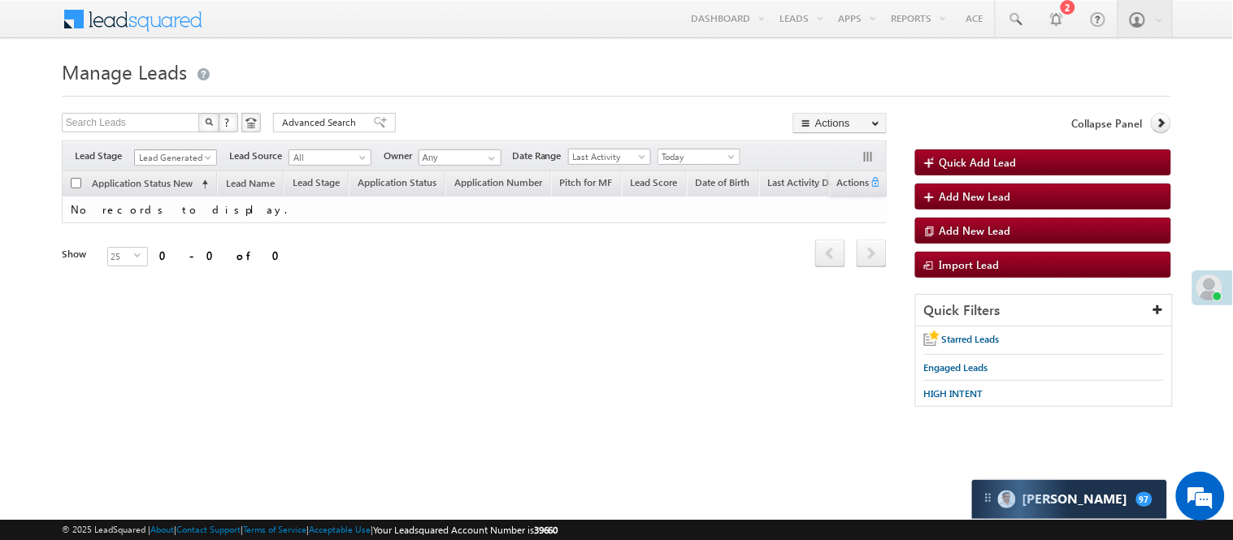
click at [187, 152] on span "Lead Generated" at bounding box center [173, 157] width 77 height 15
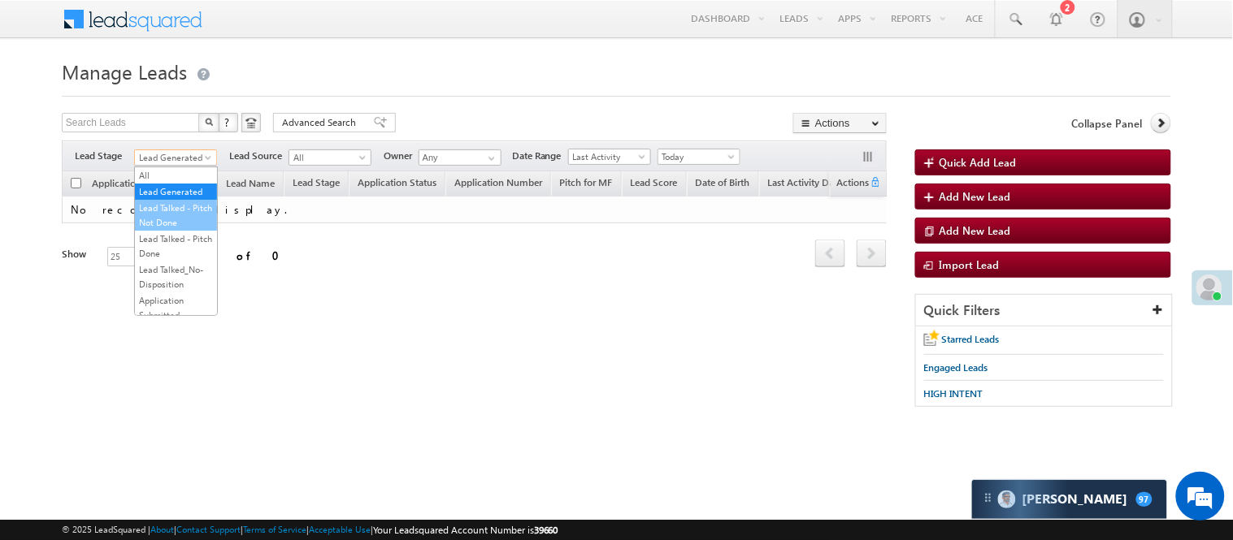
click at [169, 230] on link "Lead Talked - Pitch Not Done" at bounding box center [176, 215] width 82 height 29
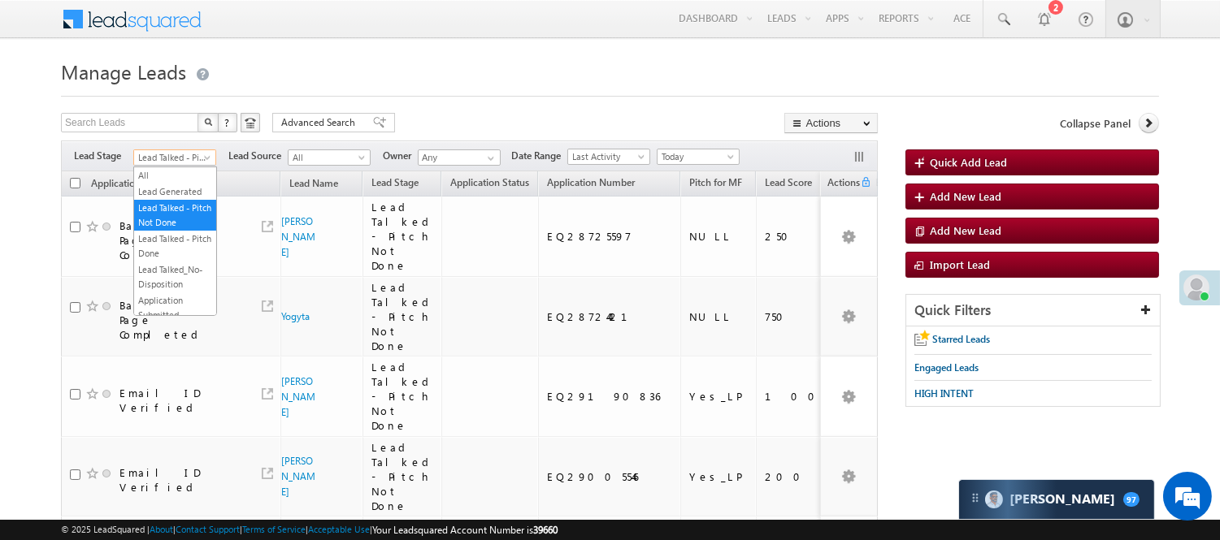
click at [168, 157] on span "Lead Talked - Pitch Not Done" at bounding box center [172, 157] width 77 height 15
click at [167, 199] on link "Lead Generated" at bounding box center [175, 191] width 82 height 15
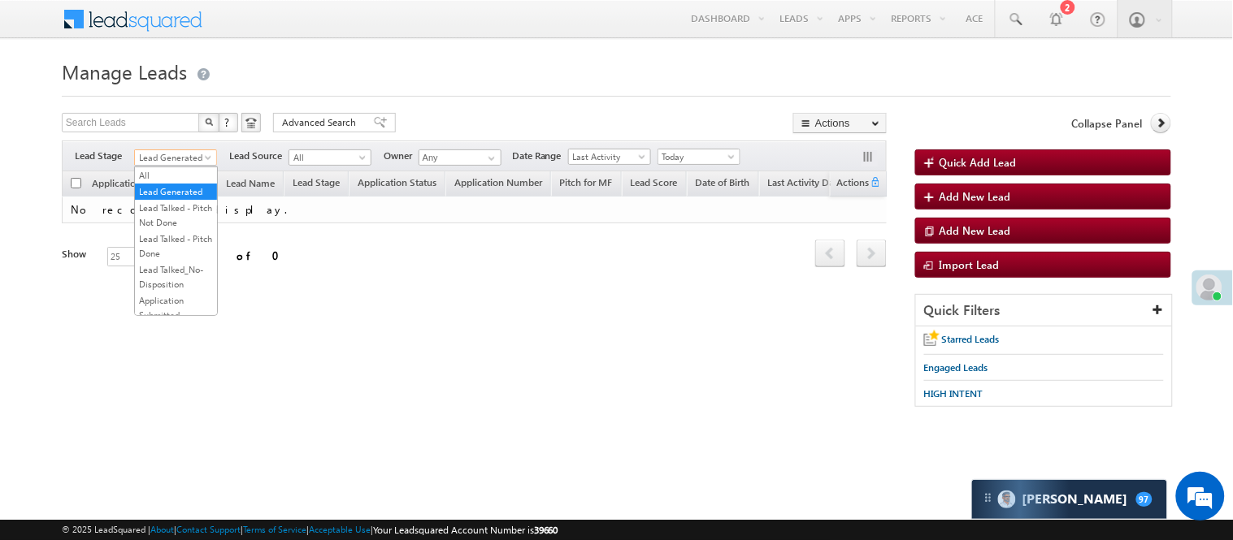
click at [189, 157] on span "Lead Generated" at bounding box center [173, 157] width 77 height 15
click at [158, 230] on link "Lead Talked - Pitch Not Done" at bounding box center [176, 215] width 82 height 29
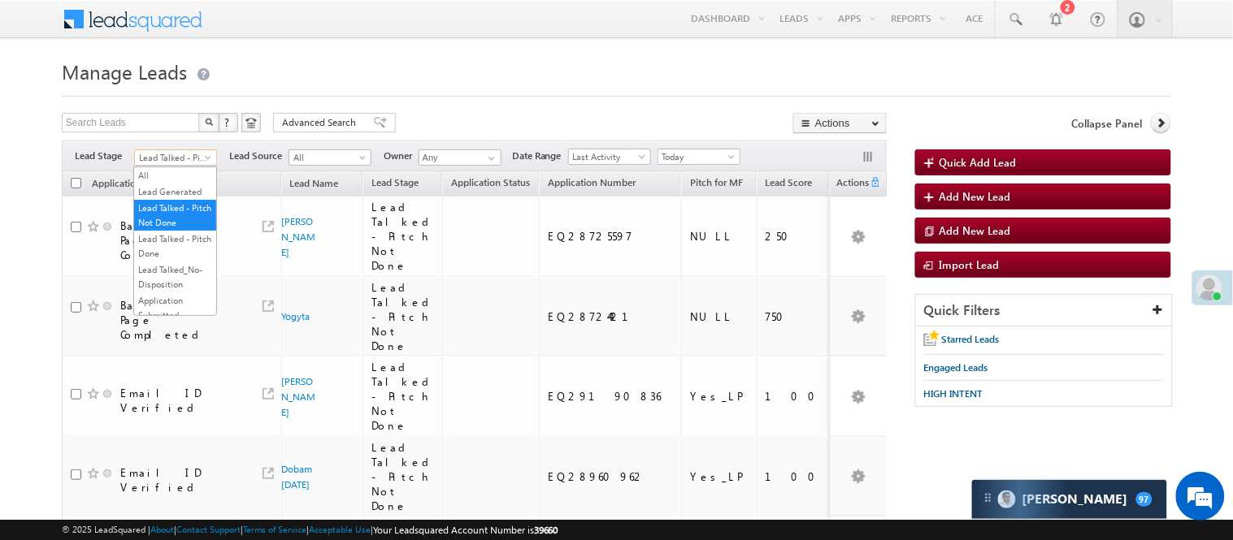
click at [197, 160] on span "Lead Talked - Pitch Not Done" at bounding box center [173, 157] width 77 height 15
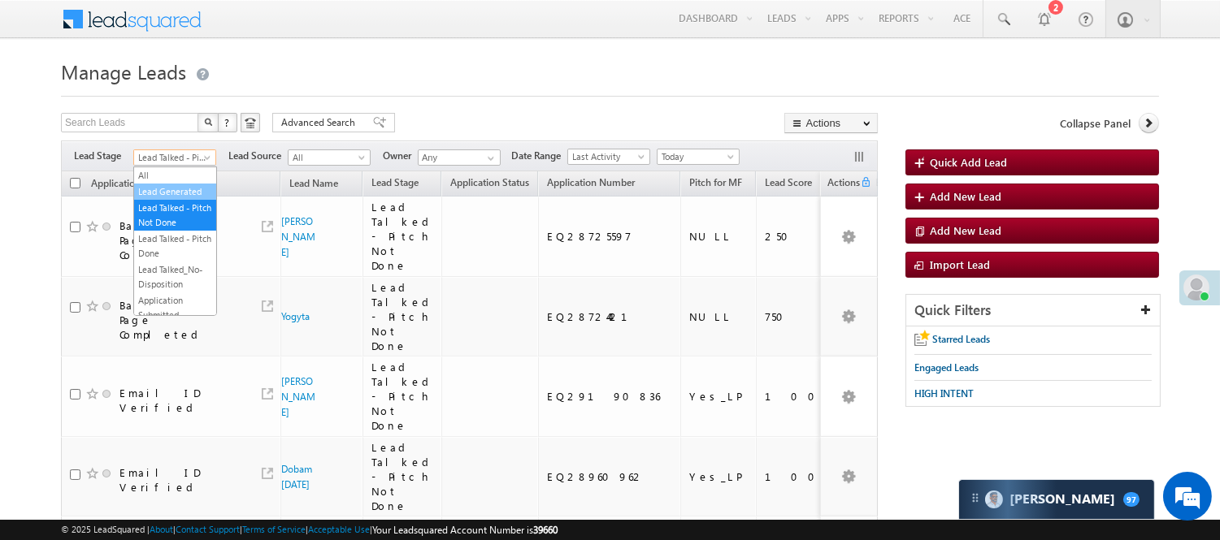
click at [183, 199] on link "Lead Generated" at bounding box center [175, 191] width 82 height 15
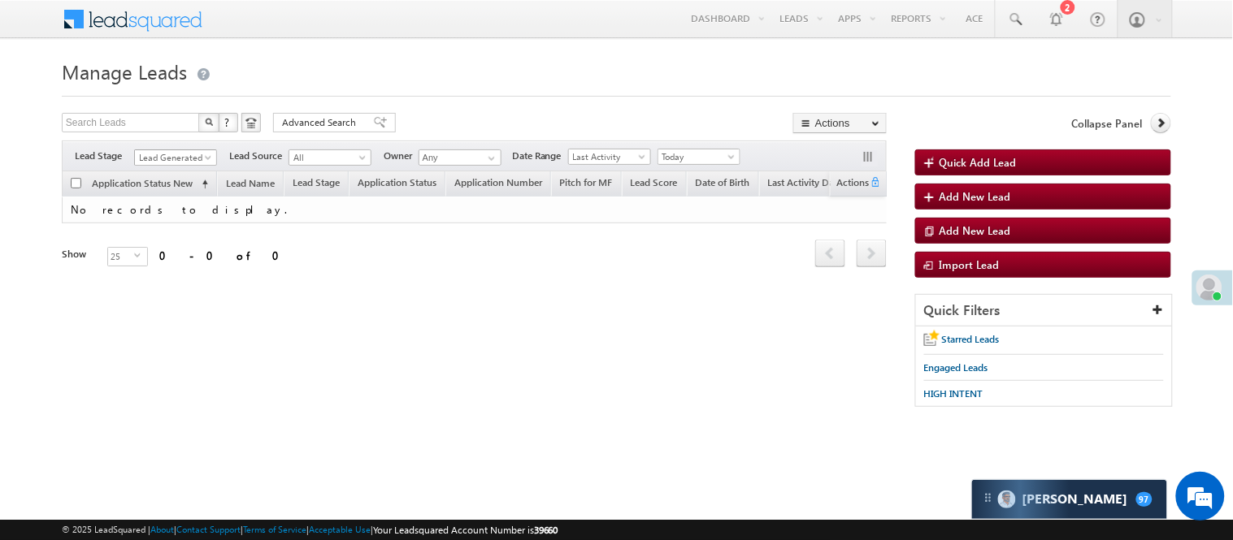
click at [185, 163] on span "Lead Generated" at bounding box center [173, 157] width 77 height 15
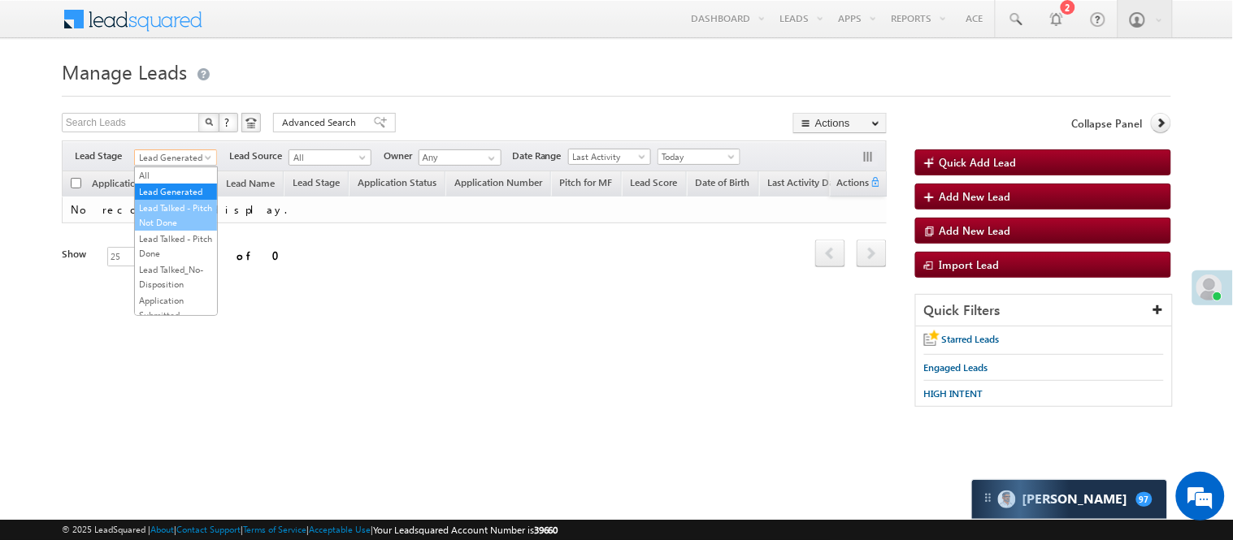
click at [184, 228] on link "Lead Talked - Pitch Not Done" at bounding box center [176, 215] width 82 height 29
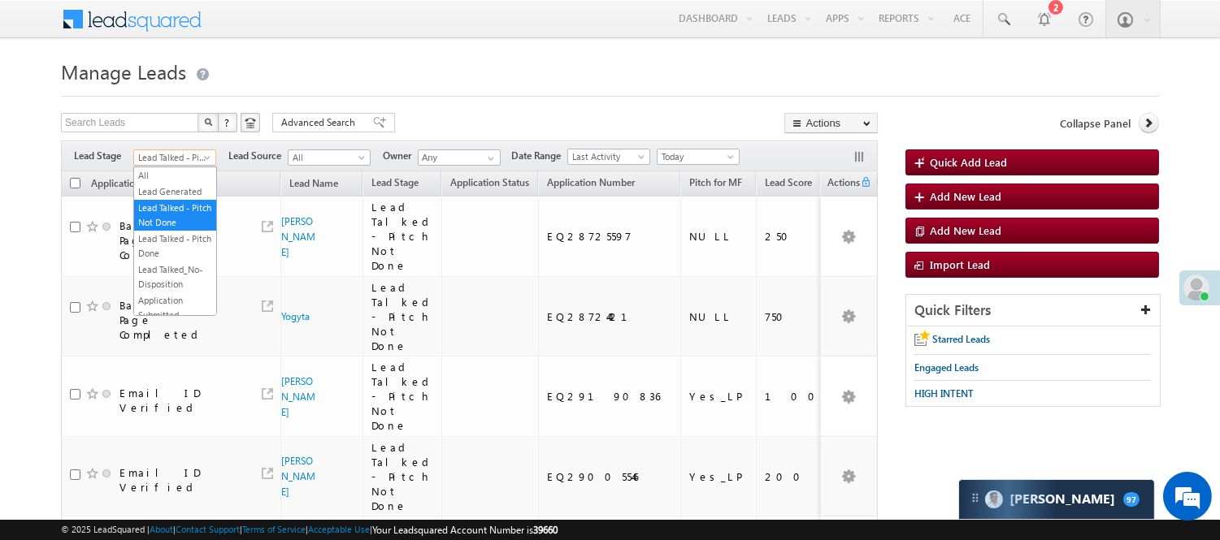
click at [183, 150] on span "Lead Talked - Pitch Not Done" at bounding box center [172, 157] width 77 height 15
click at [176, 184] on link "Lead Generated" at bounding box center [175, 191] width 82 height 15
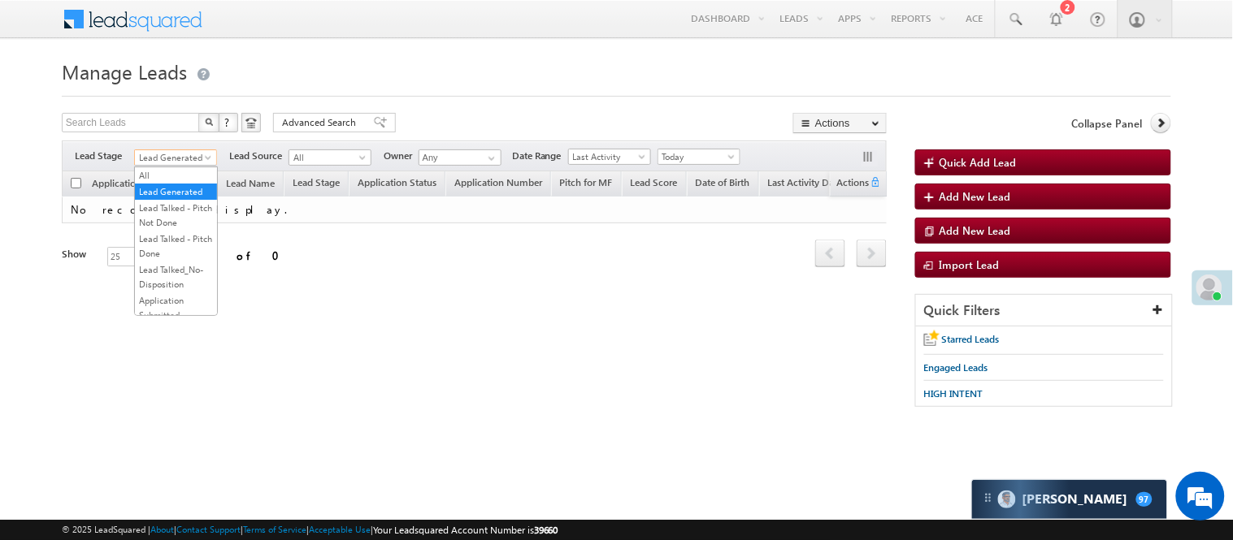
click at [184, 157] on span "Lead Generated" at bounding box center [173, 157] width 77 height 15
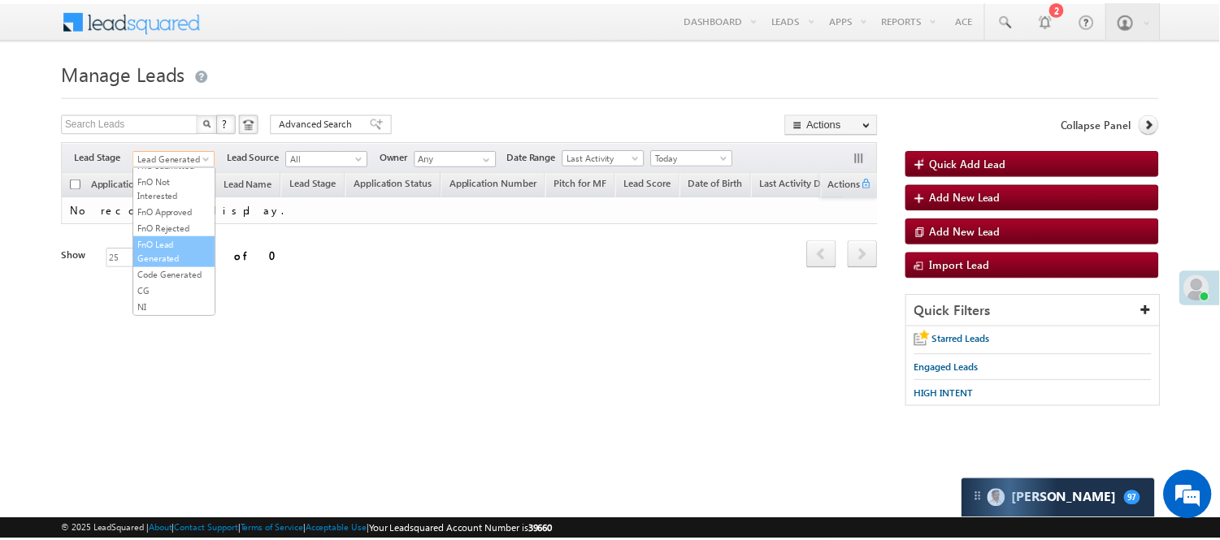
scroll to position [403, 0]
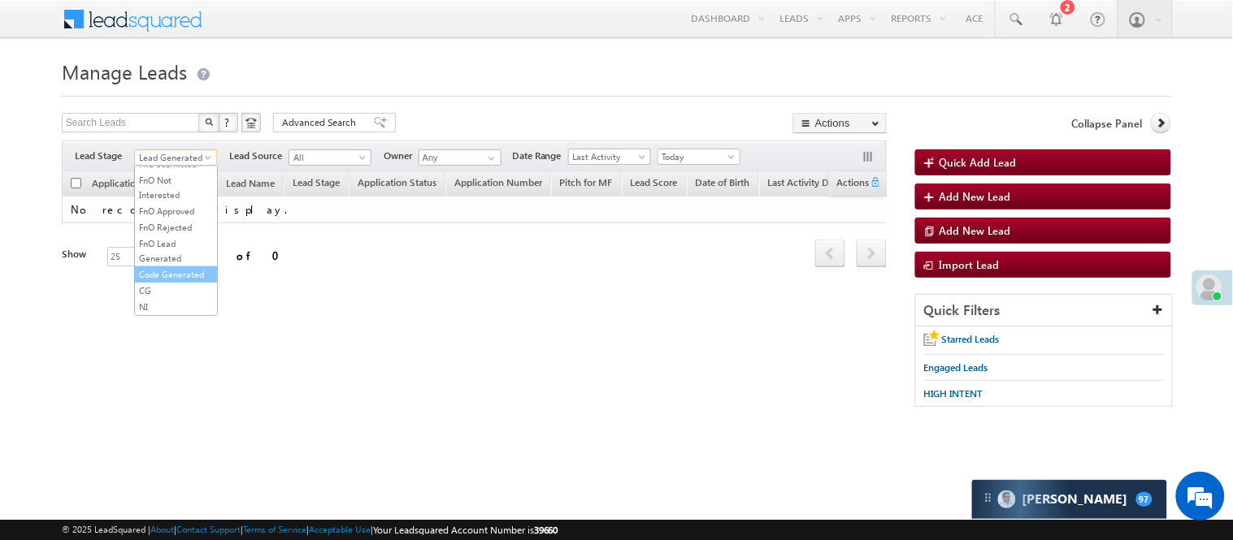
click at [176, 275] on link "Code Generated" at bounding box center [176, 274] width 82 height 15
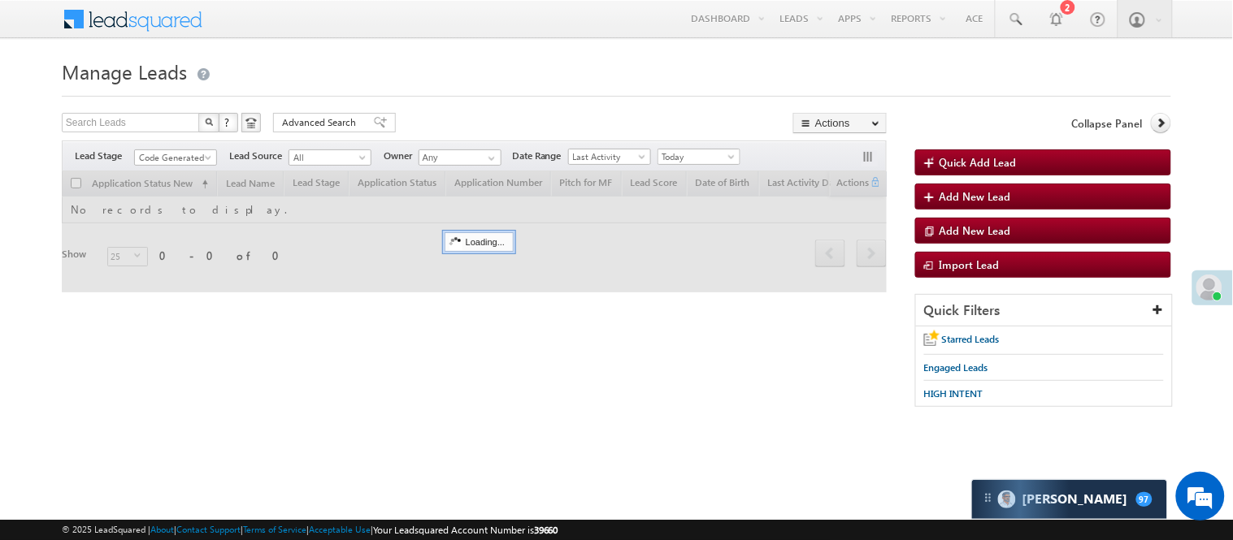
click at [546, 93] on div at bounding box center [616, 91] width 1109 height 11
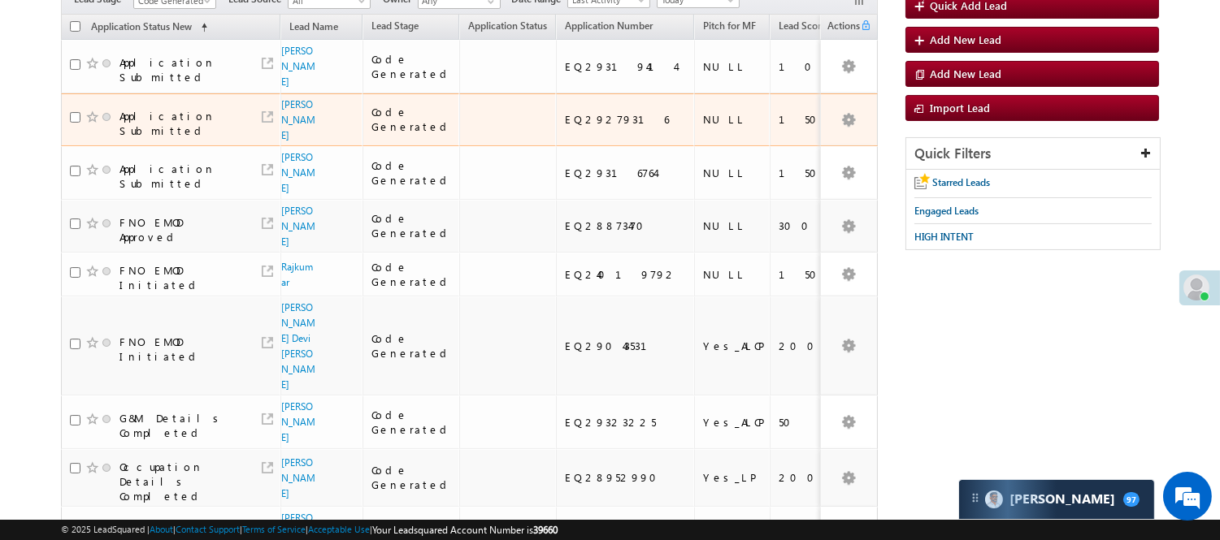
scroll to position [50, 0]
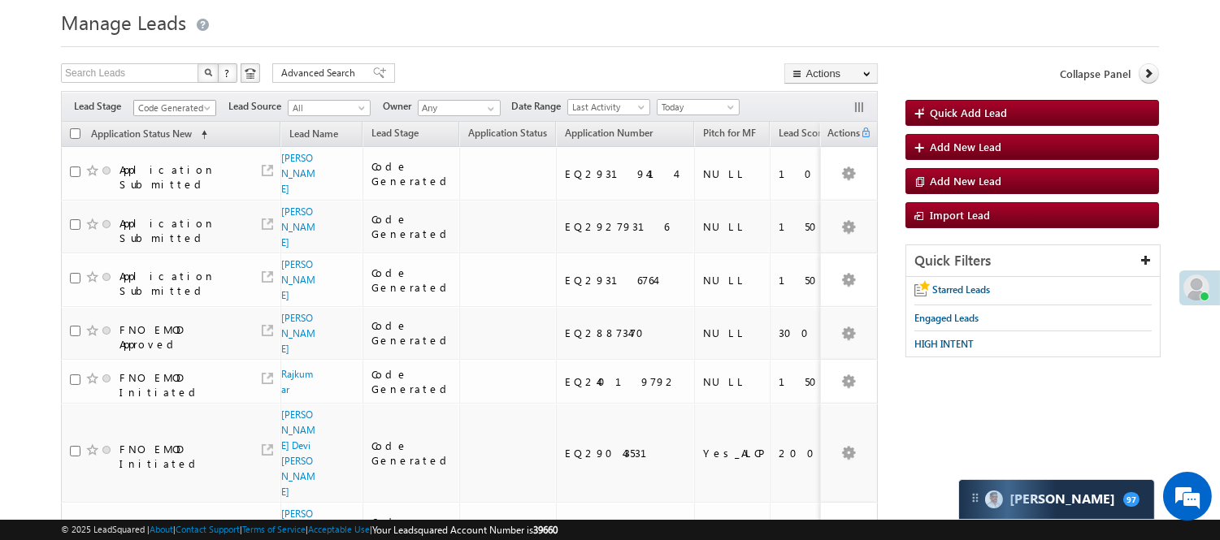
click at [183, 111] on span "Code Generated" at bounding box center [172, 108] width 77 height 15
click at [174, 150] on link "Lead Generated" at bounding box center [175, 142] width 82 height 15
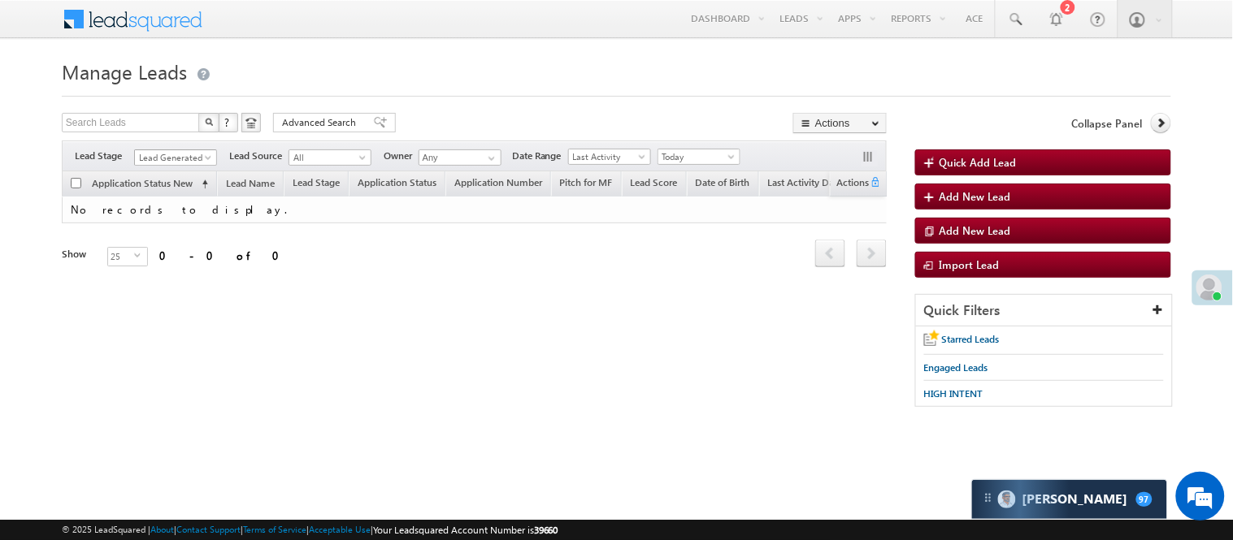
click at [200, 164] on span "Lead Generated" at bounding box center [173, 157] width 77 height 15
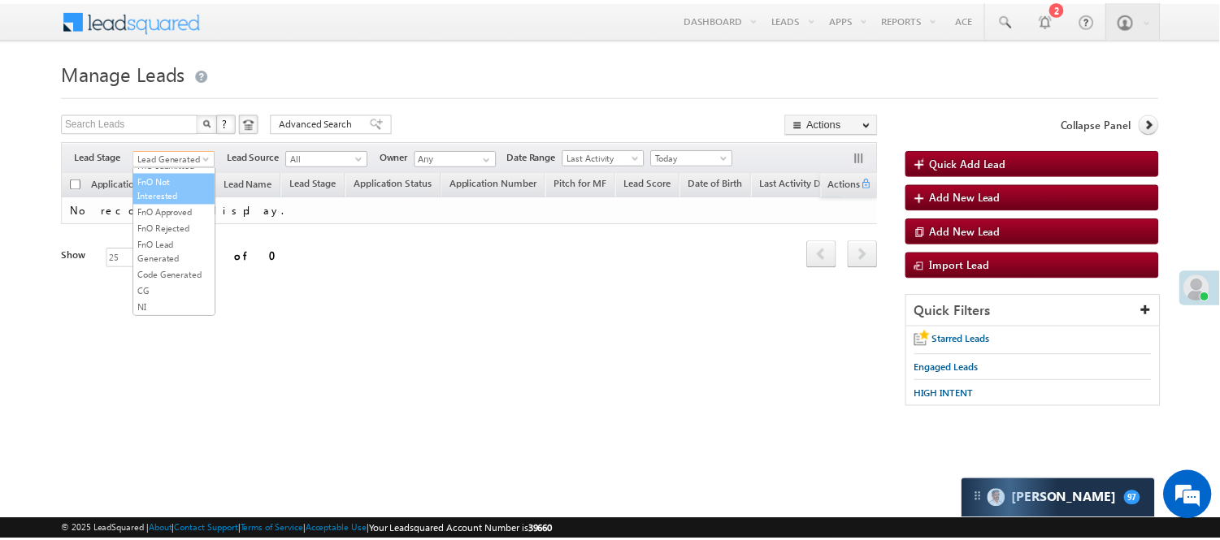
scroll to position [403, 0]
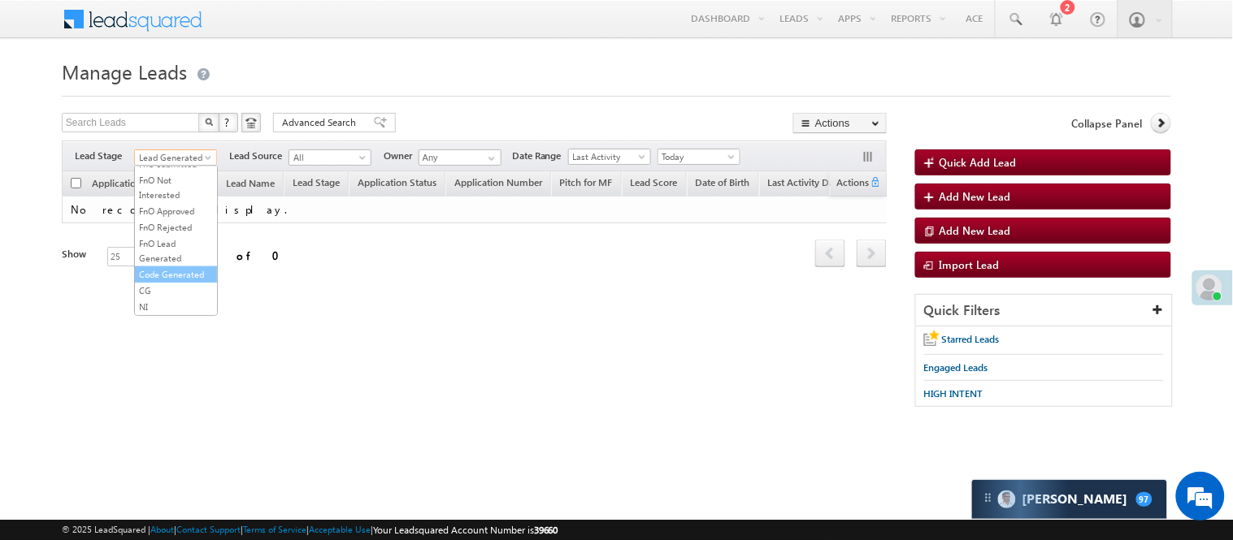
click at [171, 267] on link "Code Generated" at bounding box center [176, 274] width 82 height 15
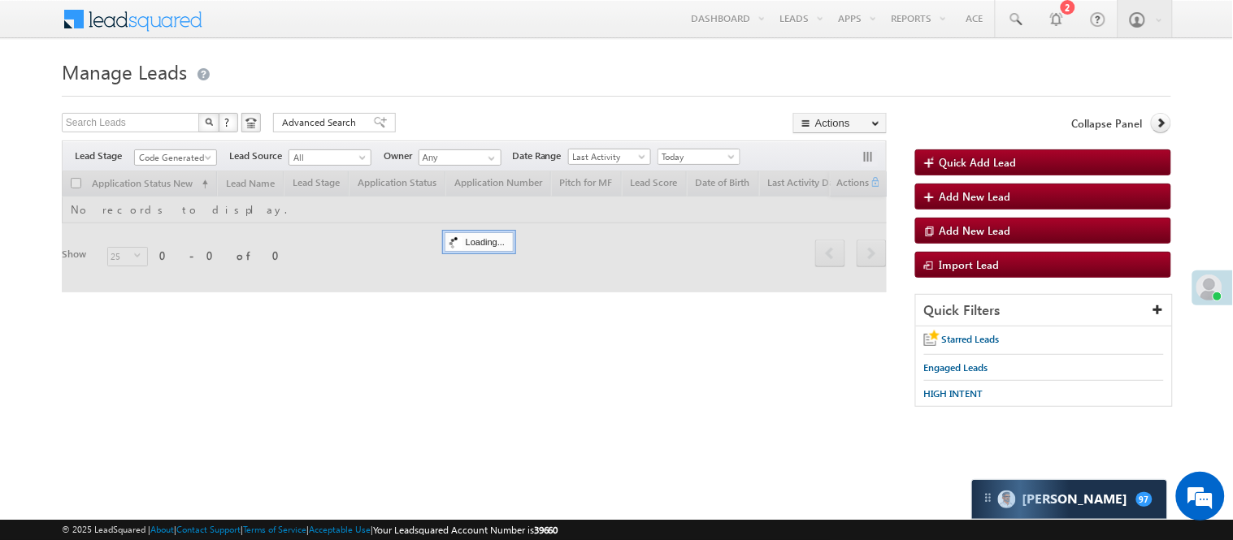
click at [563, 81] on h1 "Manage Leads" at bounding box center [616, 70] width 1109 height 32
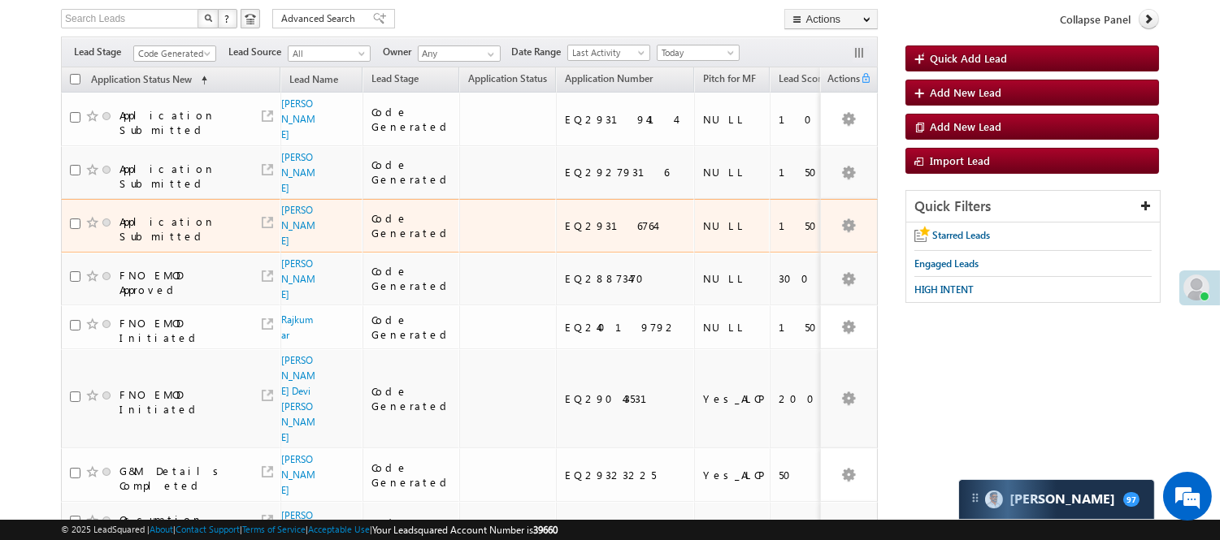
scroll to position [50, 0]
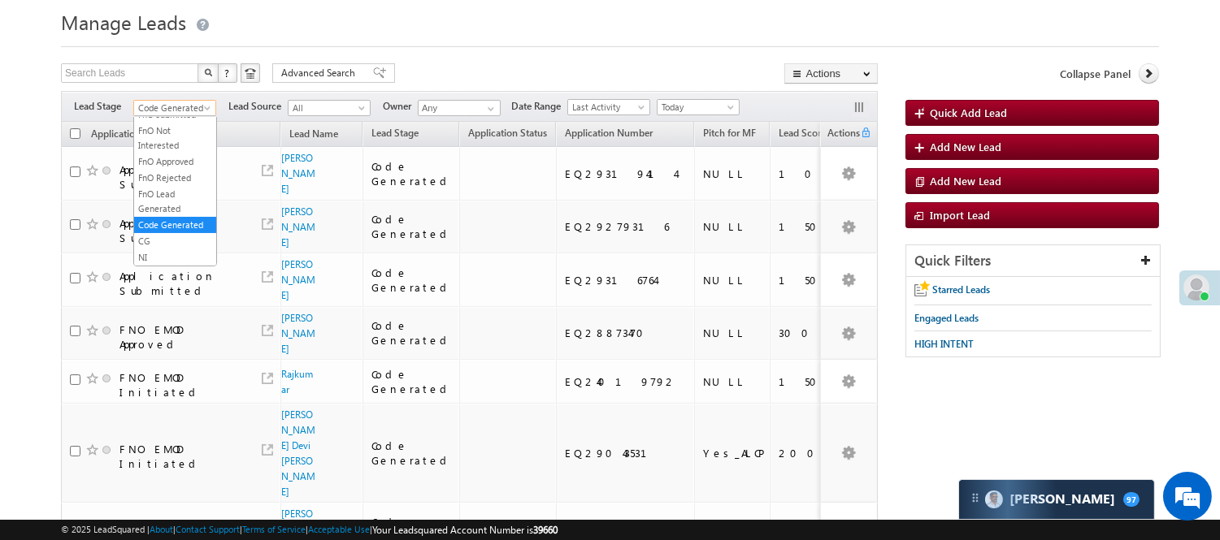
click at [168, 106] on span "Code Generated" at bounding box center [172, 108] width 77 height 15
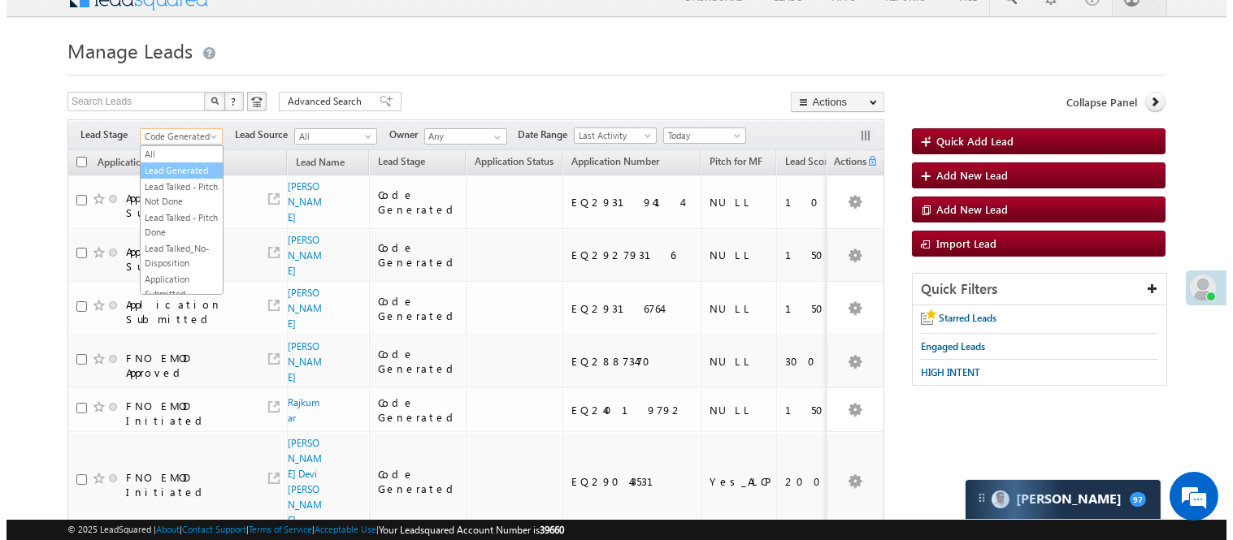
scroll to position [0, 0]
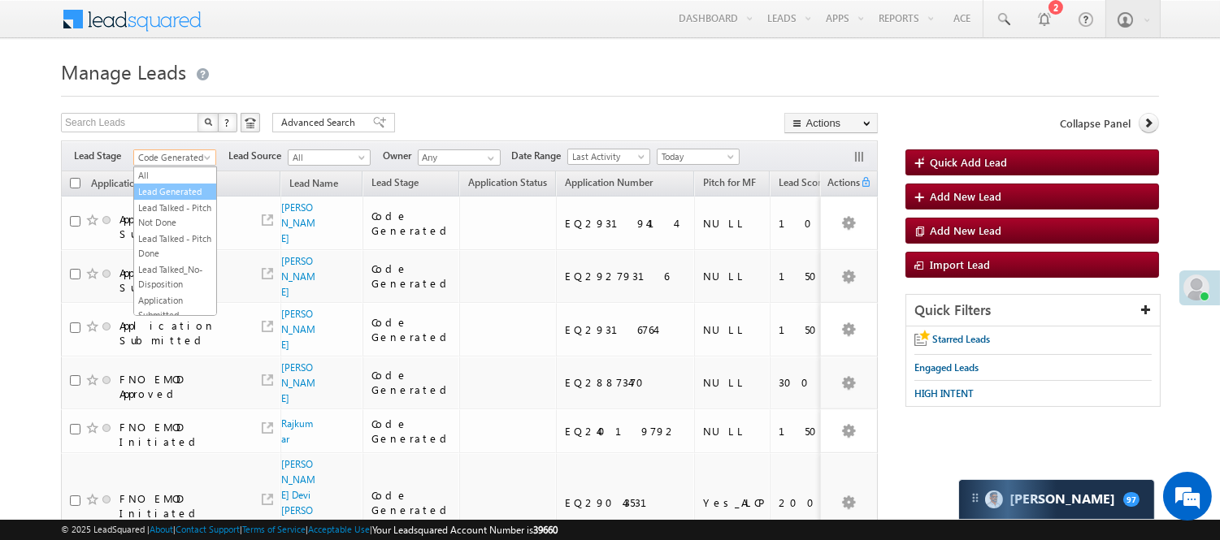
click at [174, 197] on link "Lead Generated" at bounding box center [175, 191] width 82 height 15
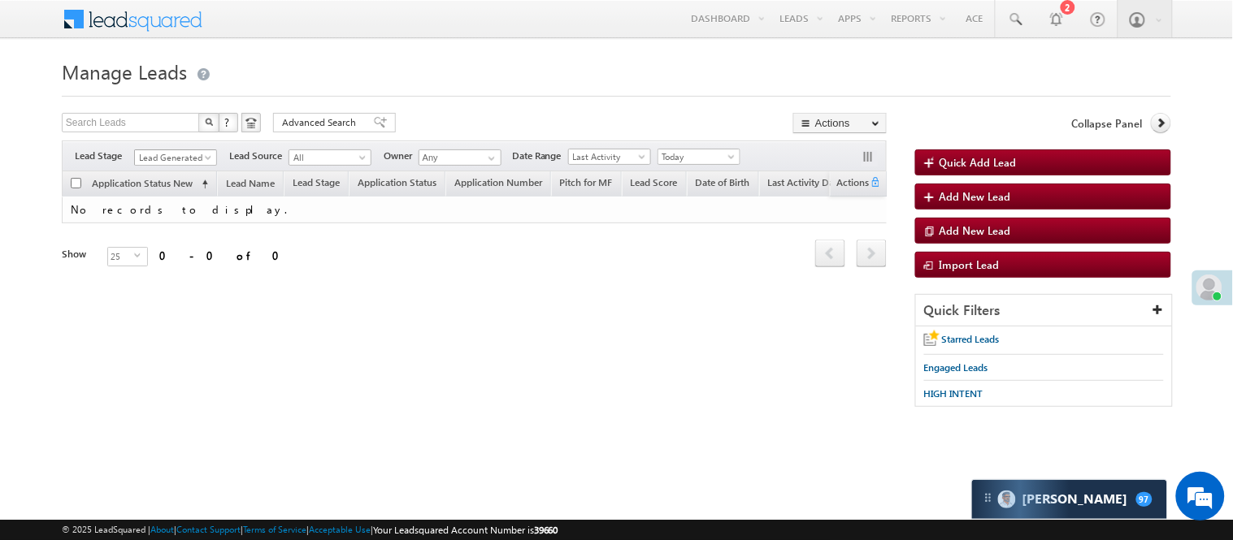
click at [187, 157] on span "Lead Generated" at bounding box center [173, 157] width 77 height 15
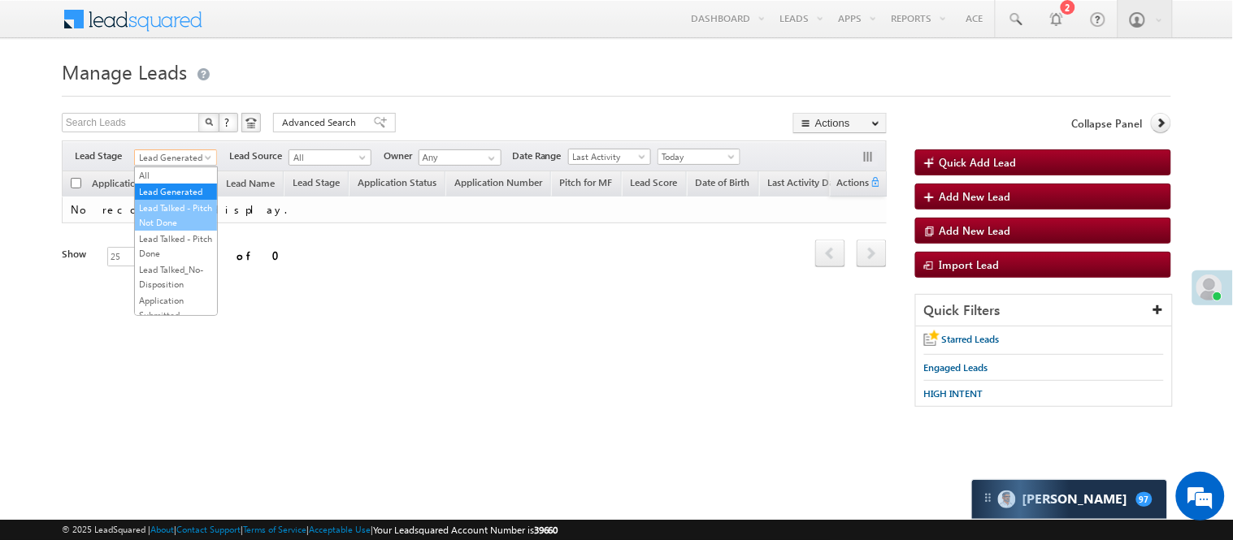
click at [180, 224] on link "Lead Talked - Pitch Not Done" at bounding box center [176, 215] width 82 height 29
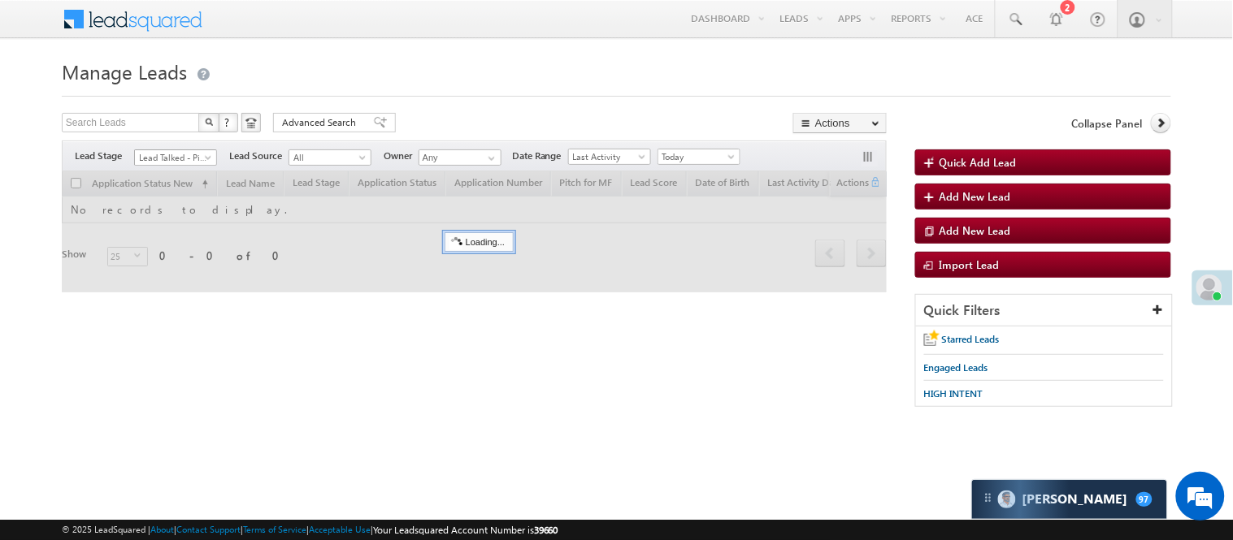
click at [179, 161] on span "Lead Talked - Pitch Not Done" at bounding box center [173, 157] width 77 height 15
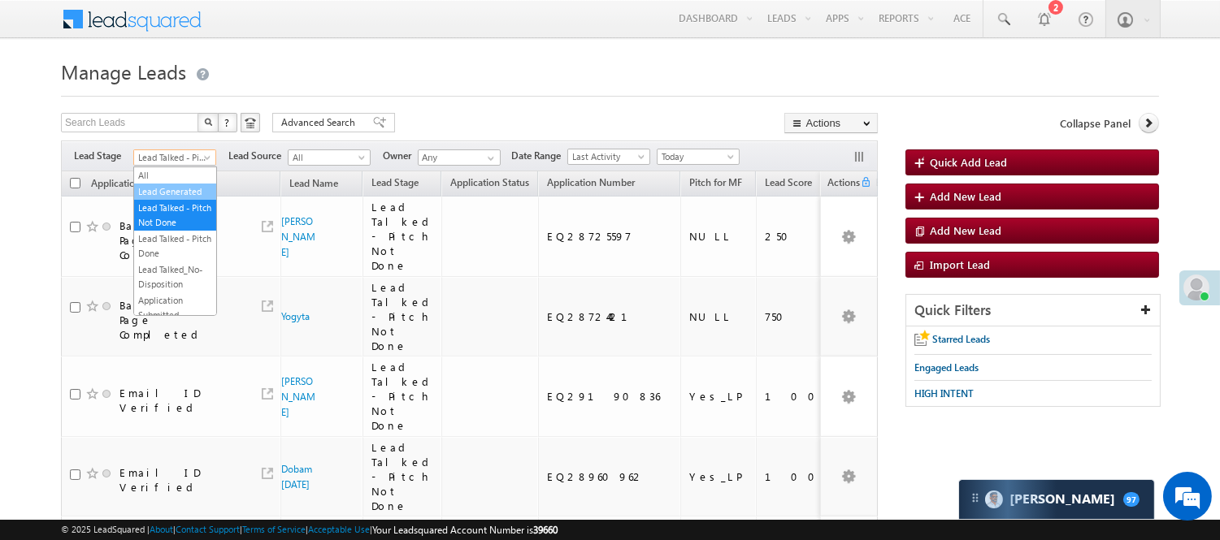
click at [167, 199] on link "Lead Generated" at bounding box center [175, 191] width 82 height 15
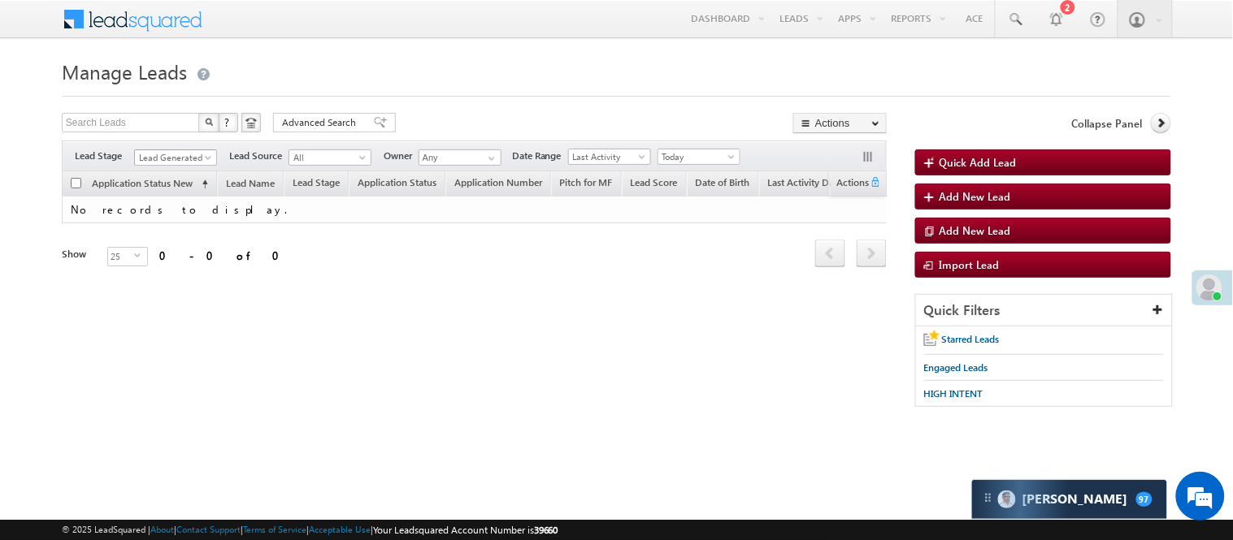
click at [192, 156] on span "Lead Generated" at bounding box center [173, 157] width 77 height 15
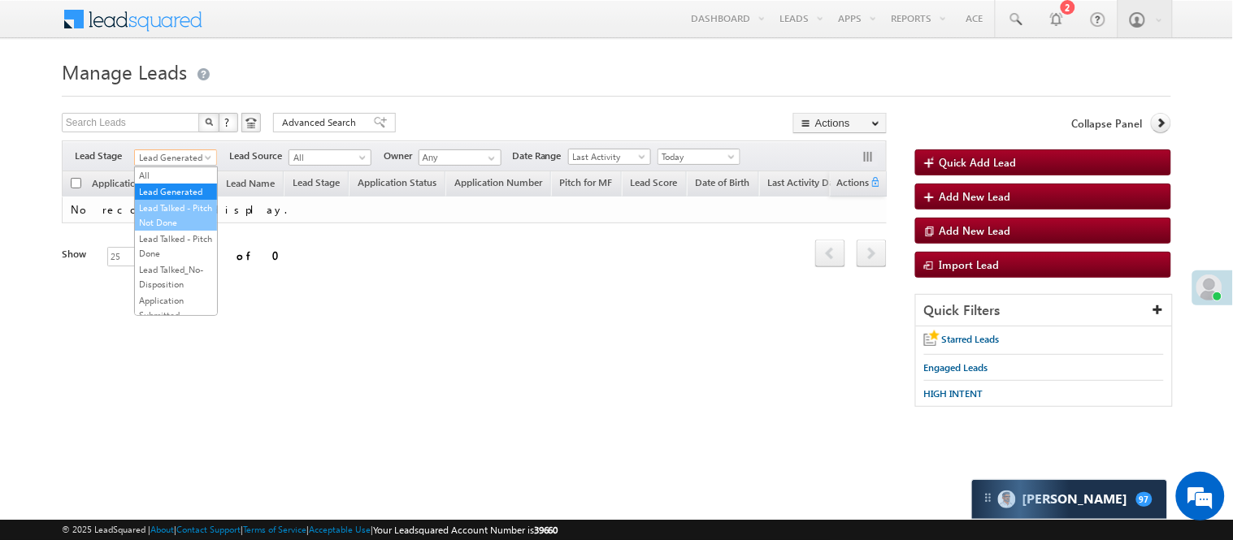
click at [167, 219] on link "Lead Talked - Pitch Not Done" at bounding box center [176, 215] width 82 height 29
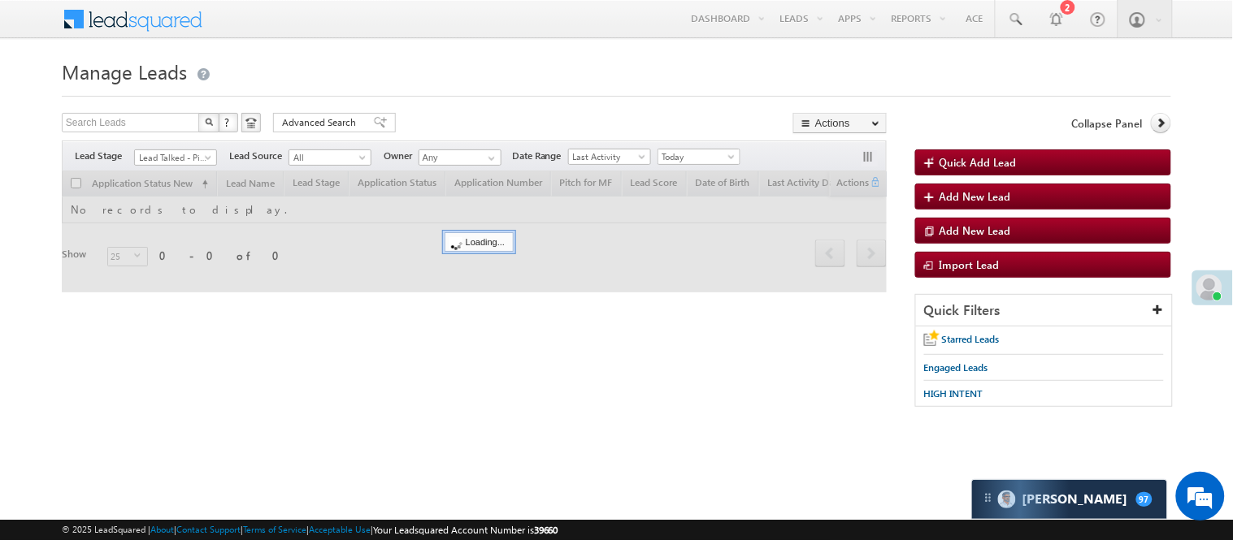
click at [527, 98] on form "Manage Leads Quick Add Lead Search Leads X ? 0 results found Advanced Search Ad…" at bounding box center [616, 238] width 1109 height 369
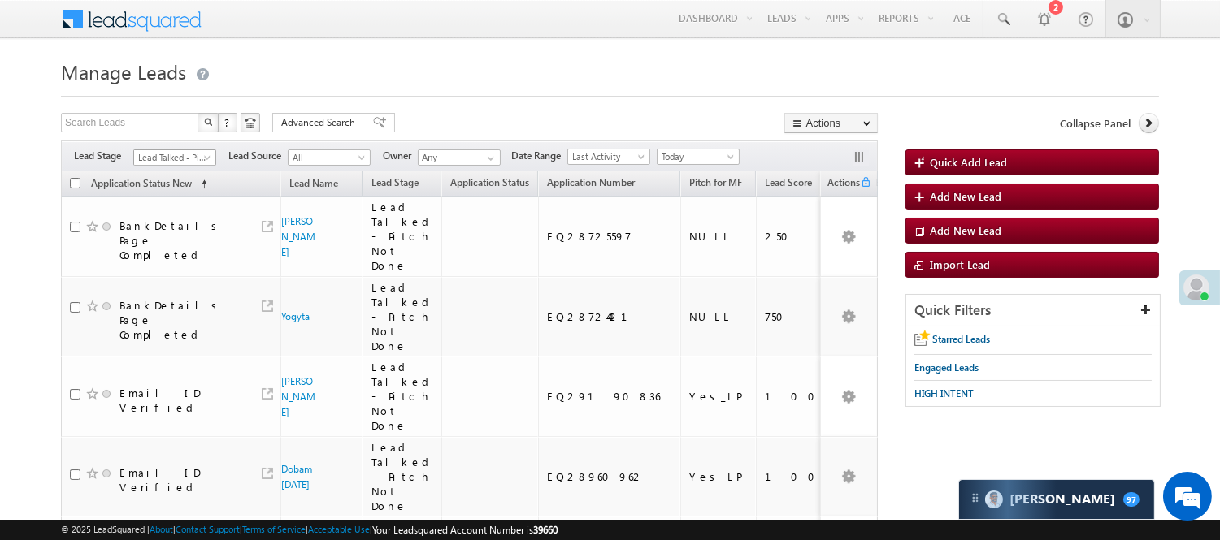
click at [183, 157] on span "Lead Talked - Pitch Not Done" at bounding box center [172, 157] width 77 height 15
click at [173, 199] on link "Lead Generated" at bounding box center [175, 191] width 82 height 15
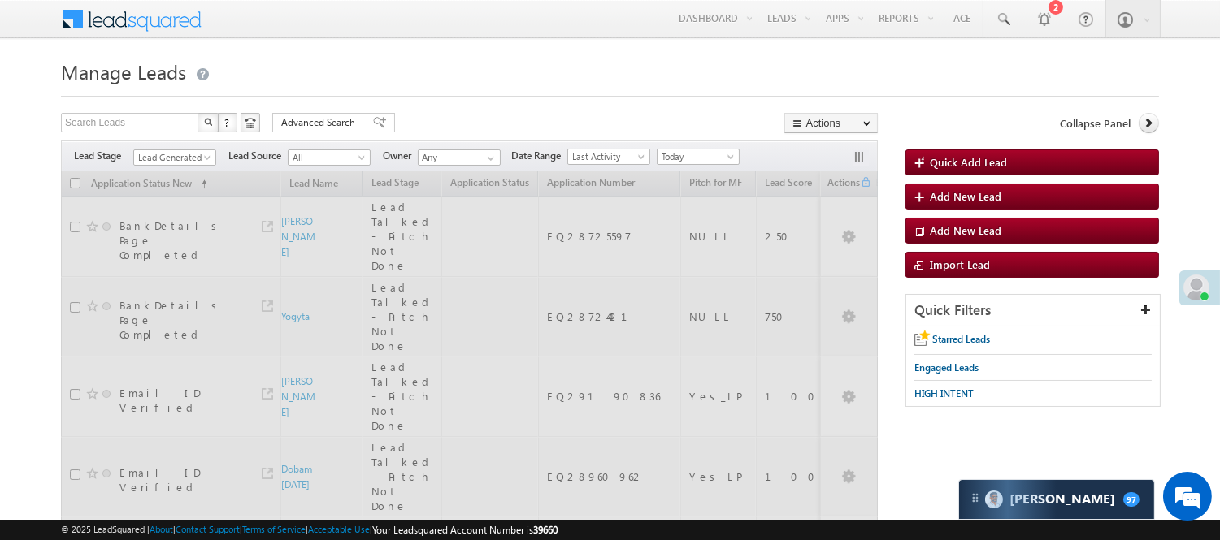
click at [182, 158] on span "Lead Generated" at bounding box center [172, 157] width 77 height 15
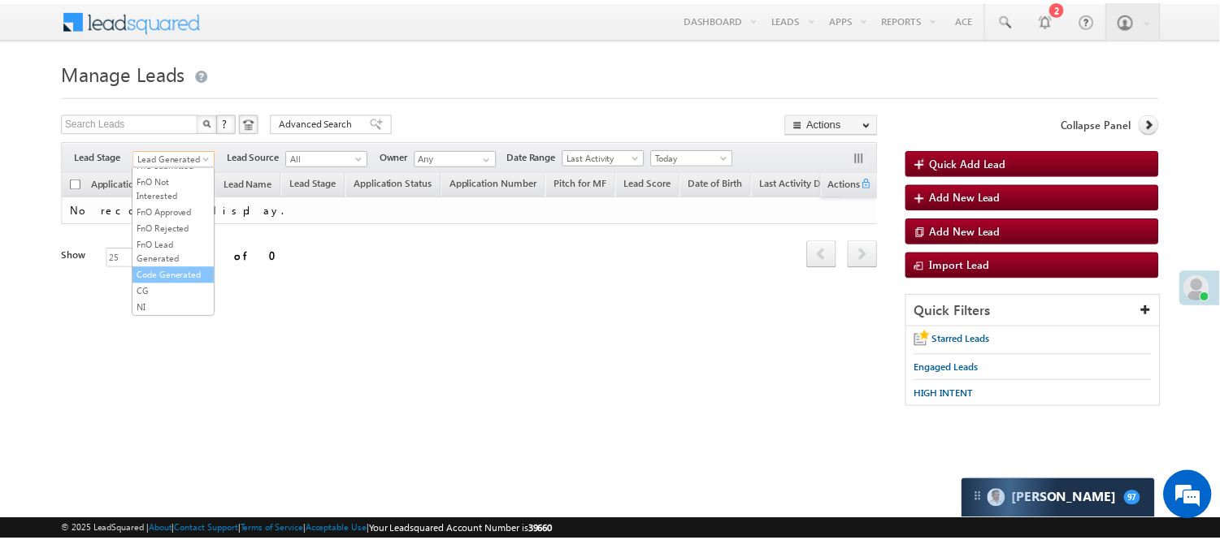
scroll to position [403, 0]
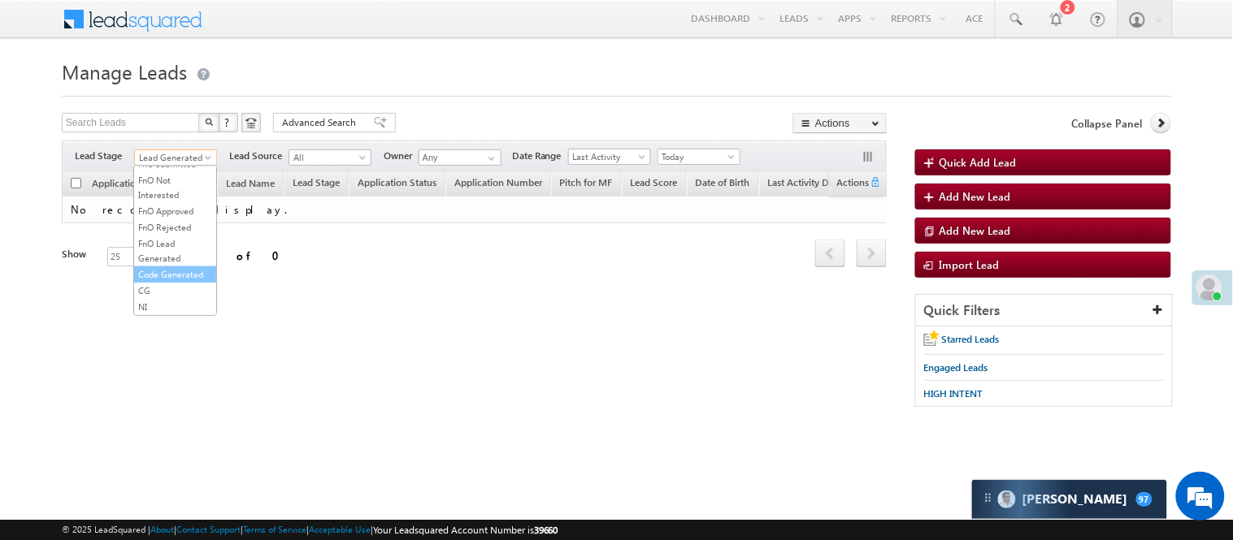
click at [183, 268] on link "Code Generated" at bounding box center [175, 274] width 82 height 15
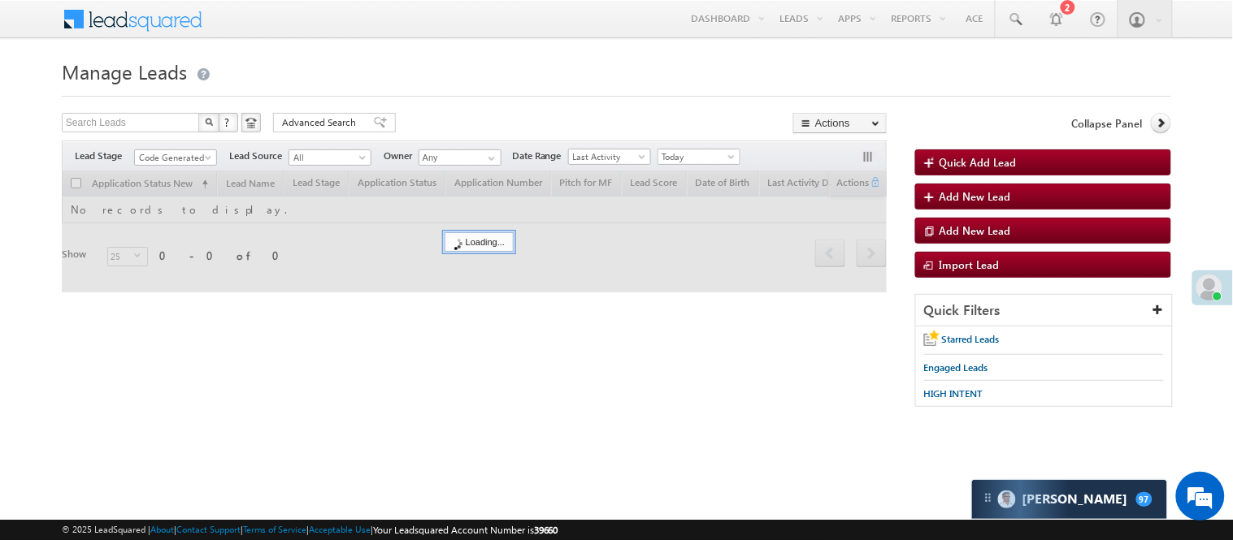
click at [549, 98] on form "Manage Leads Quick Add Lead Search Leads X ? 0 results found Advanced Search Ad…" at bounding box center [616, 238] width 1109 height 369
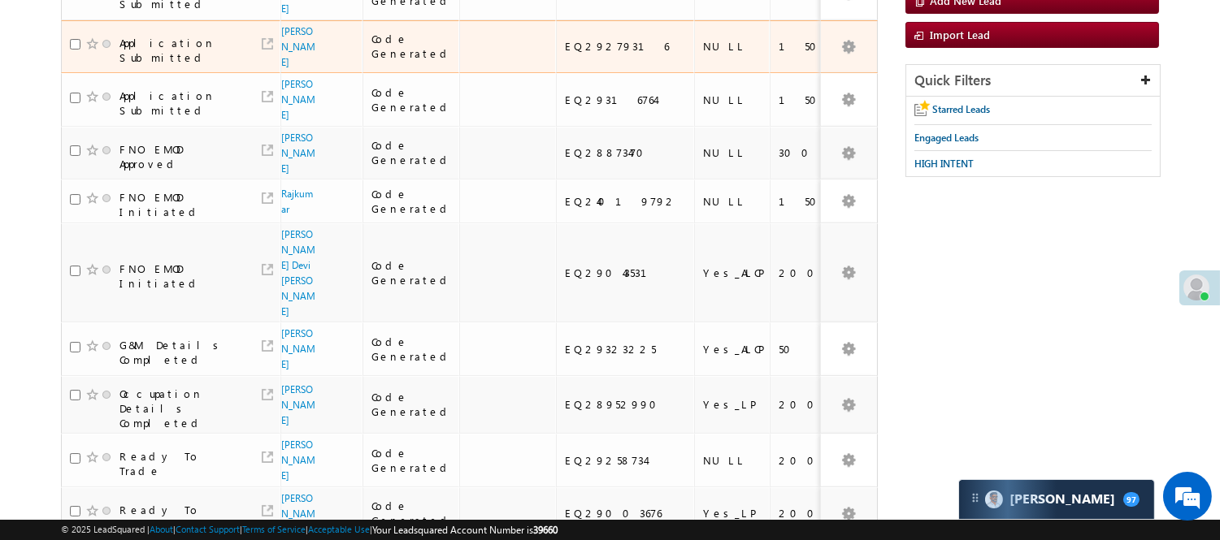
scroll to position [140, 0]
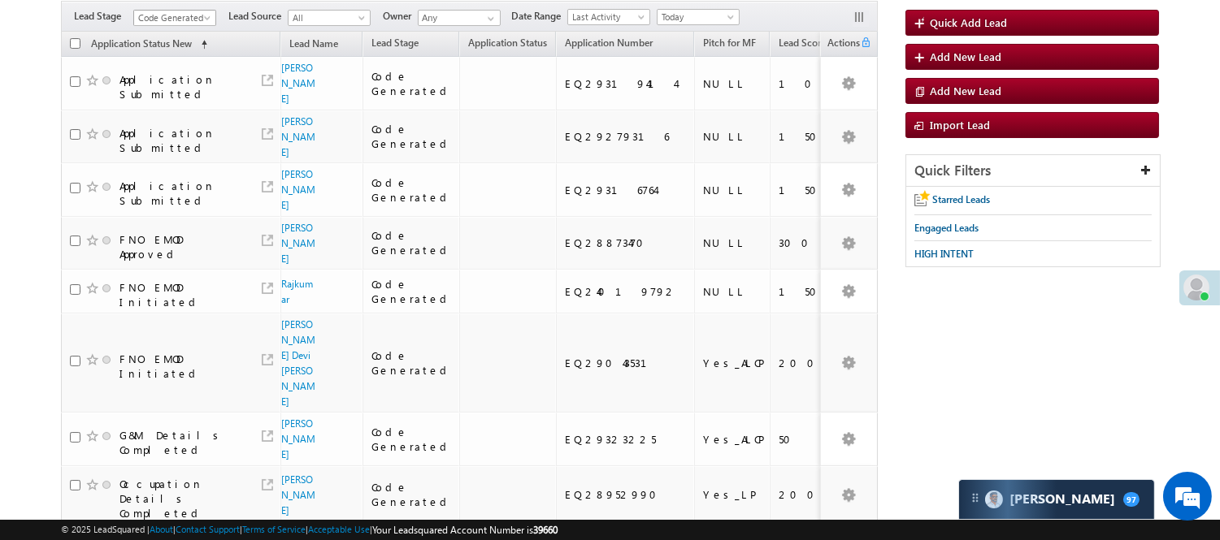
click at [174, 20] on span "Code Generated" at bounding box center [172, 18] width 77 height 15
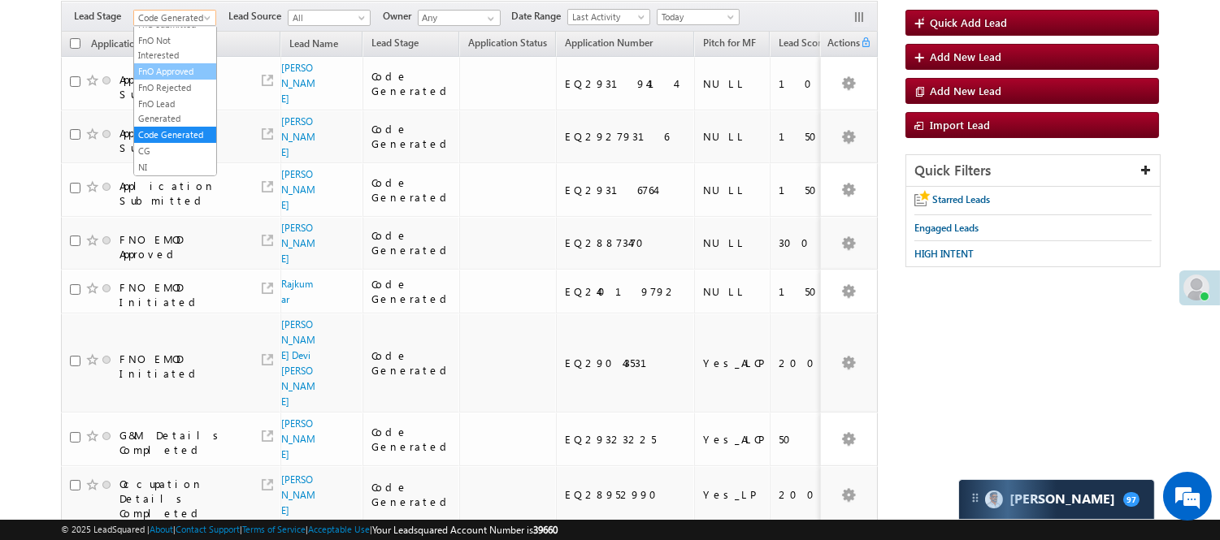
click at [181, 64] on link "FnO Approved" at bounding box center [175, 71] width 82 height 15
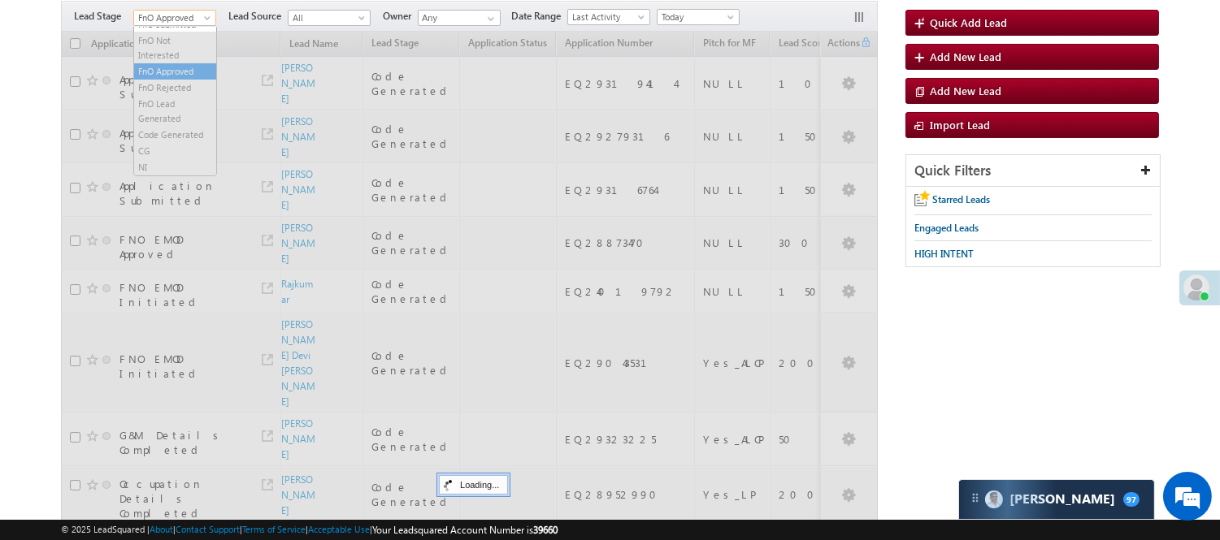
click at [180, 18] on span "FnO Approved" at bounding box center [172, 18] width 77 height 15
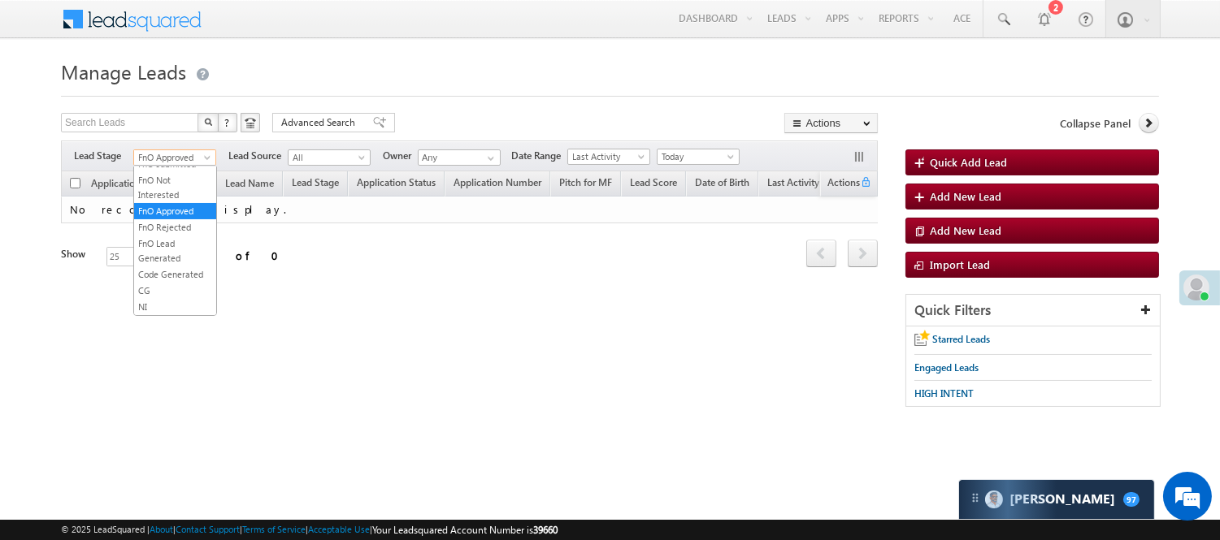
scroll to position [0, 0]
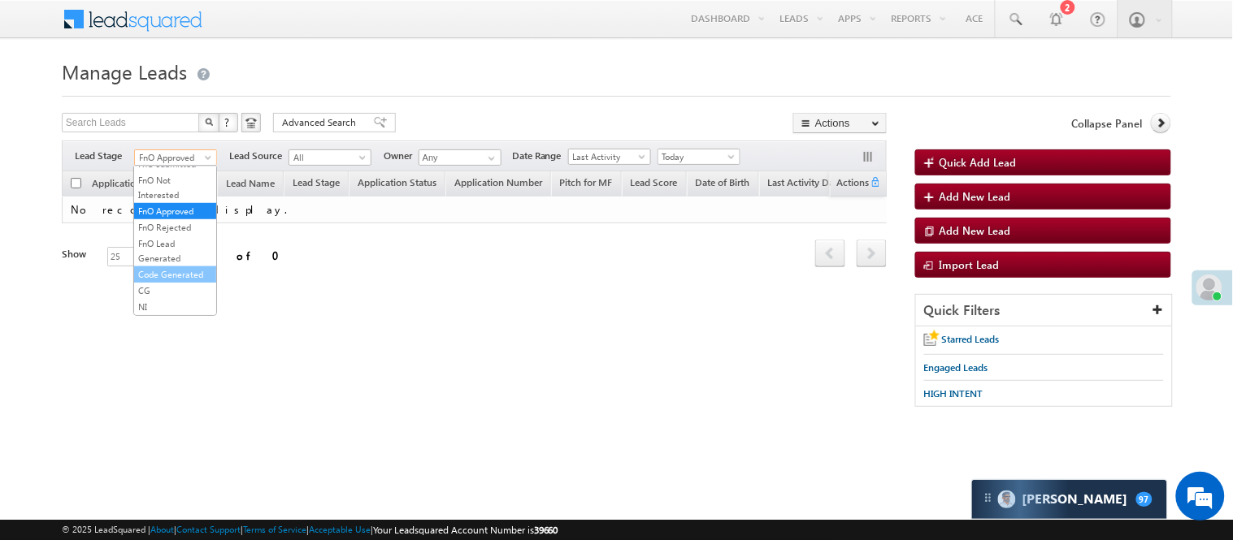
click at [181, 267] on link "Code Generated" at bounding box center [175, 274] width 82 height 15
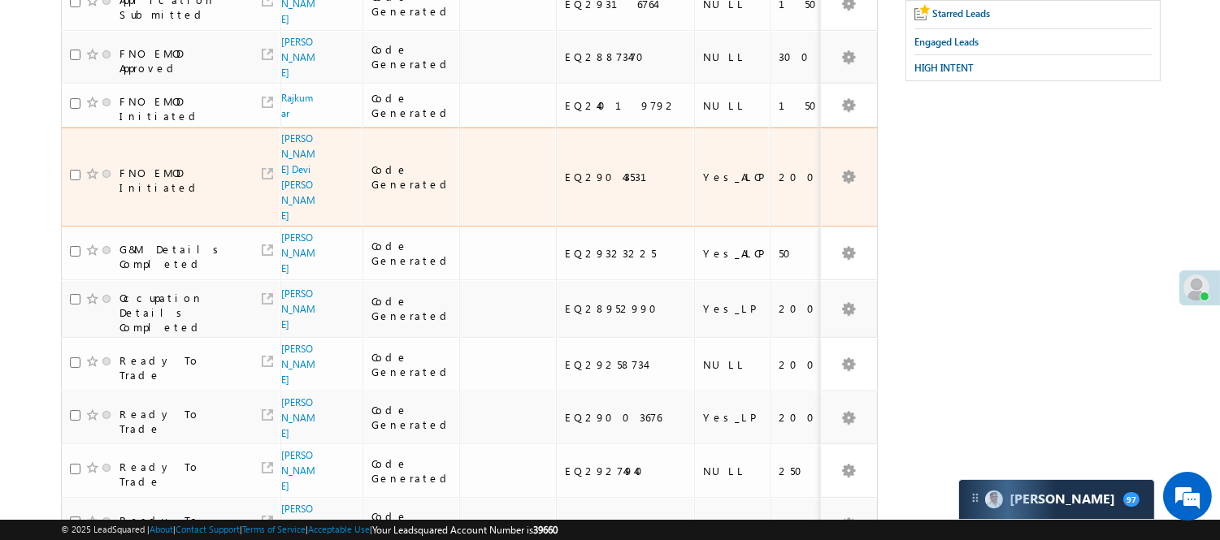
scroll to position [320, 0]
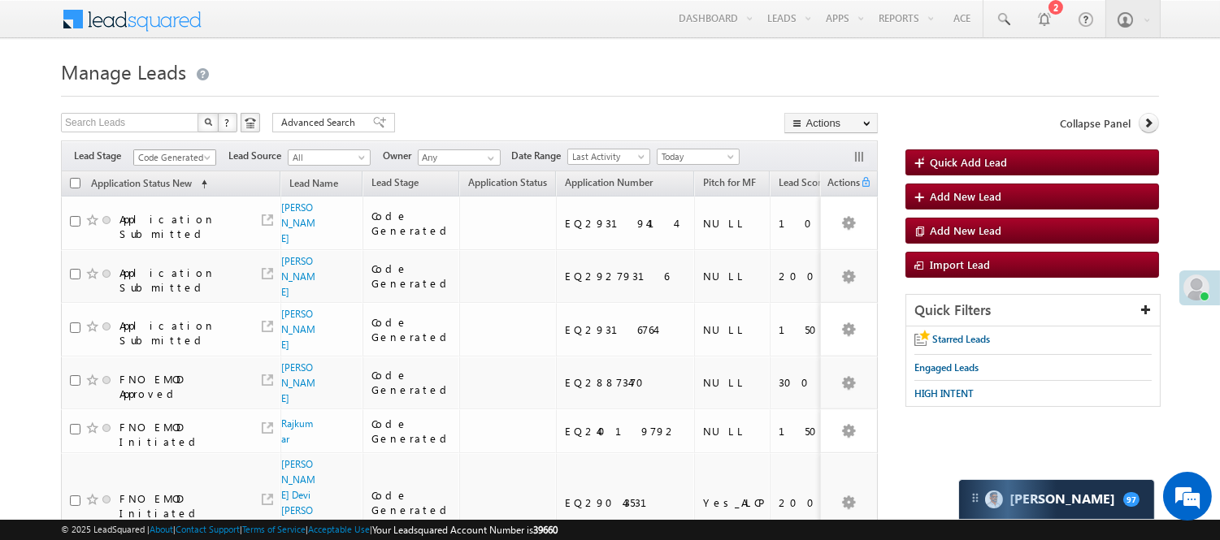
click at [155, 158] on span "Code Generated" at bounding box center [172, 157] width 77 height 15
click at [180, 197] on li "Lead Talked" at bounding box center [175, 188] width 82 height 16
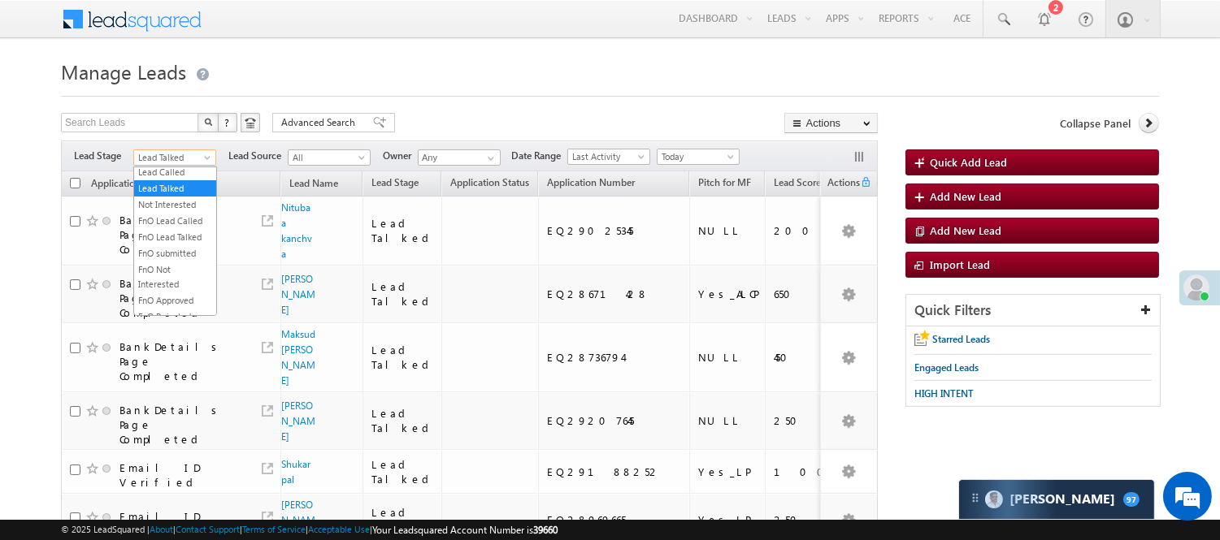
click at [184, 164] on span "Lead Talked" at bounding box center [172, 157] width 77 height 15
click at [177, 269] on link "Code Generated" at bounding box center [175, 274] width 82 height 15
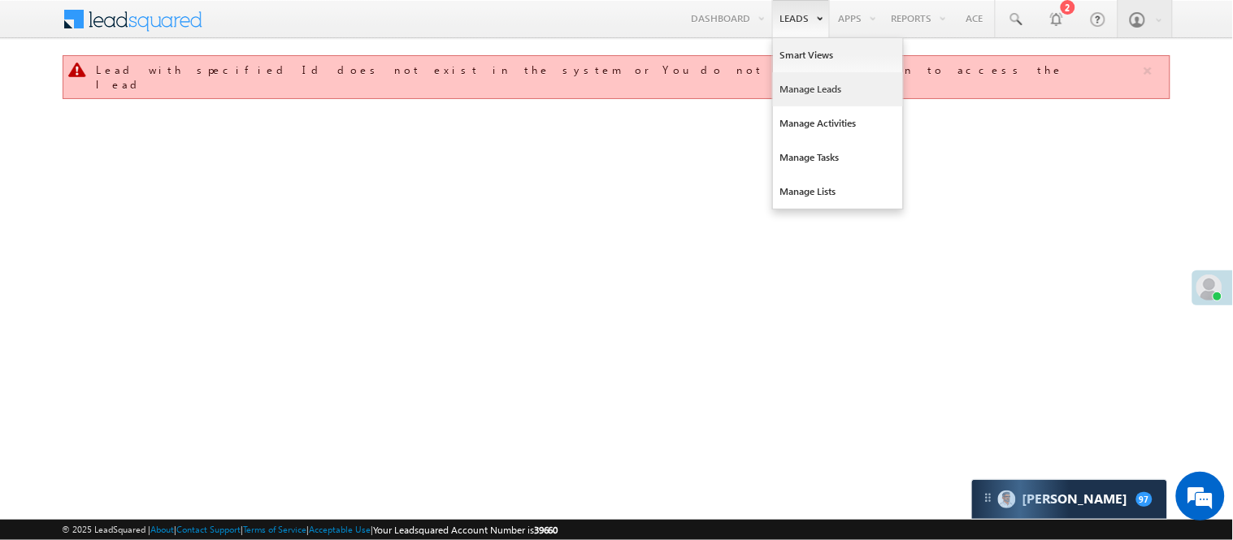
click at [822, 94] on link "Manage Leads" at bounding box center [838, 89] width 130 height 34
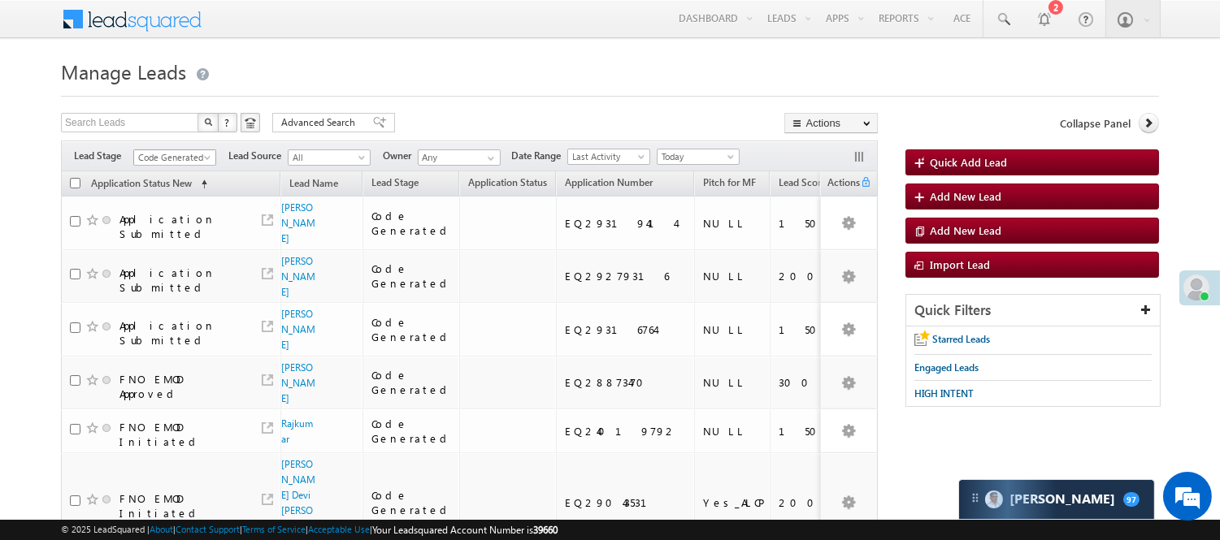
click at [172, 150] on link "Code Generated" at bounding box center [174, 158] width 83 height 16
click at [171, 204] on link "FnO Approved" at bounding box center [175, 211] width 82 height 15
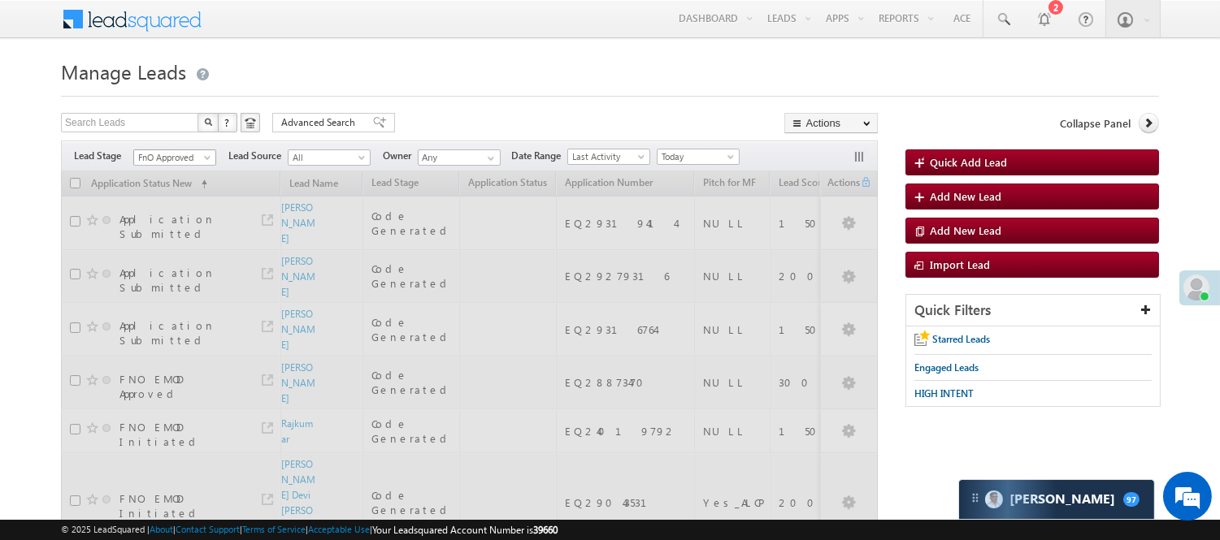
click at [179, 153] on span "FnO Approved" at bounding box center [172, 157] width 77 height 15
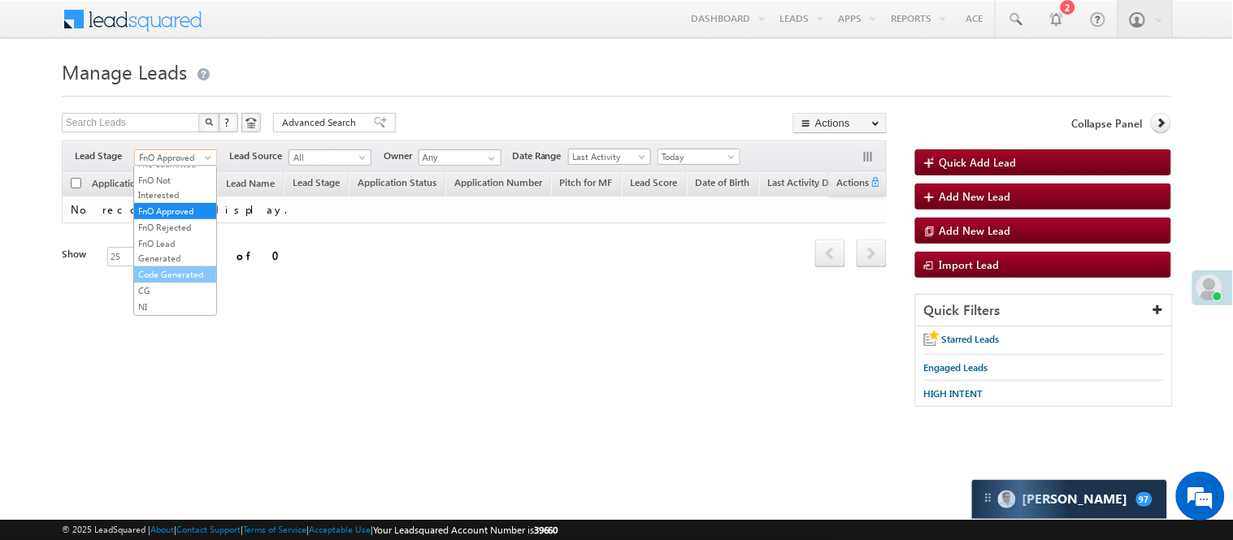
click at [169, 268] on link "Code Generated" at bounding box center [175, 274] width 82 height 15
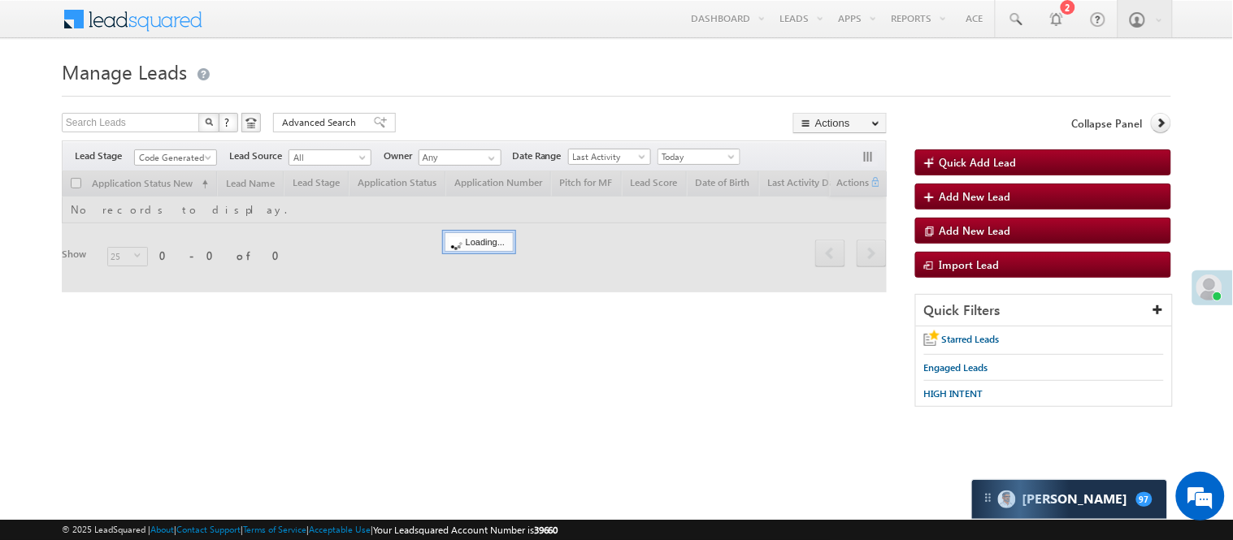
click at [421, 69] on h1 "Manage Leads" at bounding box center [616, 70] width 1109 height 32
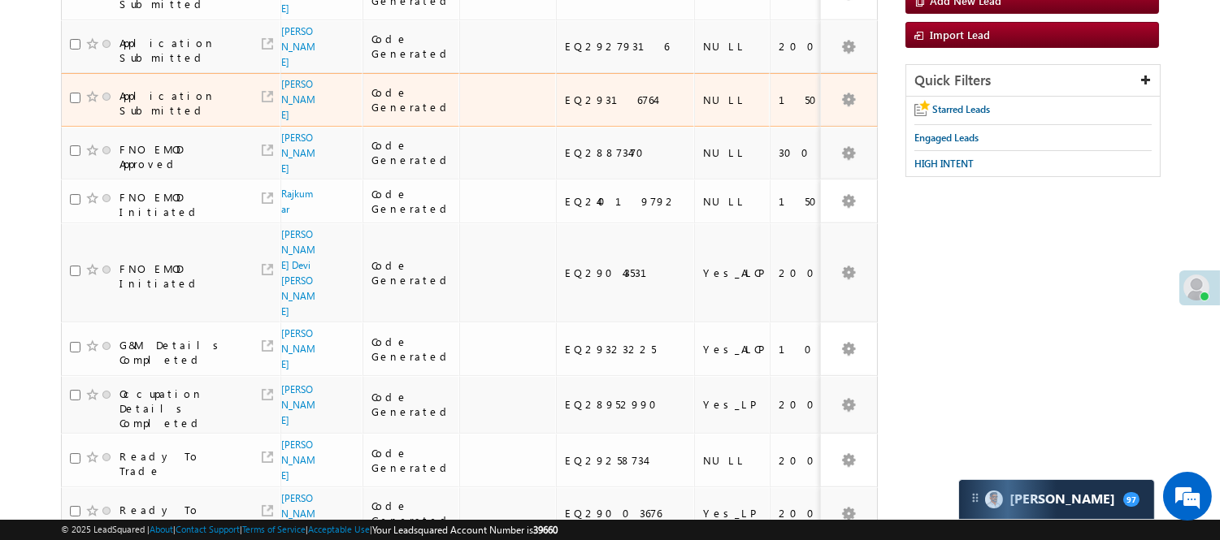
scroll to position [50, 0]
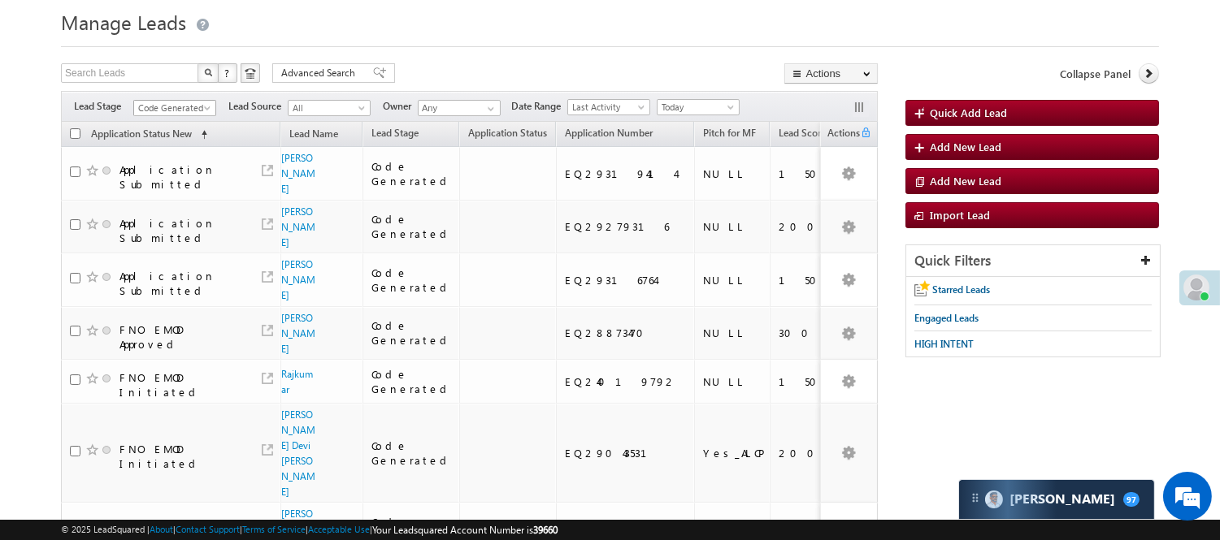
click at [180, 104] on span "Code Generated" at bounding box center [172, 108] width 77 height 15
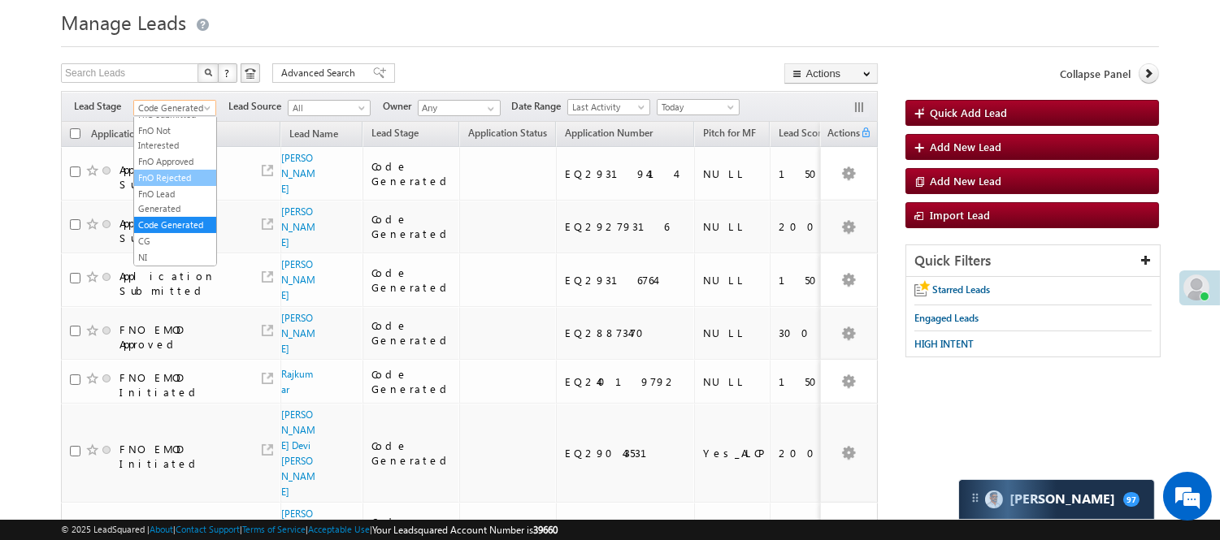
click at [166, 171] on link "FnO Rejected" at bounding box center [175, 178] width 82 height 15
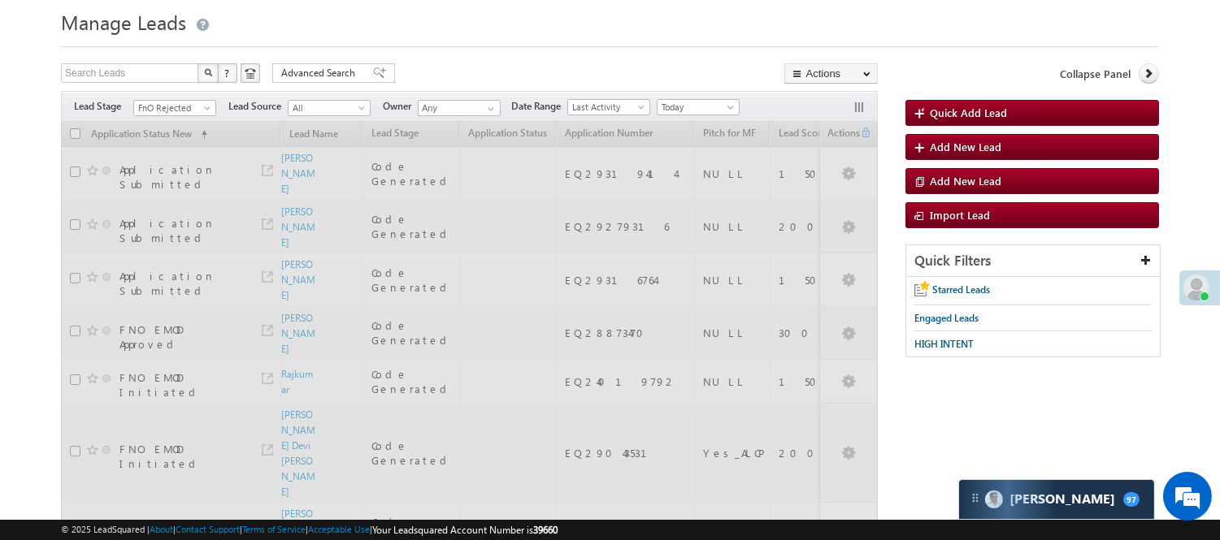
click at [185, 94] on div "Filters Lead Stage All Lead Generated Lead Talked - Pitch Not Done Lead Talked …" at bounding box center [469, 106] width 817 height 31
click at [177, 108] on span "FnO Rejected" at bounding box center [172, 108] width 77 height 15
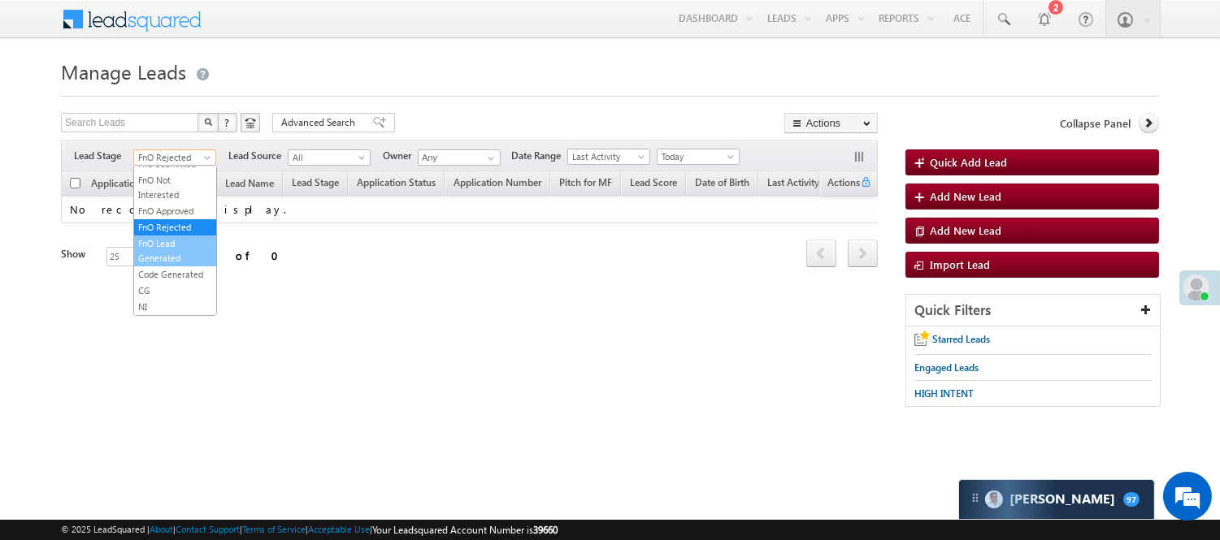
scroll to position [0, 0]
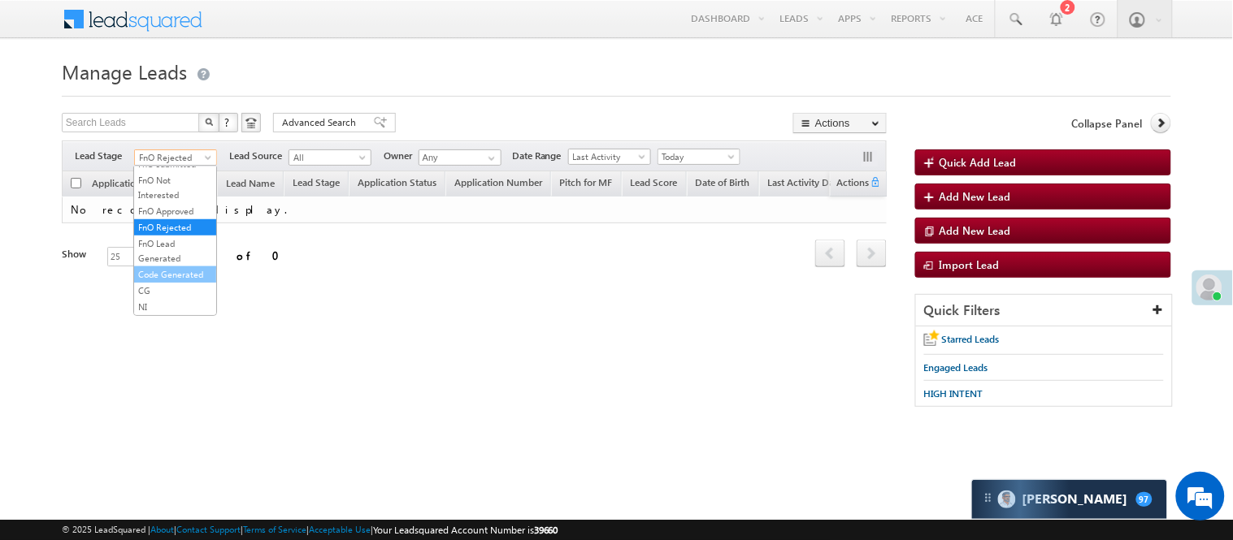
click at [167, 267] on link "Code Generated" at bounding box center [175, 274] width 82 height 15
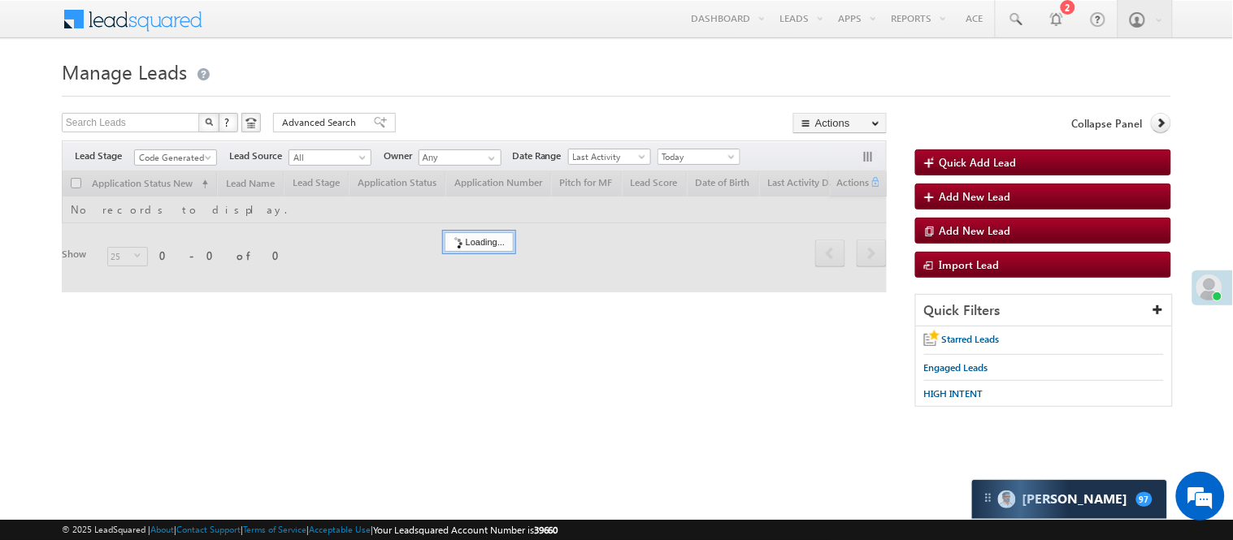
click at [460, 79] on h1 "Manage Leads" at bounding box center [616, 70] width 1109 height 32
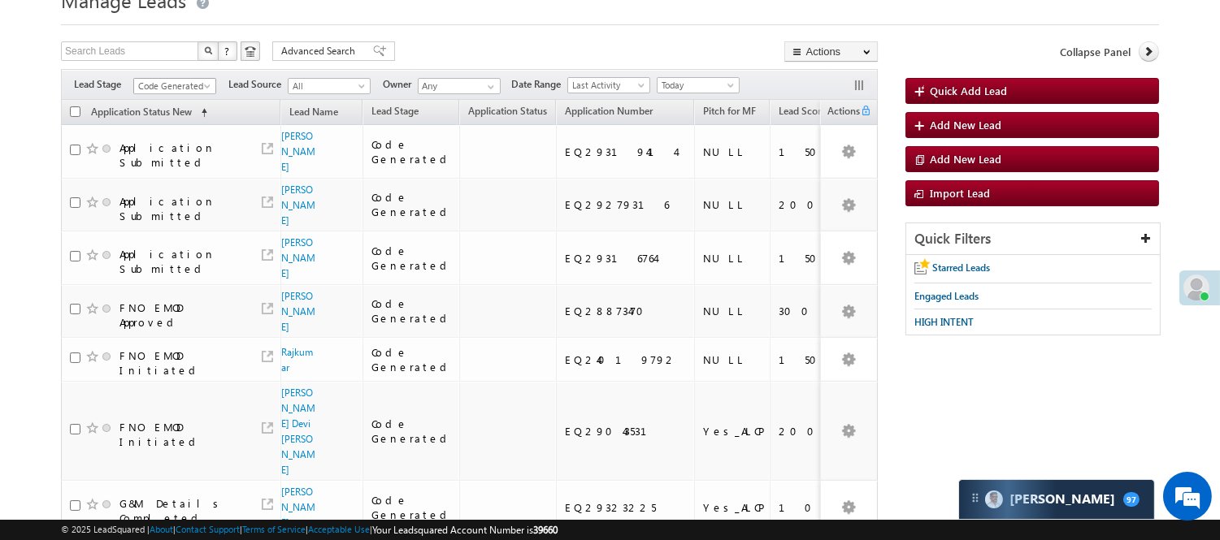
scroll to position [90, 0]
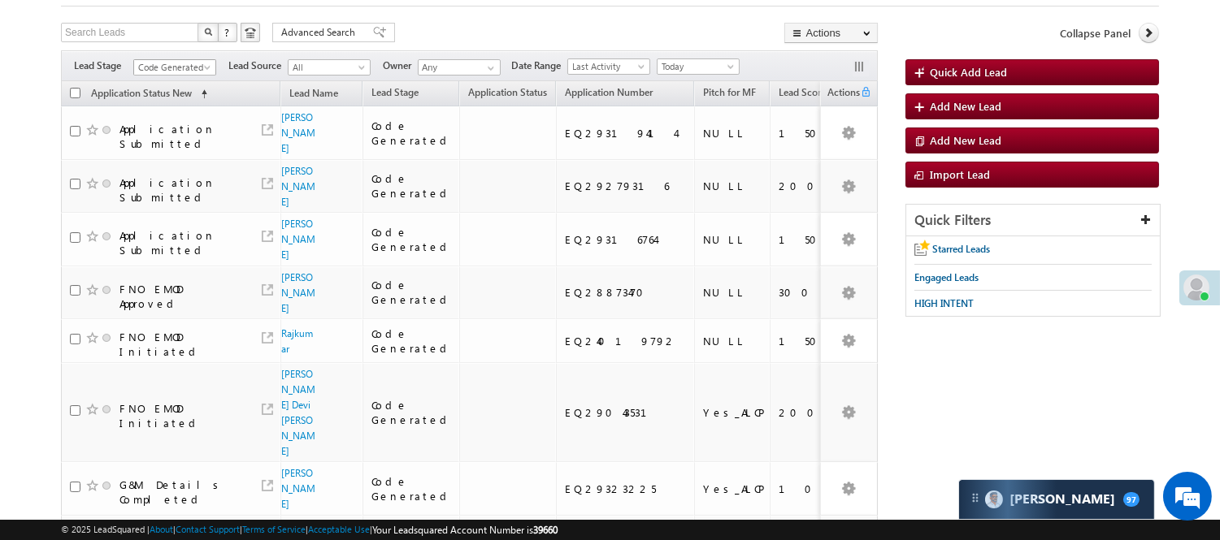
click at [167, 59] on link "Code Generated" at bounding box center [174, 67] width 83 height 16
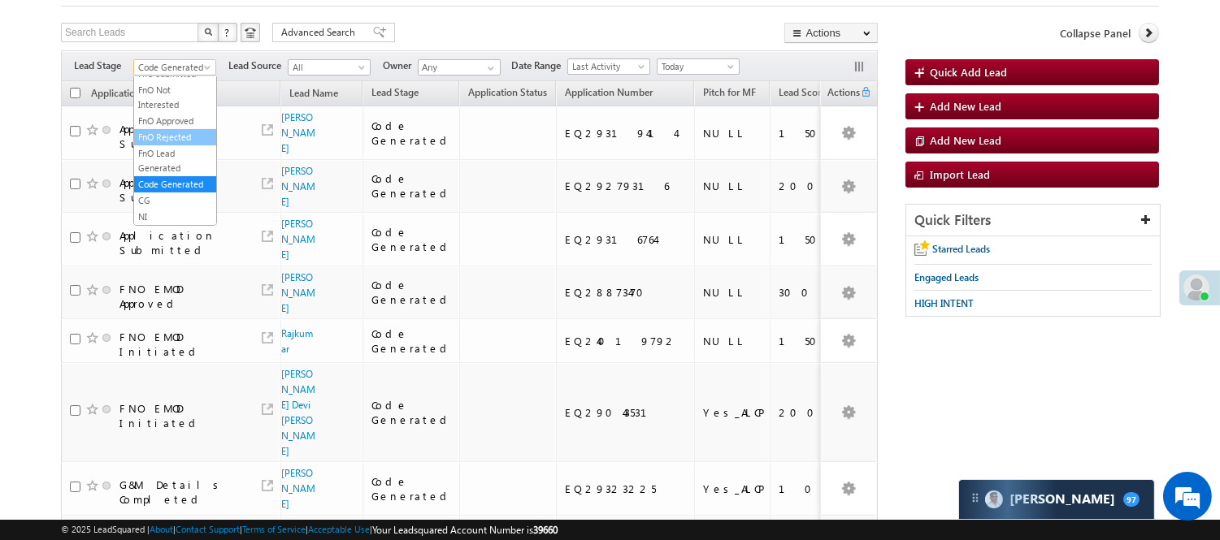
click at [179, 130] on link "FnO Rejected" at bounding box center [175, 137] width 82 height 15
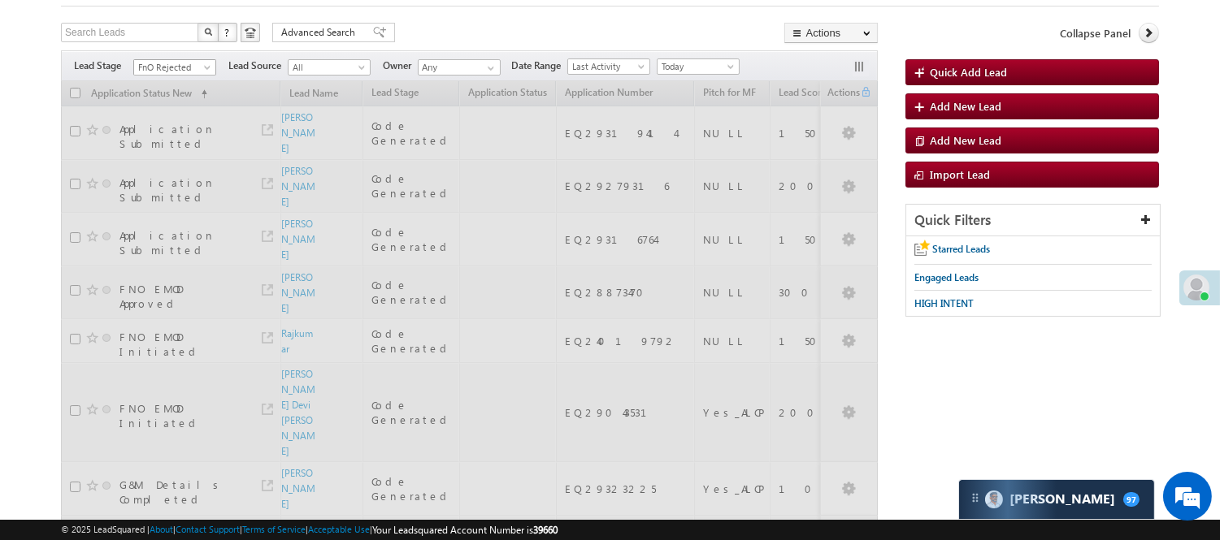
click at [187, 71] on form "Manage Leads Quick Add Lead Search Leads X ? 13 results found Advanced Search A…" at bounding box center [610, 446] width 1098 height 965
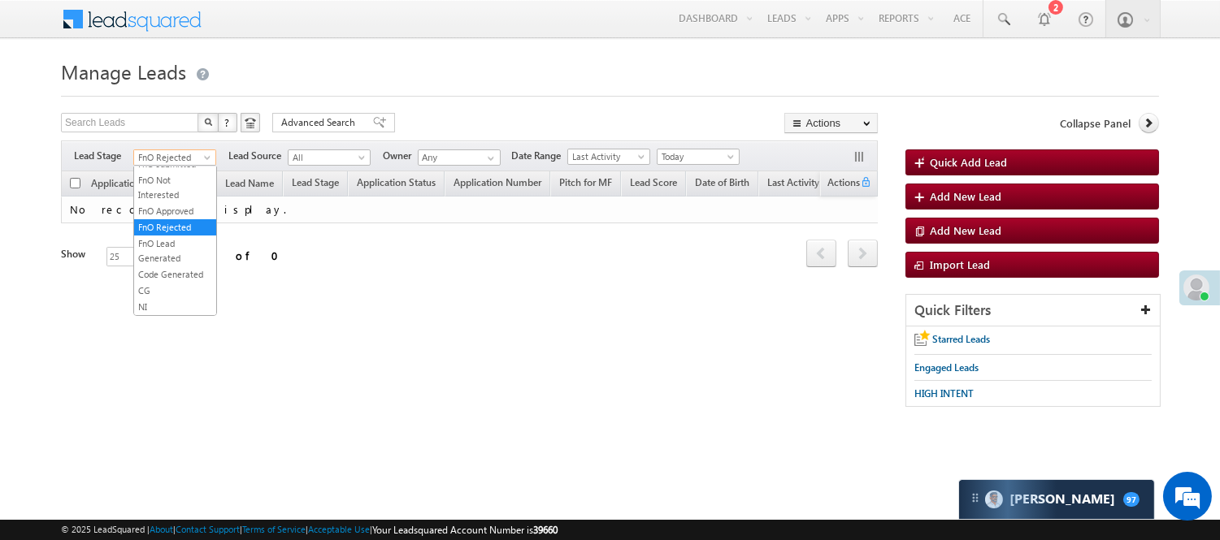
scroll to position [0, 0]
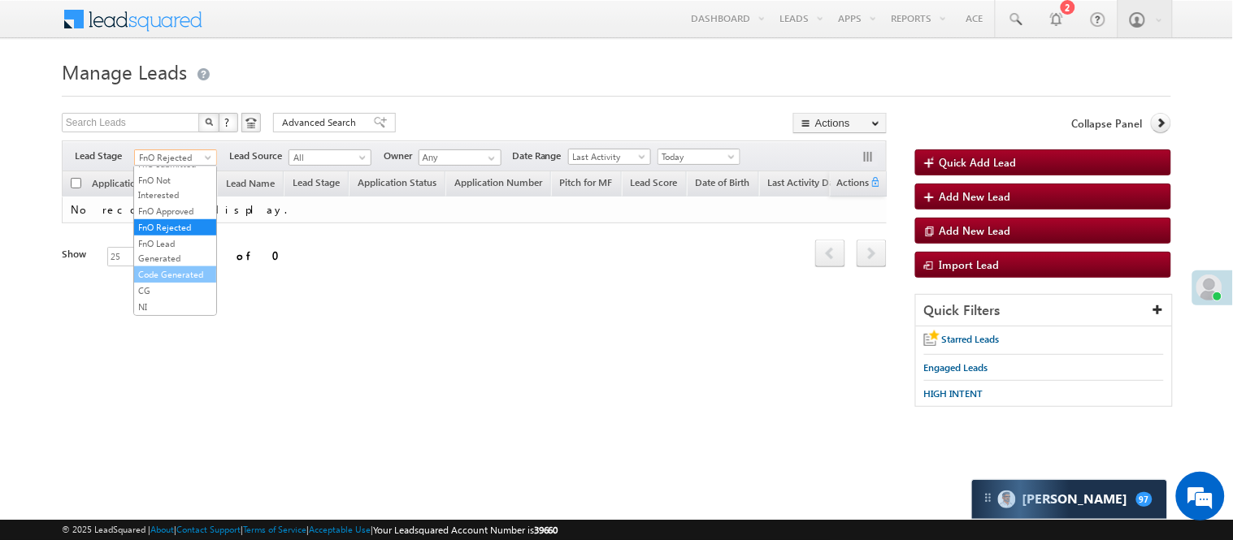
click at [164, 267] on link "Code Generated" at bounding box center [175, 274] width 82 height 15
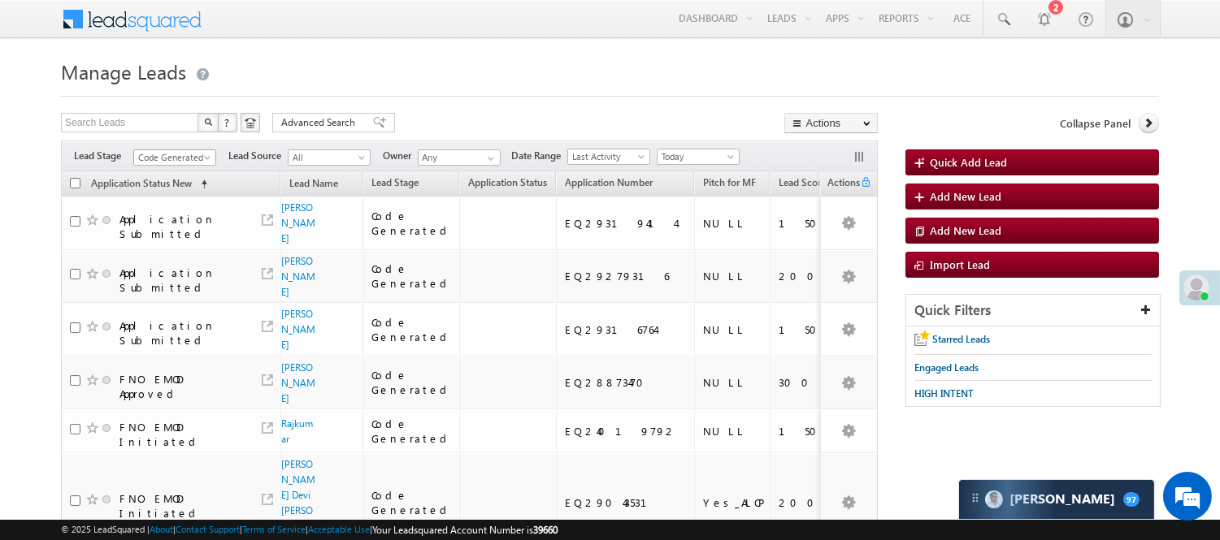
click at [165, 163] on span "Code Generated" at bounding box center [172, 157] width 77 height 15
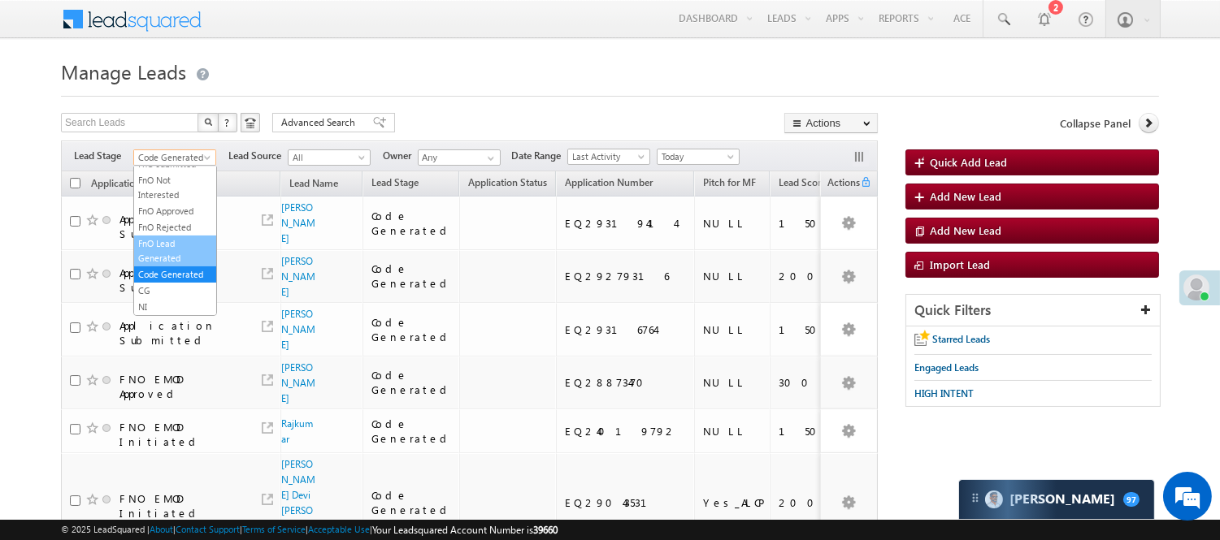
click at [153, 236] on link "FnO Lead Generated" at bounding box center [175, 250] width 82 height 29
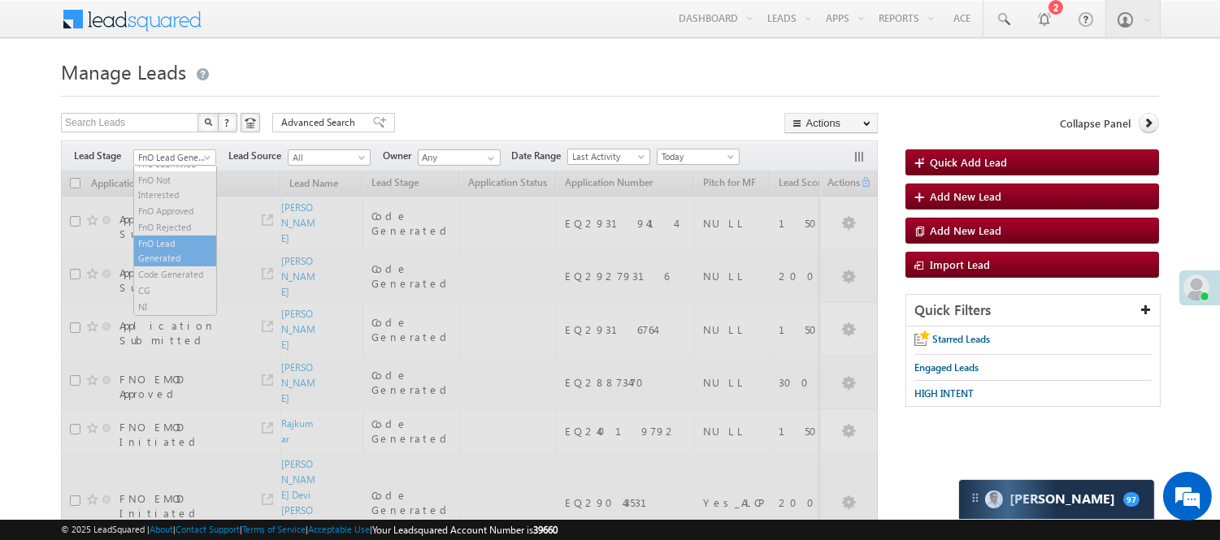
click at [177, 151] on span "FnO Lead Generated" at bounding box center [172, 157] width 77 height 15
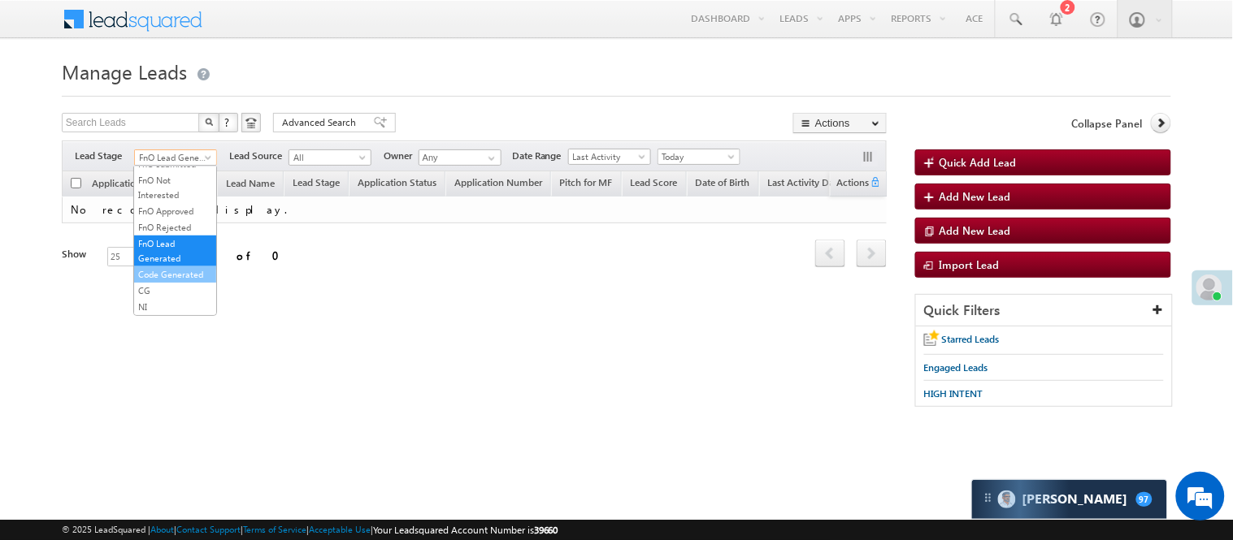
click at [164, 267] on link "Code Generated" at bounding box center [175, 274] width 82 height 15
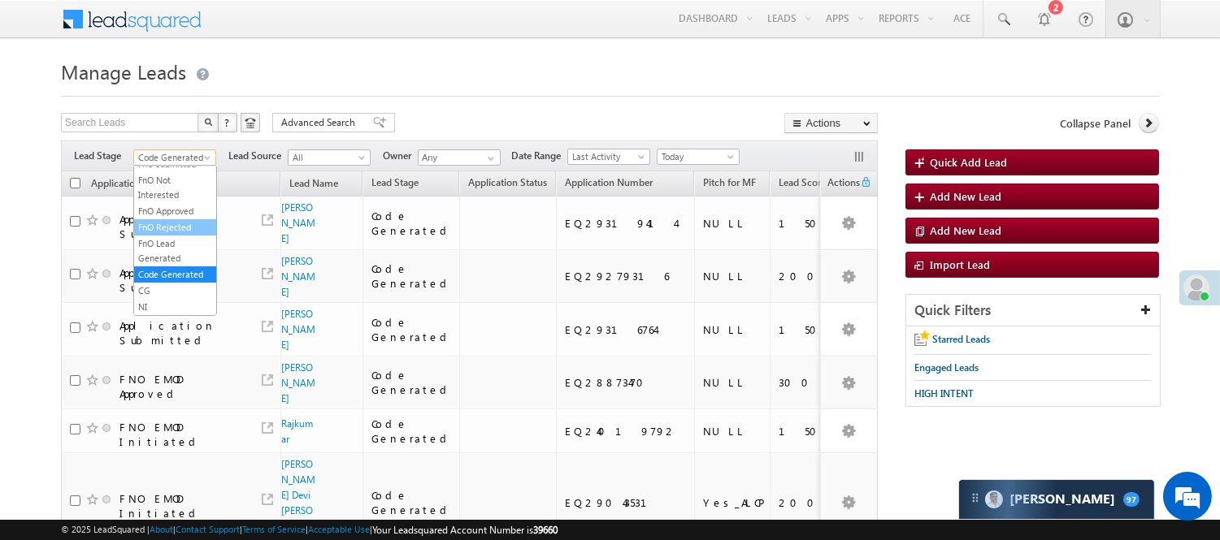
click at [144, 220] on link "FnO Rejected" at bounding box center [175, 227] width 82 height 15
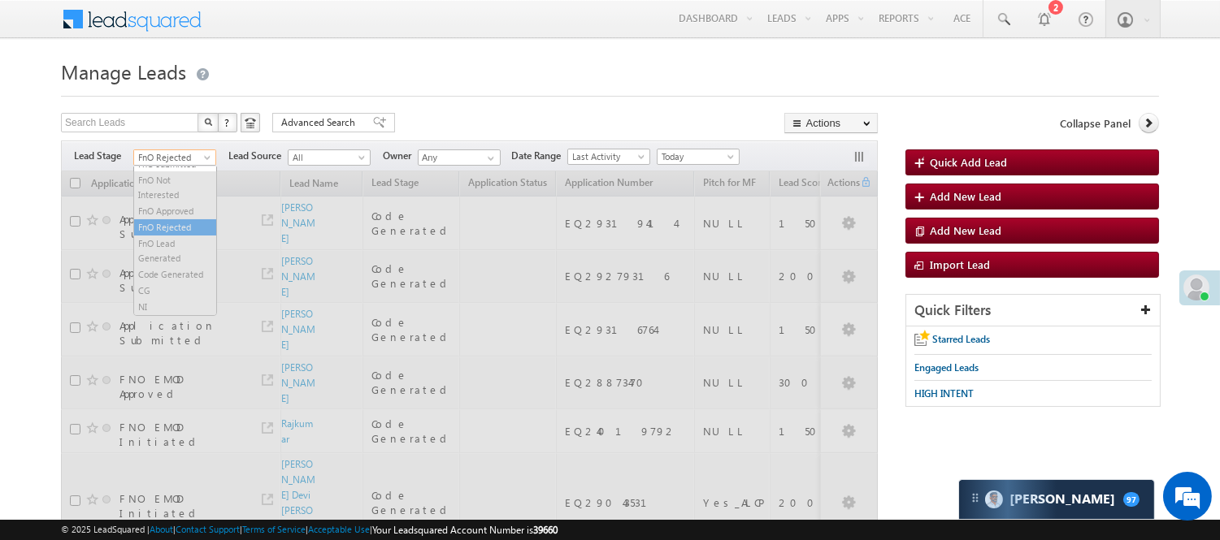
click at [150, 155] on span "FnO Rejected" at bounding box center [172, 157] width 77 height 15
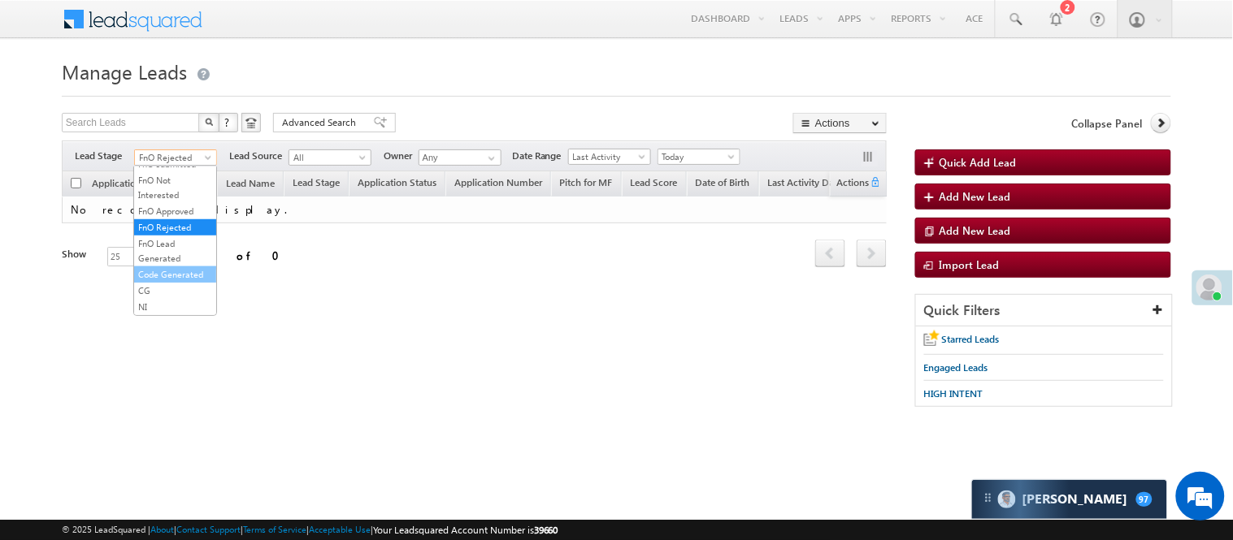
click at [179, 267] on link "Code Generated" at bounding box center [175, 274] width 82 height 15
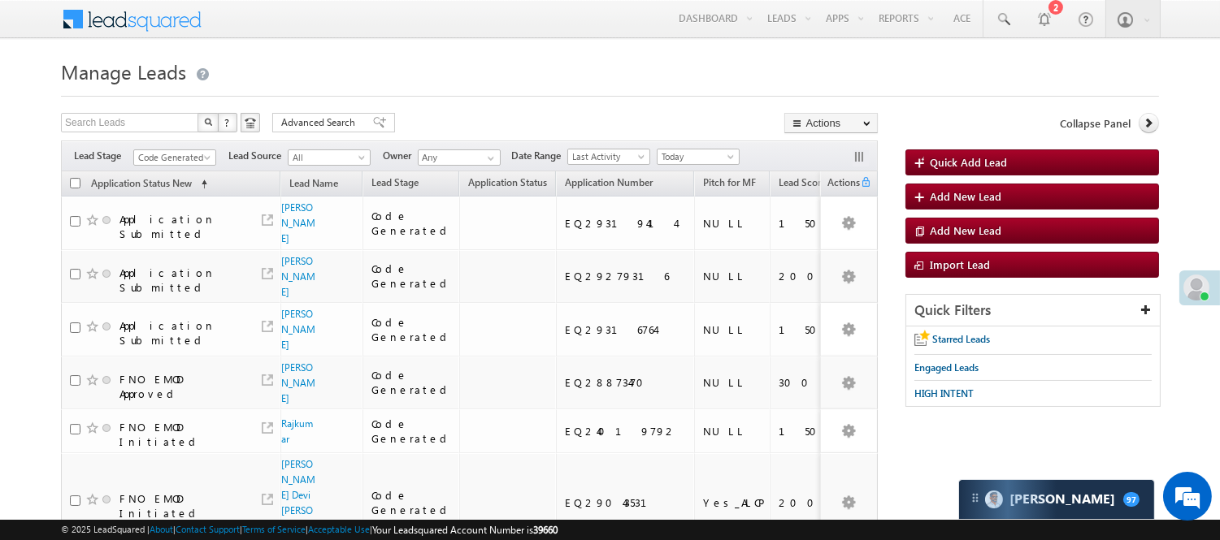
click at [173, 156] on span "Code Generated" at bounding box center [172, 157] width 77 height 15
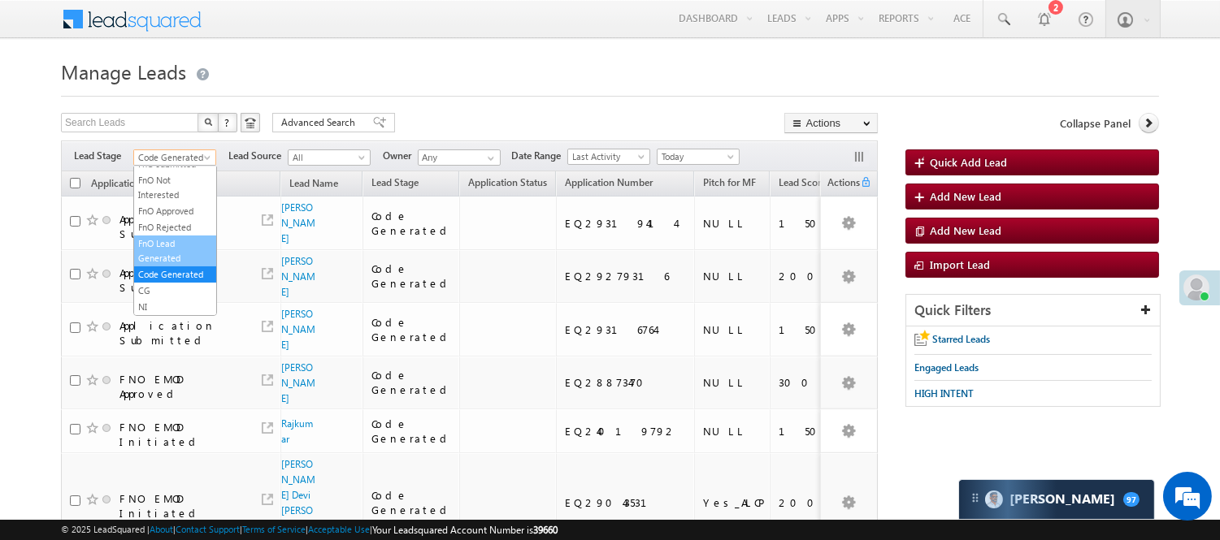
click at [184, 236] on li "FnO Lead Generated" at bounding box center [175, 251] width 82 height 31
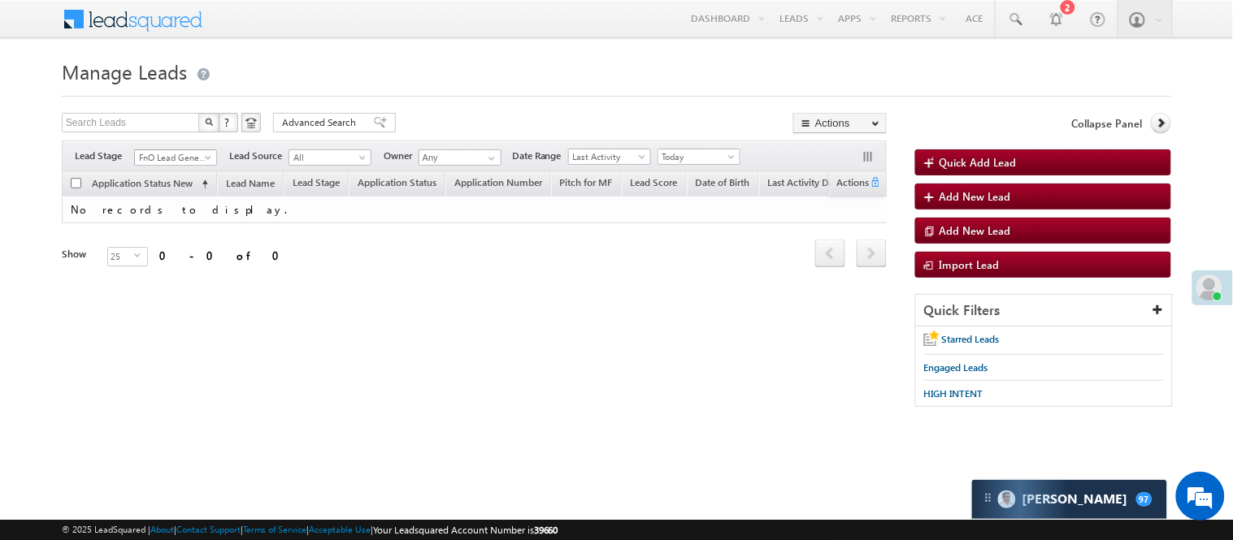
click at [187, 156] on span "FnO Lead Generated" at bounding box center [173, 157] width 77 height 15
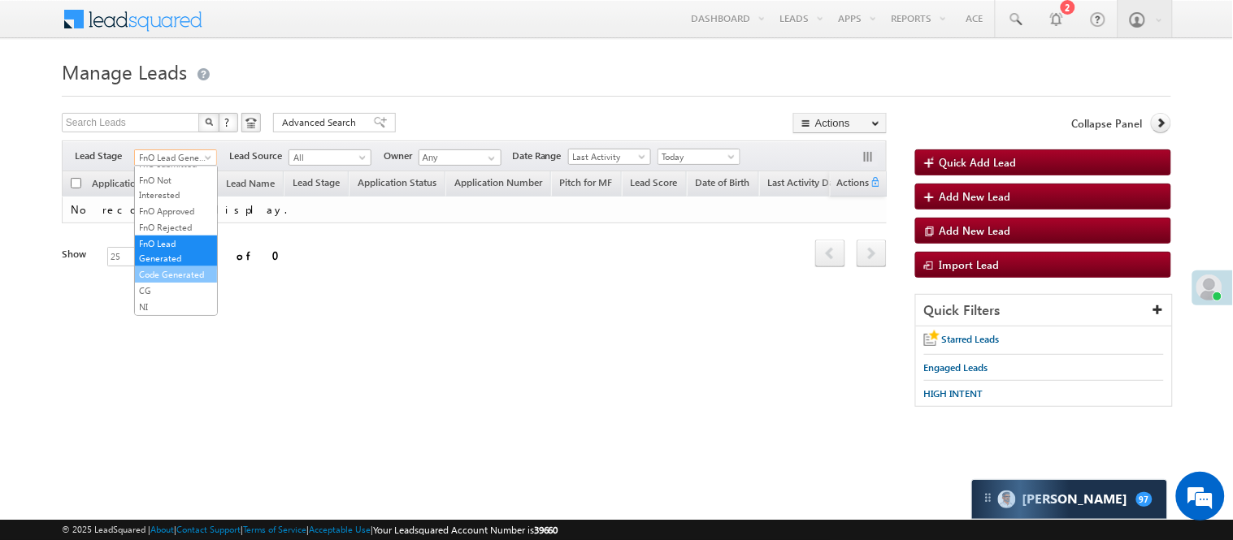
click at [158, 267] on link "Code Generated" at bounding box center [176, 274] width 82 height 15
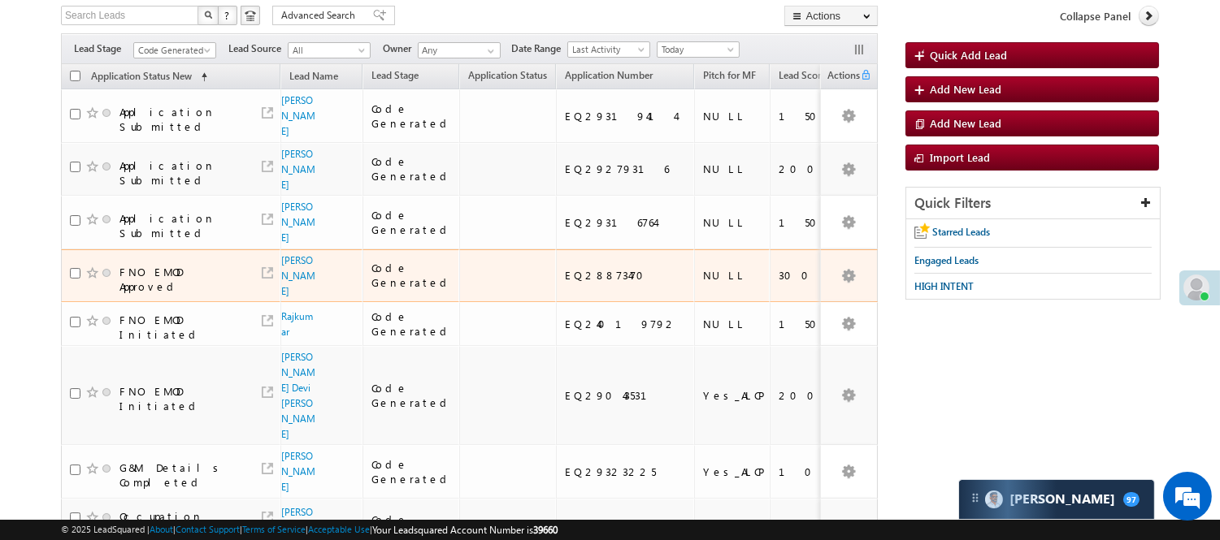
scroll to position [50, 0]
